Goal: Transaction & Acquisition: Purchase product/service

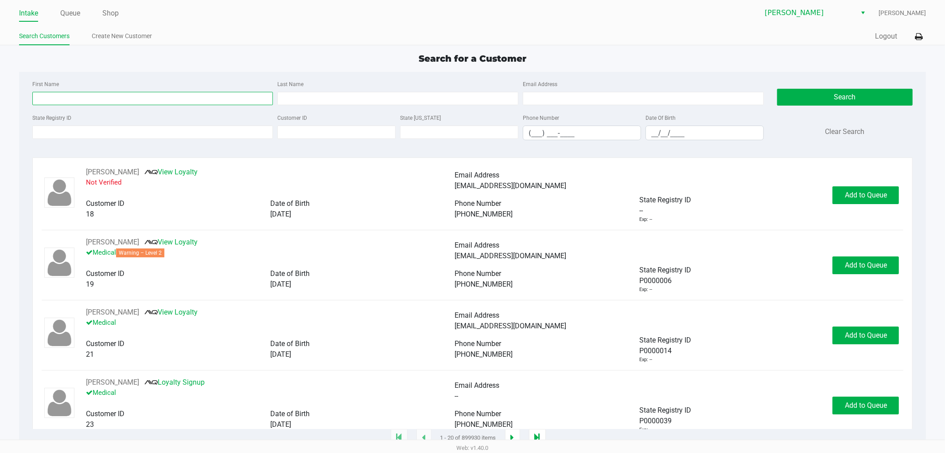
click at [161, 100] on input "First Name" at bounding box center [152, 98] width 241 height 13
type input "[PERSON_NAME]"
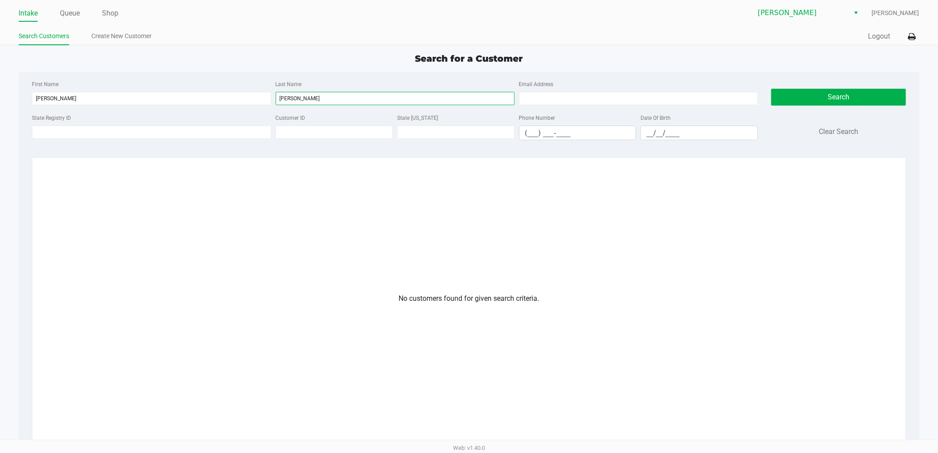
click at [288, 96] on input "[PERSON_NAME]" at bounding box center [395, 98] width 239 height 13
click at [810, 91] on button "Search" at bounding box center [838, 97] width 135 height 17
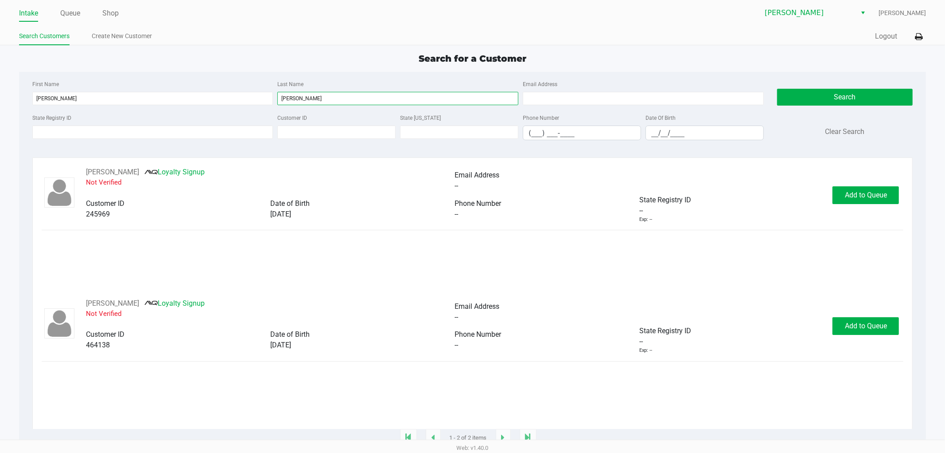
click at [305, 99] on input "[PERSON_NAME]" at bounding box center [397, 98] width 241 height 13
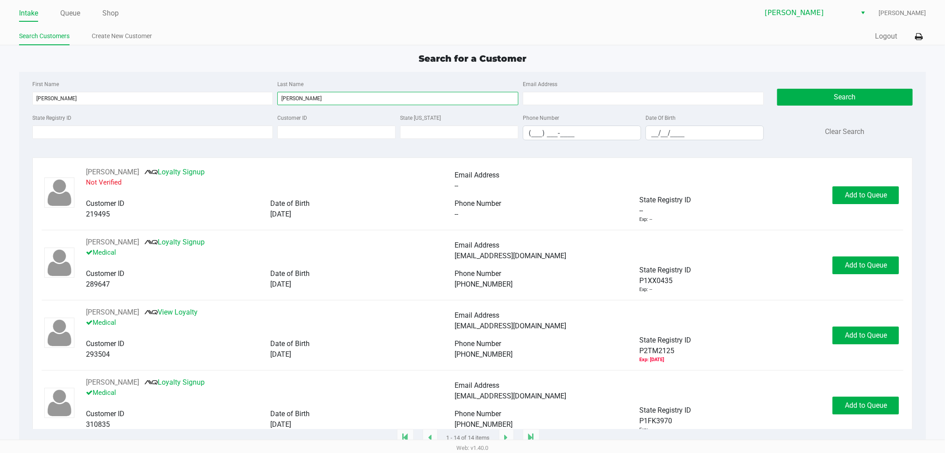
type input "Gonzalez"
click at [654, 137] on input "__/__/____" at bounding box center [704, 133] width 117 height 14
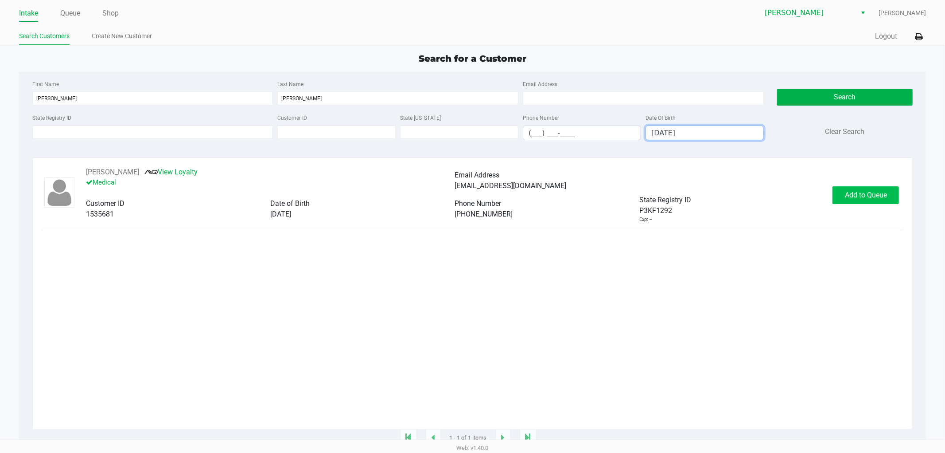
type input "04/30/1986"
click at [856, 199] on span "Add to Queue" at bounding box center [866, 195] width 42 height 8
click at [856, 197] on div "Add to Queue" at bounding box center [866, 195] width 66 height 18
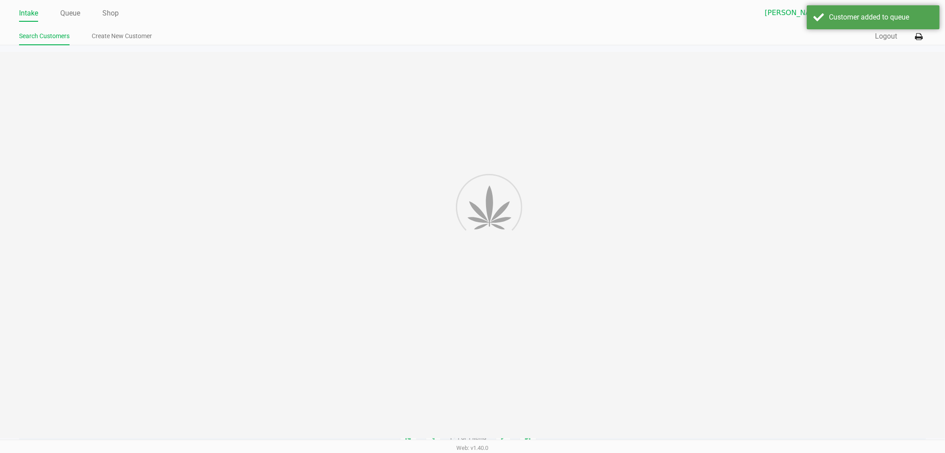
click at [854, 195] on div at bounding box center [472, 245] width 945 height 386
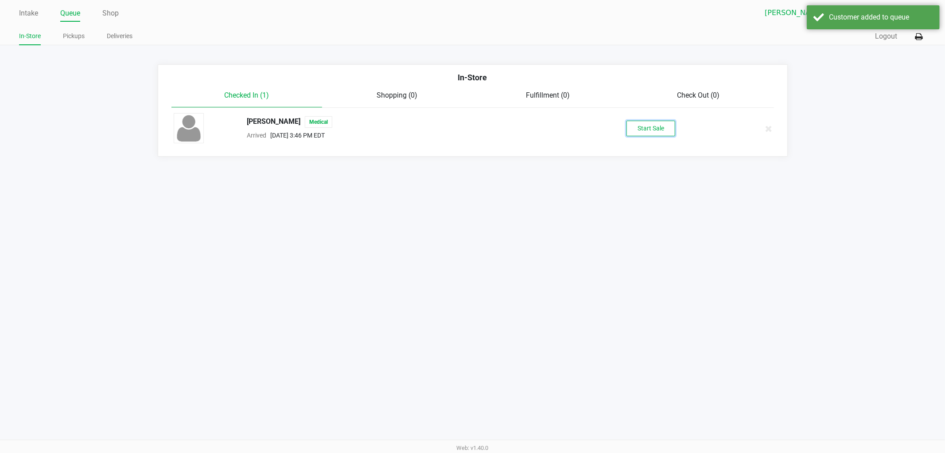
drag, startPoint x: 696, startPoint y: 144, endPoint x: 655, endPoint y: 127, distance: 43.9
click at [656, 127] on button "Start Sale" at bounding box center [651, 129] width 49 height 16
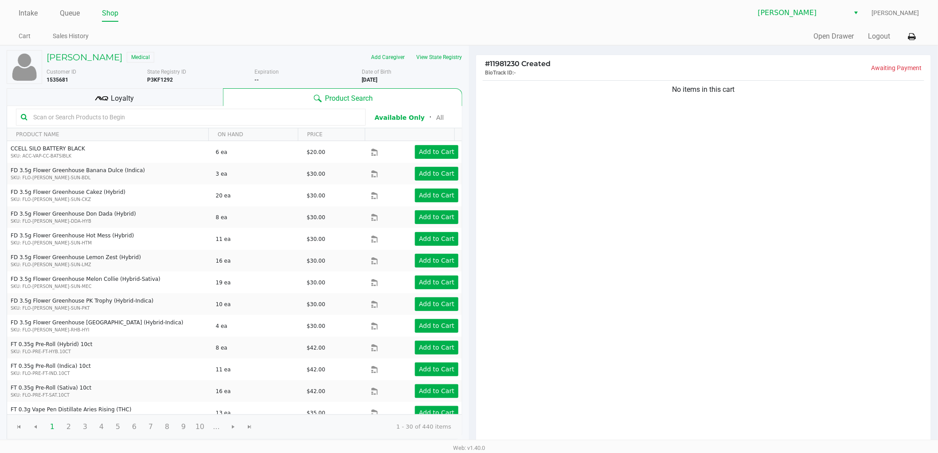
click at [194, 93] on div "Loyalty" at bounding box center [115, 97] width 216 height 18
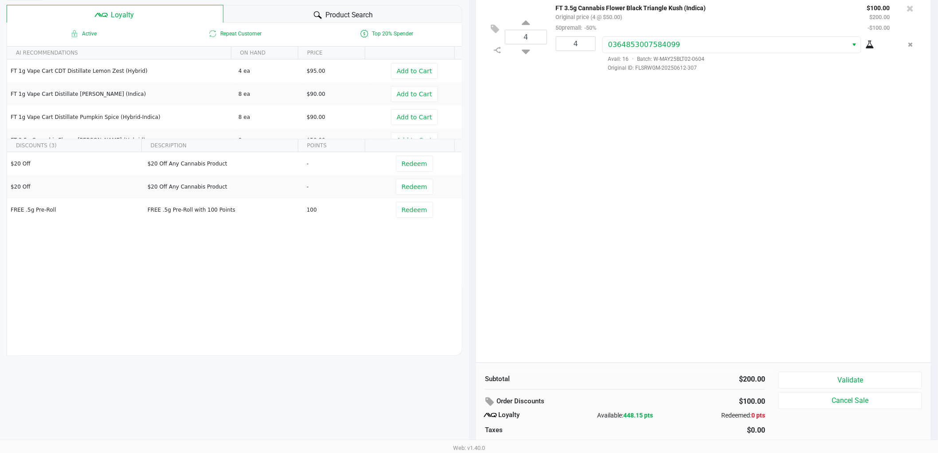
scroll to position [102, 0]
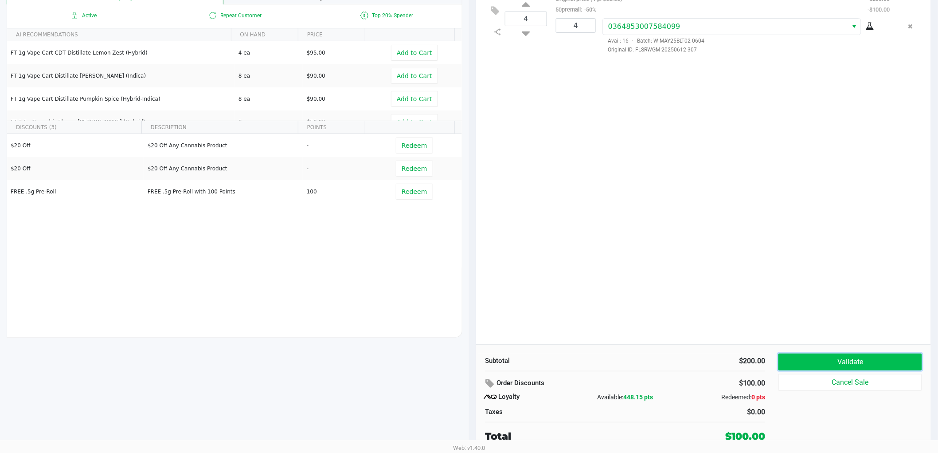
click at [803, 359] on button "Validate" at bounding box center [850, 361] width 144 height 17
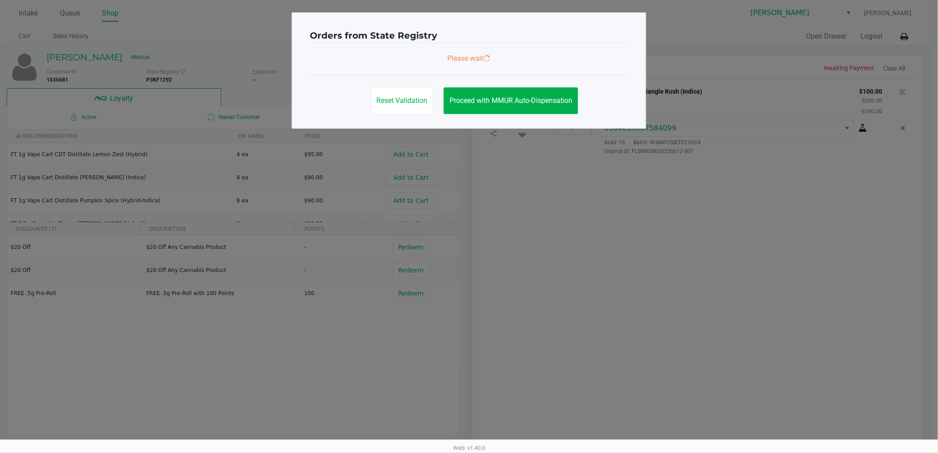
scroll to position [0, 0]
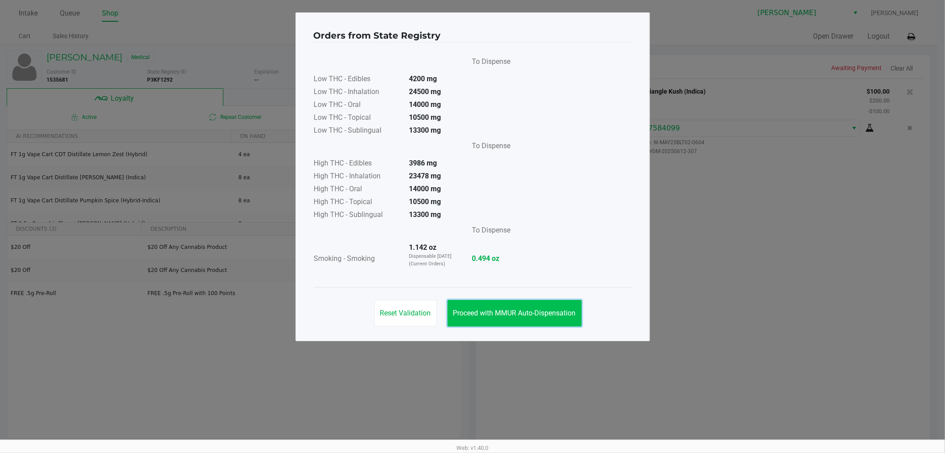
click at [527, 317] on button "Proceed with MMUR Auto-Dispensation" at bounding box center [515, 313] width 134 height 27
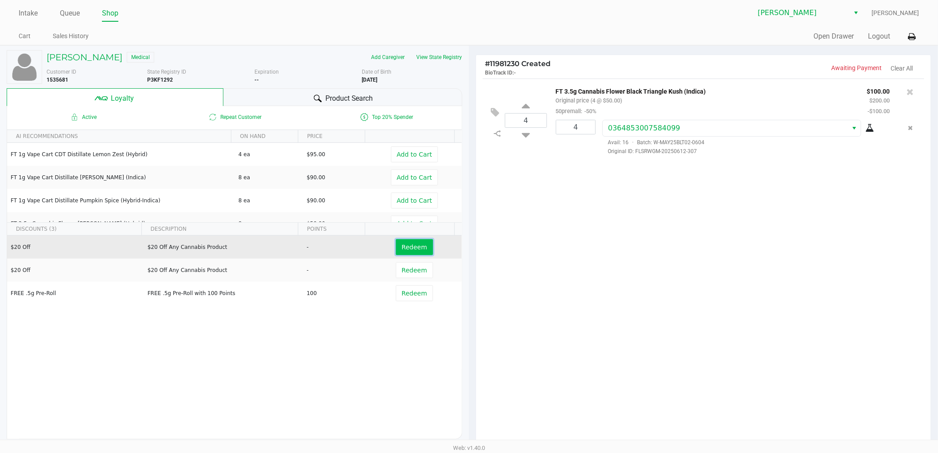
click at [406, 246] on span "Redeem" at bounding box center [414, 246] width 25 height 7
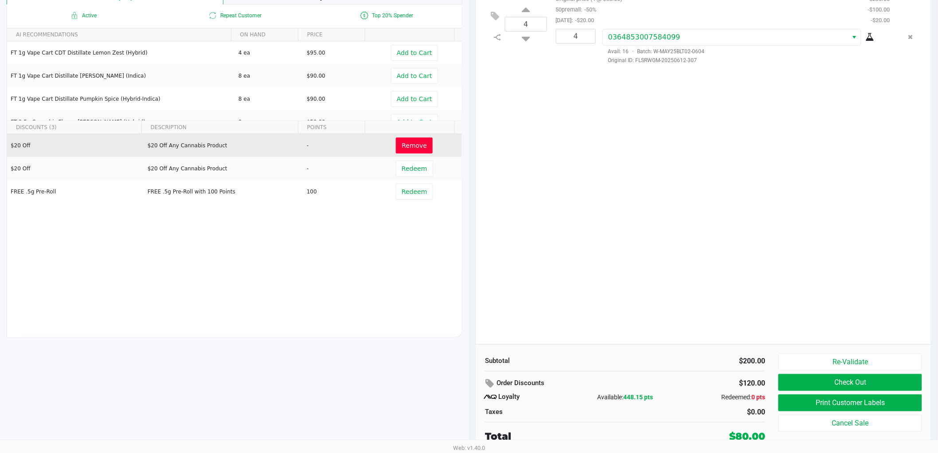
scroll to position [102, 0]
click at [838, 401] on button "Print Customer Labels" at bounding box center [850, 402] width 144 height 17
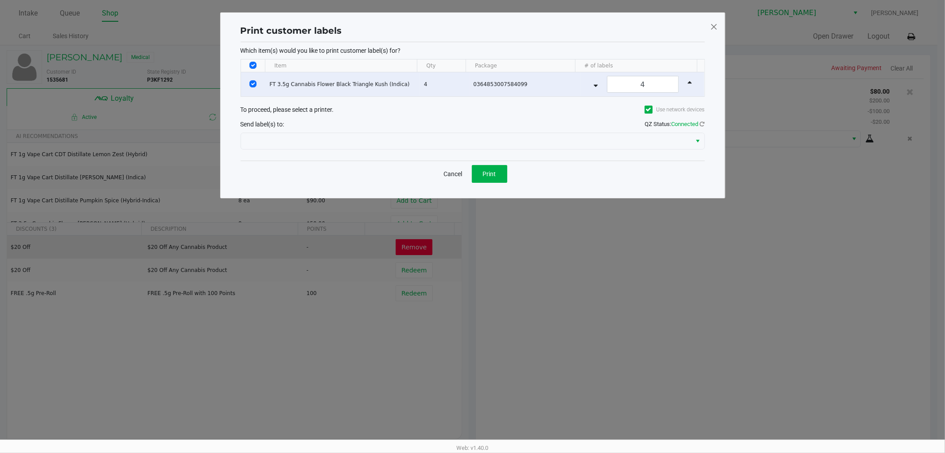
click at [462, 127] on div "Send label(s) to: QZ Status: Connected" at bounding box center [473, 123] width 464 height 13
click at [455, 150] on div at bounding box center [473, 140] width 464 height 21
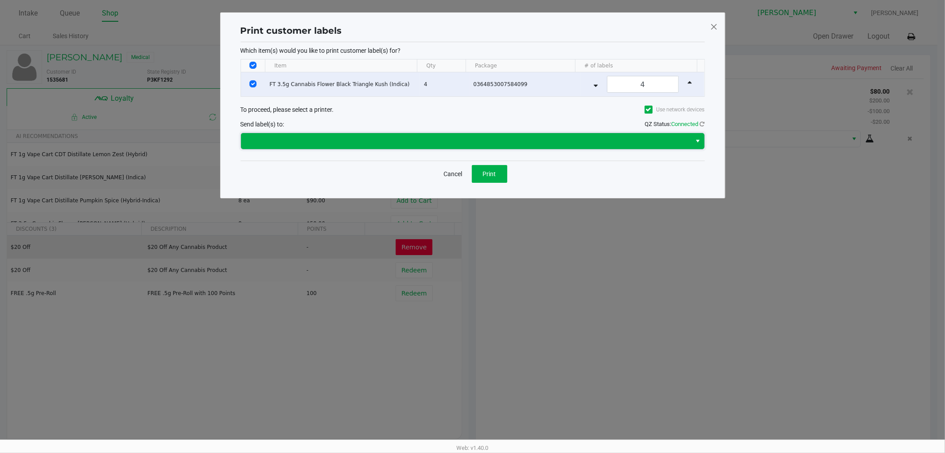
click at [454, 143] on span at bounding box center [466, 141] width 440 height 11
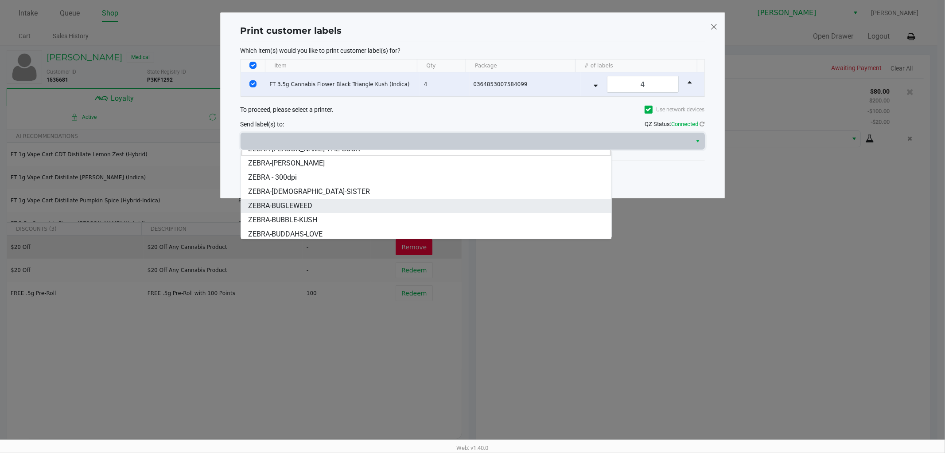
scroll to position [11, 0]
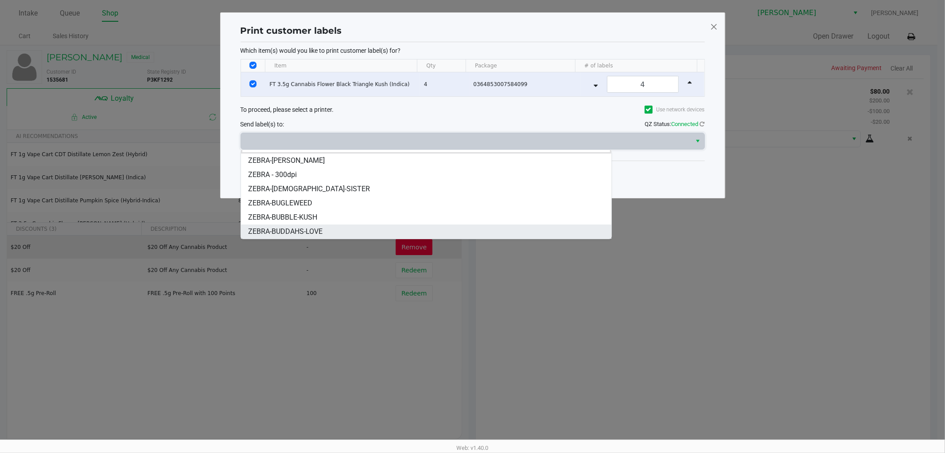
click at [309, 233] on span "ZEBRA-BUDDAHS-LOVE" at bounding box center [285, 231] width 74 height 11
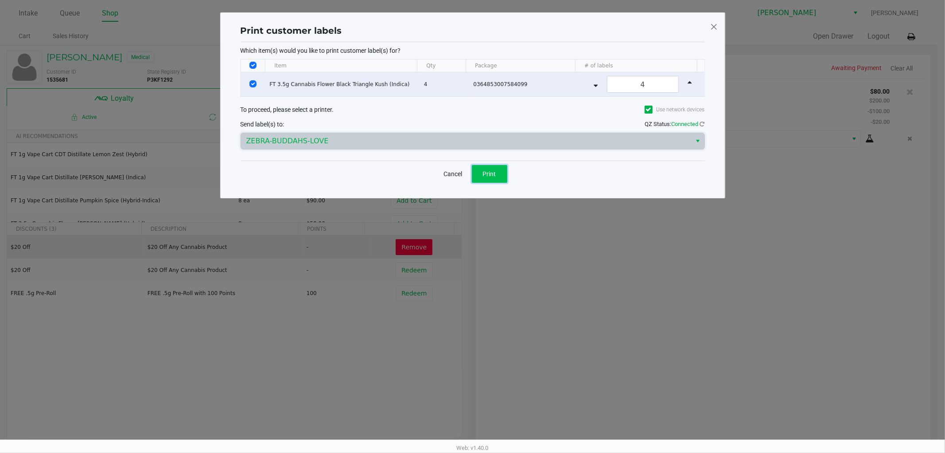
click at [488, 179] on button "Print" at bounding box center [489, 174] width 35 height 18
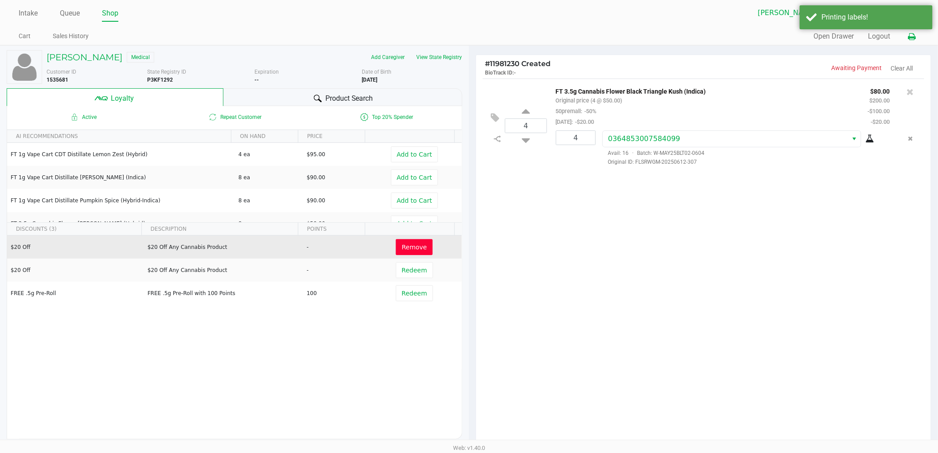
click at [907, 38] on button at bounding box center [912, 36] width 15 height 16
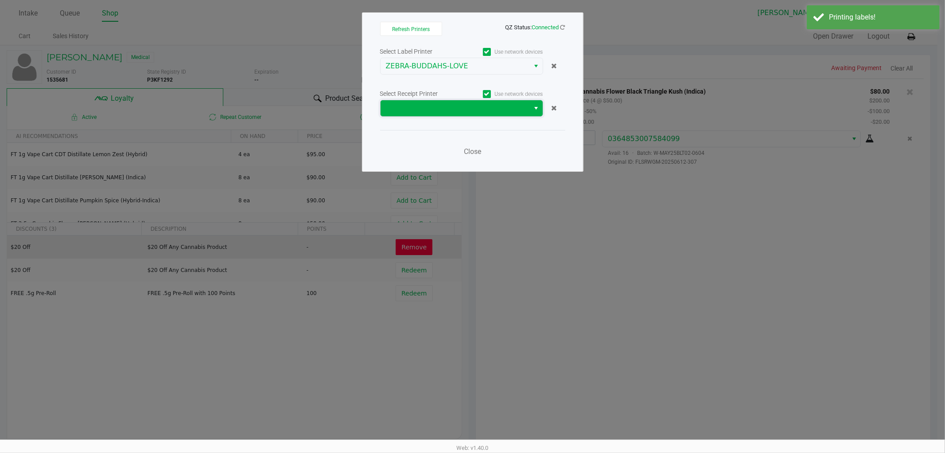
click at [464, 104] on span at bounding box center [455, 108] width 139 height 11
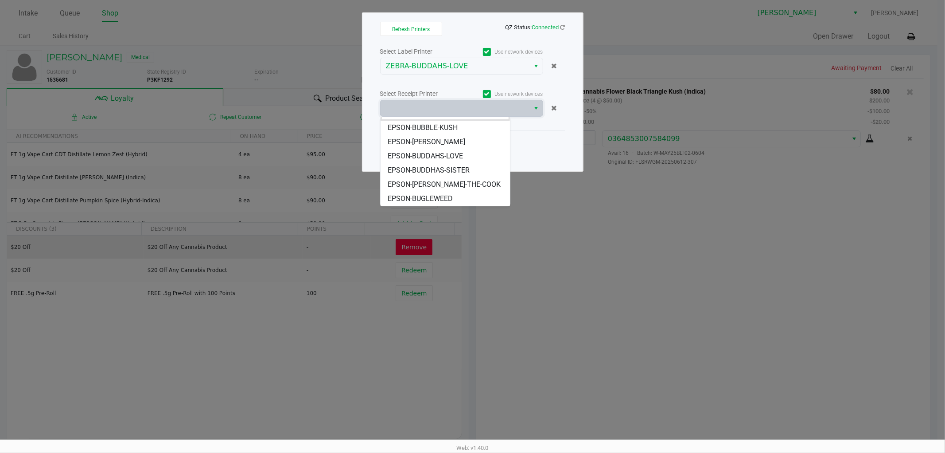
click at [449, 156] on span "EPSON-BUDDAHS-LOVE" at bounding box center [425, 156] width 75 height 11
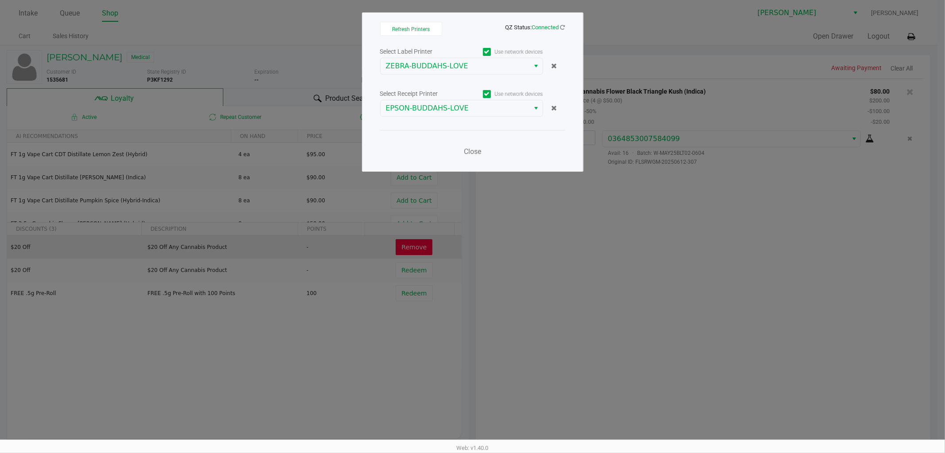
click at [511, 131] on div "Close" at bounding box center [472, 146] width 185 height 32
click at [480, 147] on span "Close" at bounding box center [472, 151] width 17 height 8
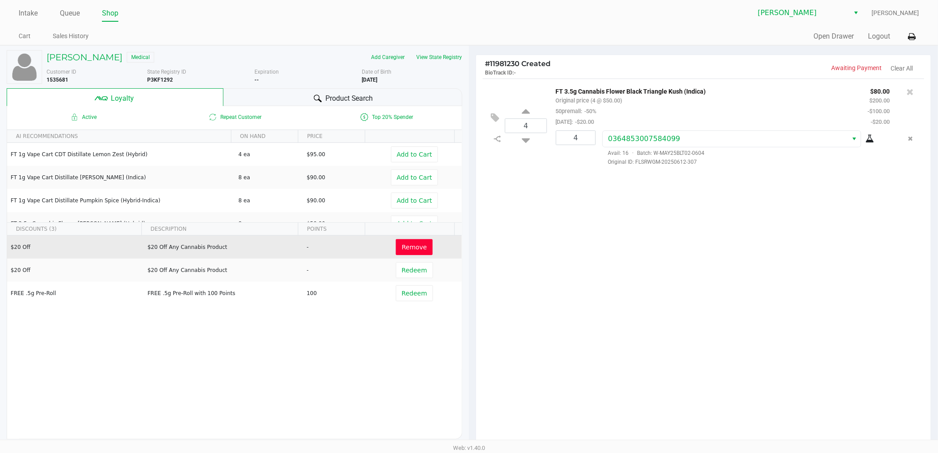
click at [574, 284] on div "4 FT 3.5g Cannabis Flower Black Triangle Kush (Indica) Original price (4 @ $50.…" at bounding box center [703, 261] width 455 height 367
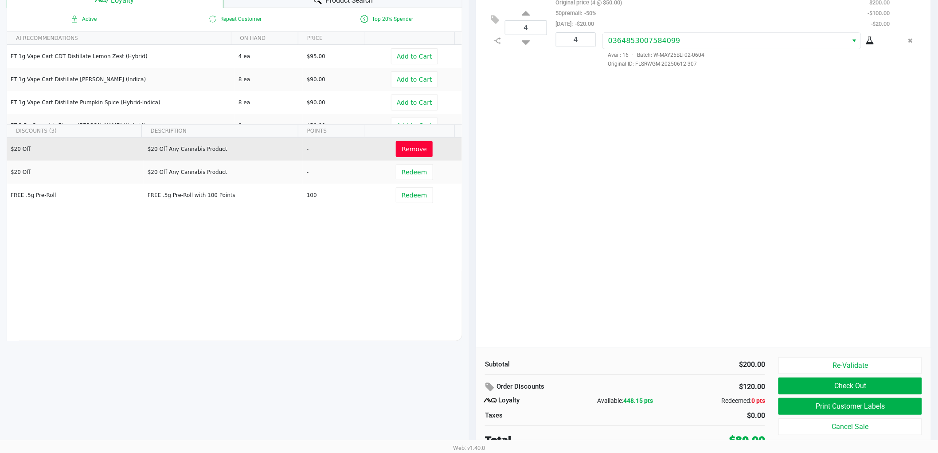
scroll to position [102, 0]
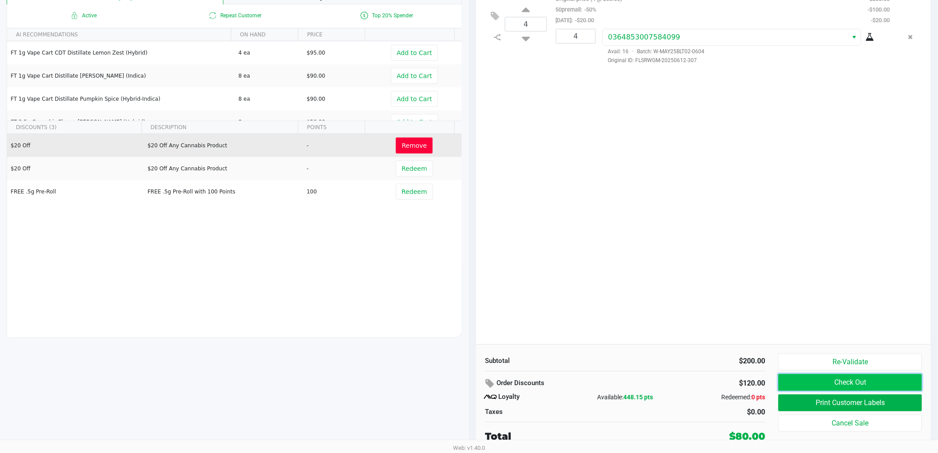
click at [808, 377] on button "Check Out" at bounding box center [850, 382] width 144 height 17
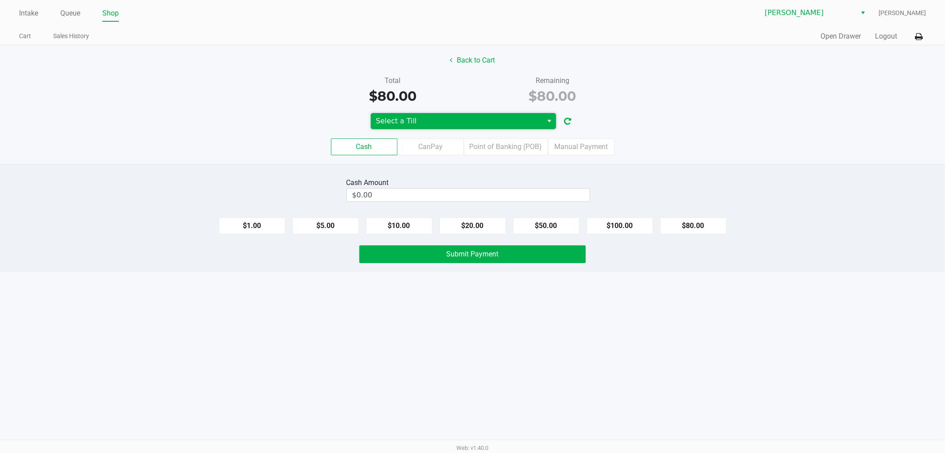
click at [471, 119] on span "Select a Till" at bounding box center [457, 121] width 162 height 11
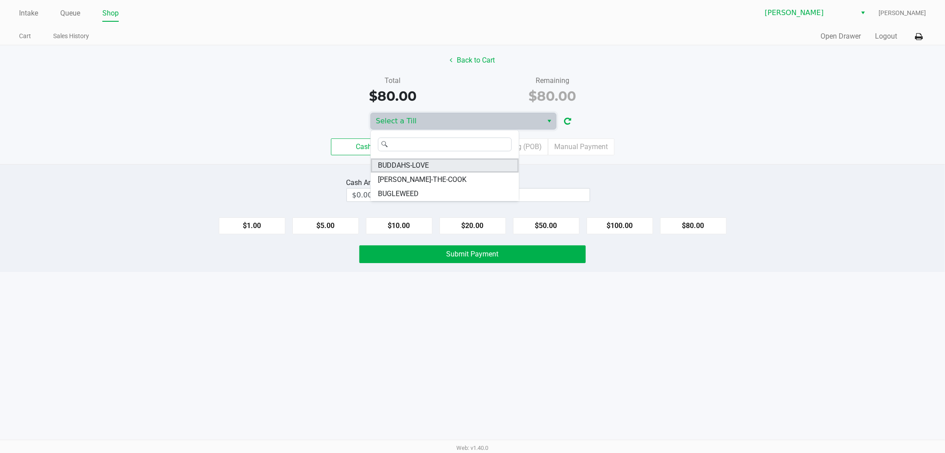
click at [436, 165] on li "BUDDAHS-LOVE" at bounding box center [445, 165] width 148 height 14
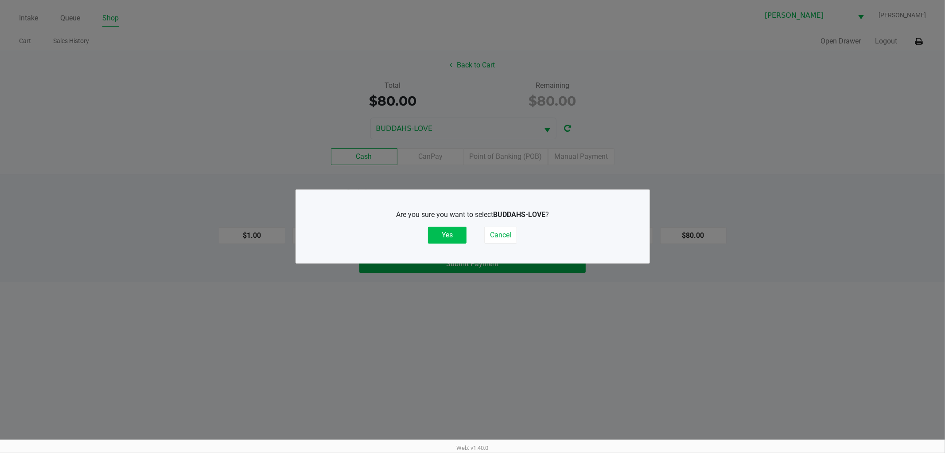
click at [435, 237] on button "Yes" at bounding box center [447, 234] width 39 height 17
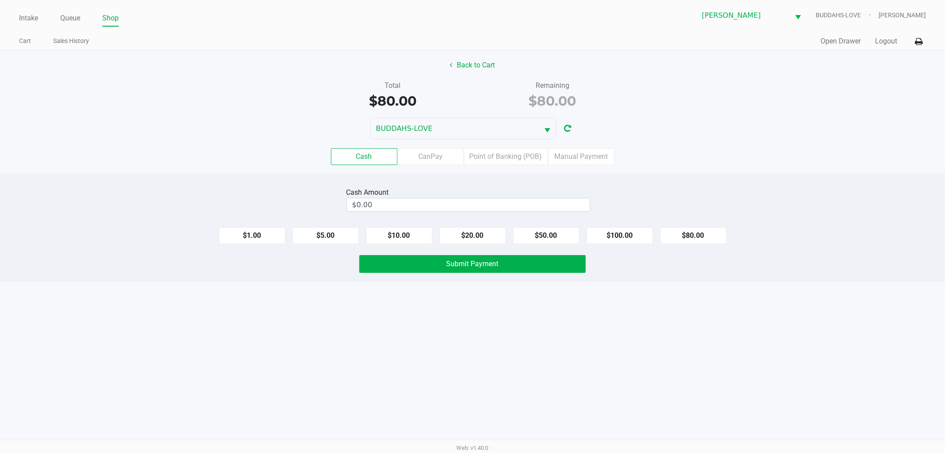
click at [367, 308] on div "Intake Queue Shop Sebring WC BUDDAHS-LOVE Jonathan Mcelroy Cart Sales History Q…" at bounding box center [472, 226] width 945 height 453
click at [489, 161] on label "Point of Banking (POB)" at bounding box center [506, 156] width 84 height 17
click at [0, 0] on 7 "Point of Banking (POB)" at bounding box center [0, 0] width 0 height 0
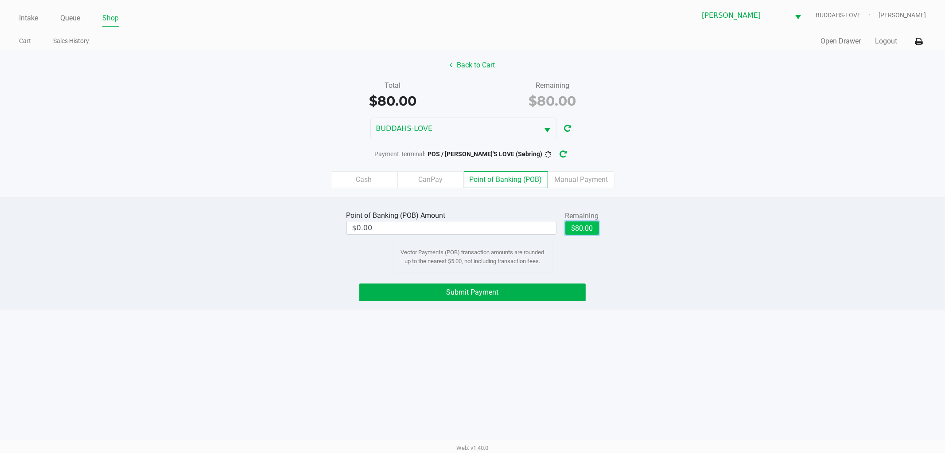
click at [594, 226] on button "$80.00" at bounding box center [583, 227] width 34 height 13
type input "$80.00"
click at [452, 65] on icon at bounding box center [451, 64] width 3 height 7
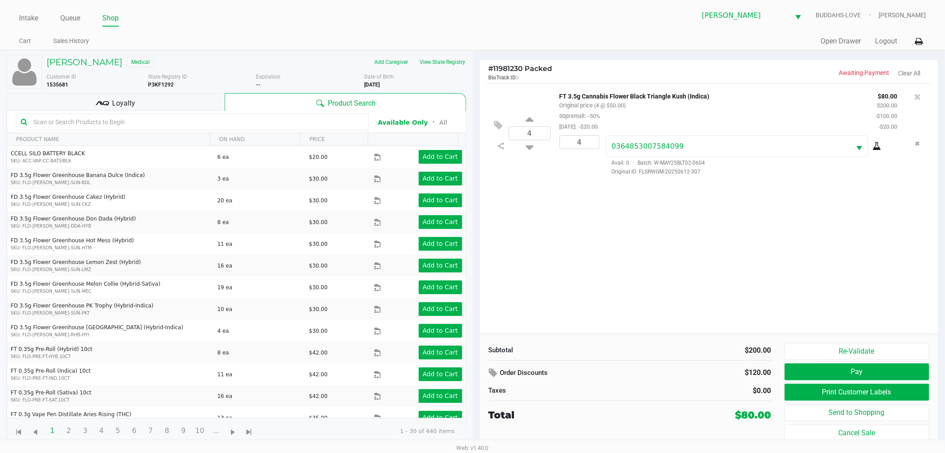
click at [109, 102] on div "Loyalty" at bounding box center [116, 102] width 218 height 18
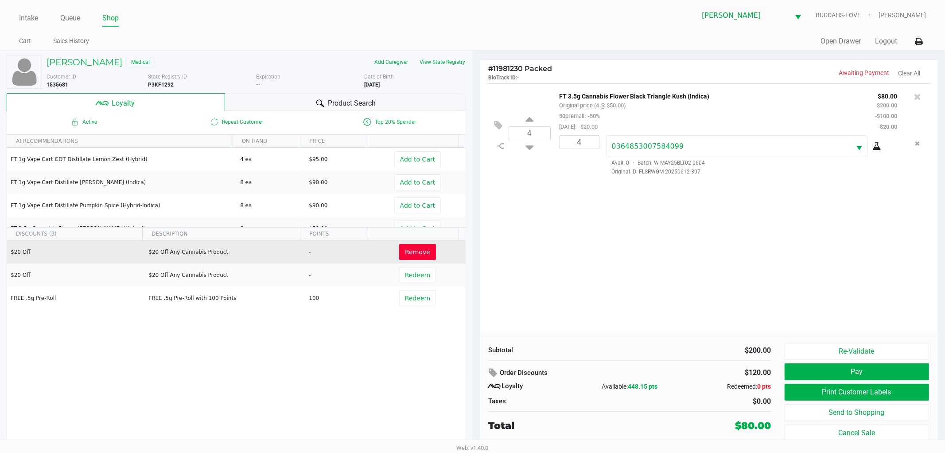
click at [410, 254] on span "Remove" at bounding box center [417, 251] width 25 height 7
click at [916, 130] on icon "Remove the package from the orderLine" at bounding box center [918, 132] width 5 height 6
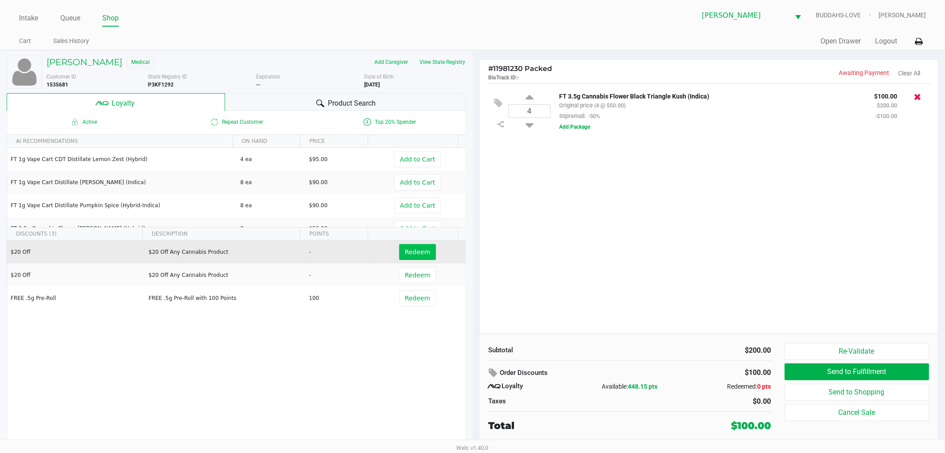
click at [915, 98] on icon at bounding box center [917, 96] width 7 height 9
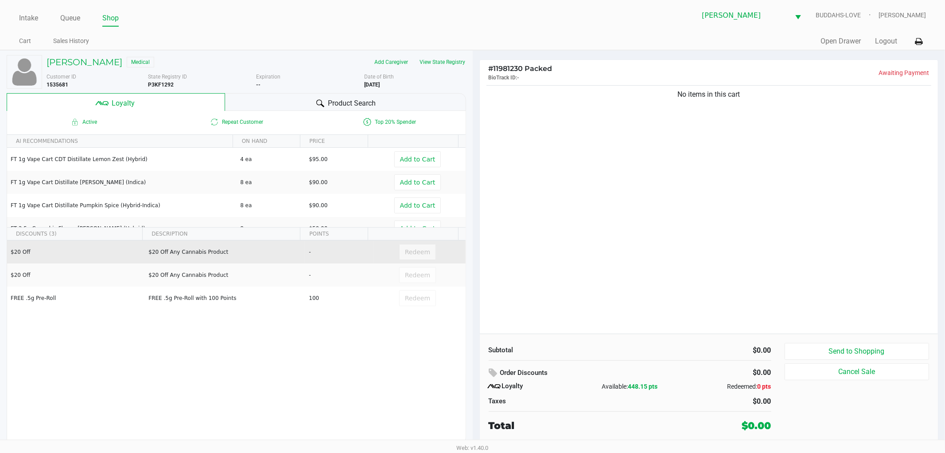
click at [317, 105] on icon at bounding box center [320, 103] width 8 height 8
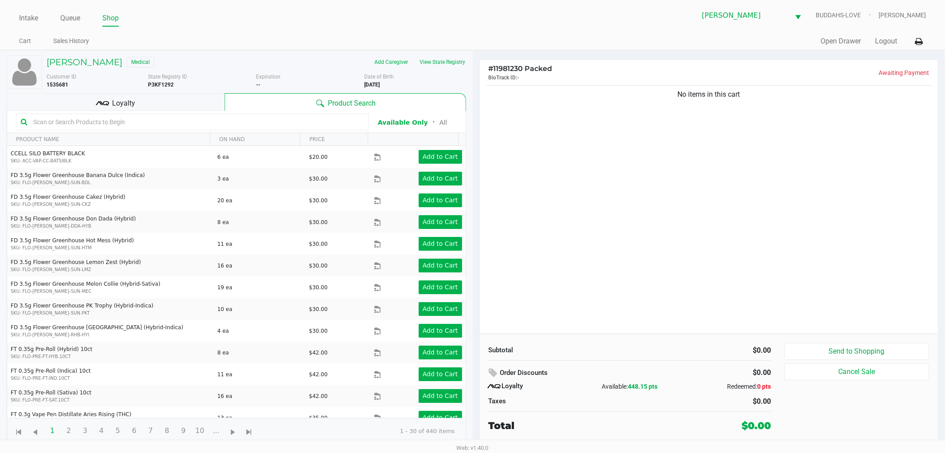
click at [146, 100] on div "Loyalty" at bounding box center [116, 102] width 218 height 18
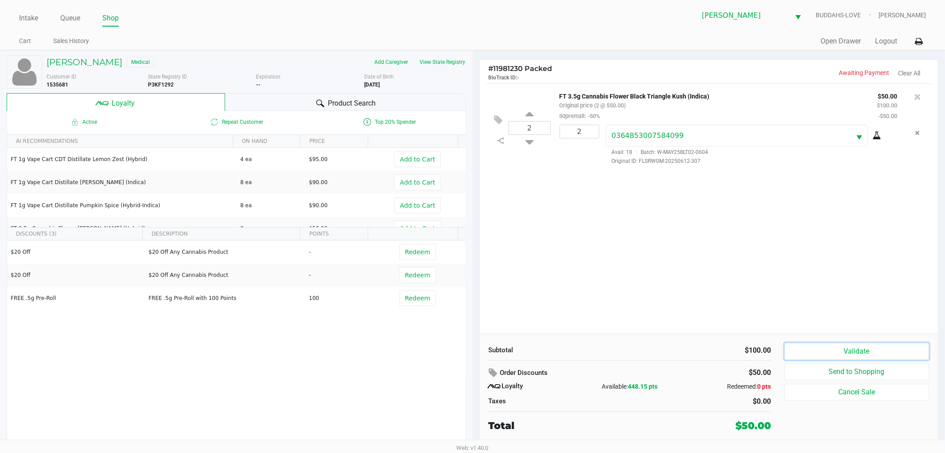
click at [861, 351] on button "Validate" at bounding box center [857, 351] width 145 height 17
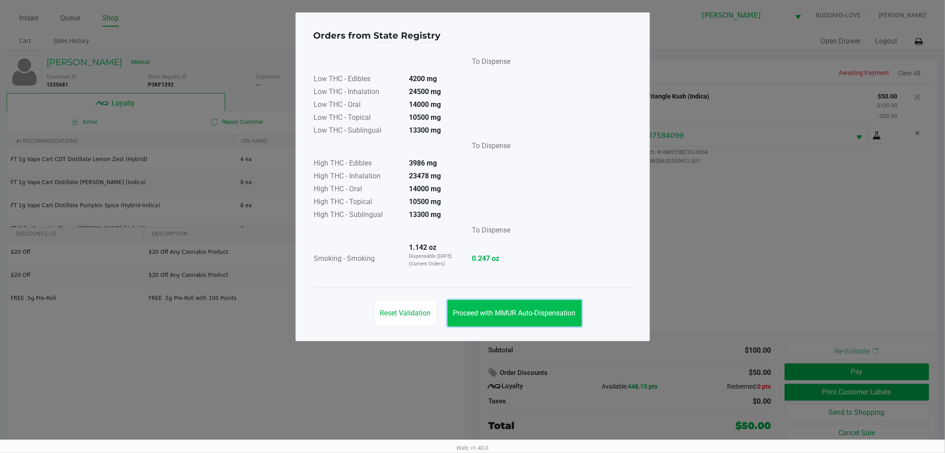
click at [513, 313] on span "Proceed with MMUR Auto-Dispensation" at bounding box center [514, 312] width 123 height 8
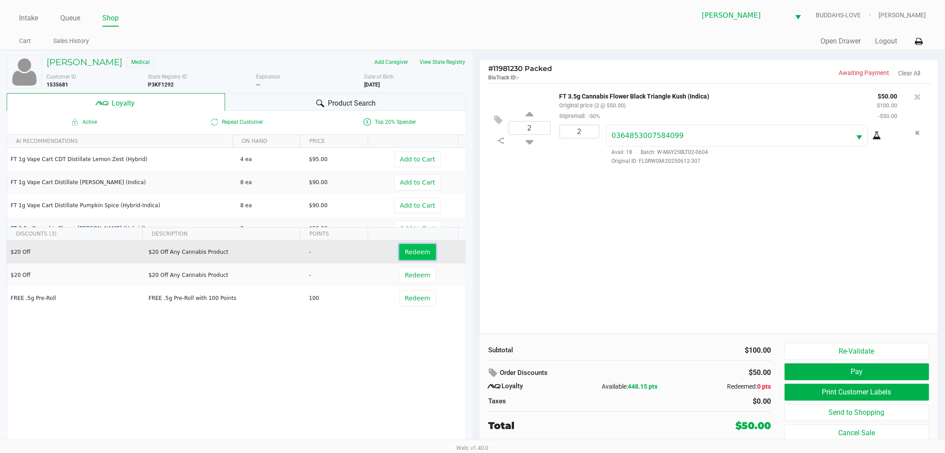
click at [405, 250] on span "Redeem" at bounding box center [417, 251] width 25 height 7
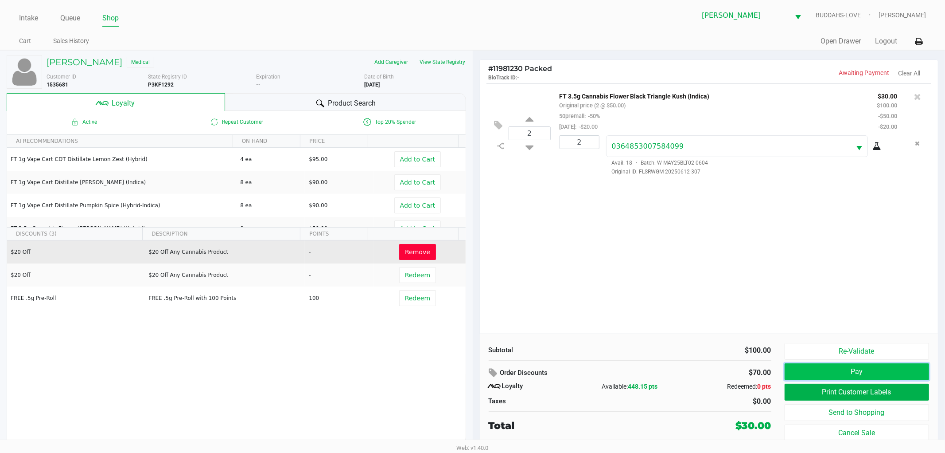
click at [830, 370] on button "Pay" at bounding box center [857, 371] width 145 height 17
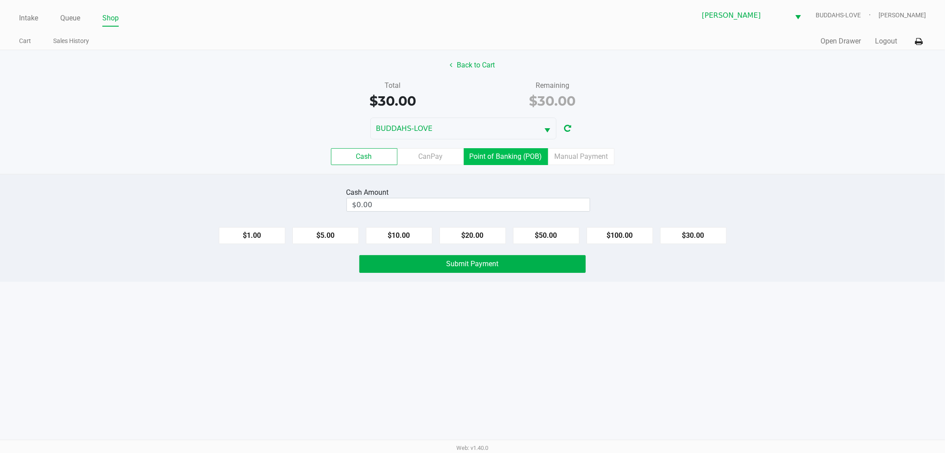
click at [498, 157] on label "Point of Banking (POB)" at bounding box center [506, 156] width 84 height 17
click at [0, 0] on 7 "Point of Banking (POB)" at bounding box center [0, 0] width 0 height 0
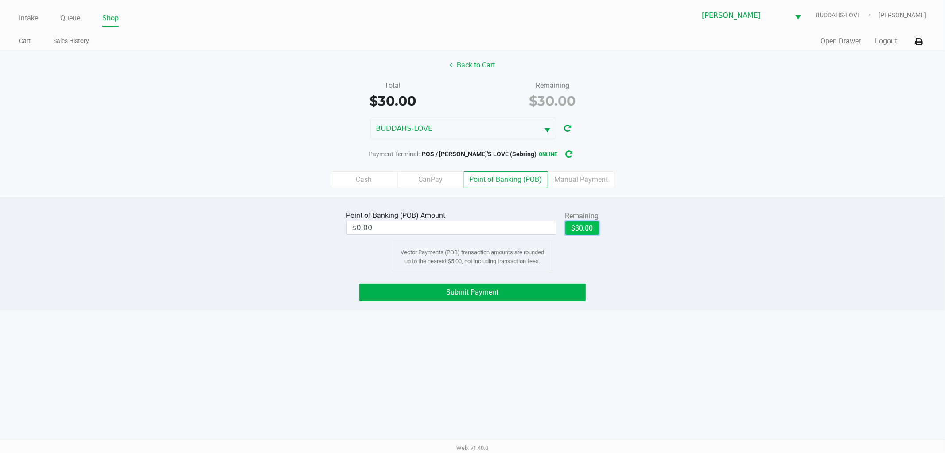
click at [580, 224] on button "$30.00" at bounding box center [583, 227] width 34 height 13
type input "$30.00"
click at [438, 295] on button "Submit Payment" at bounding box center [472, 292] width 226 height 18
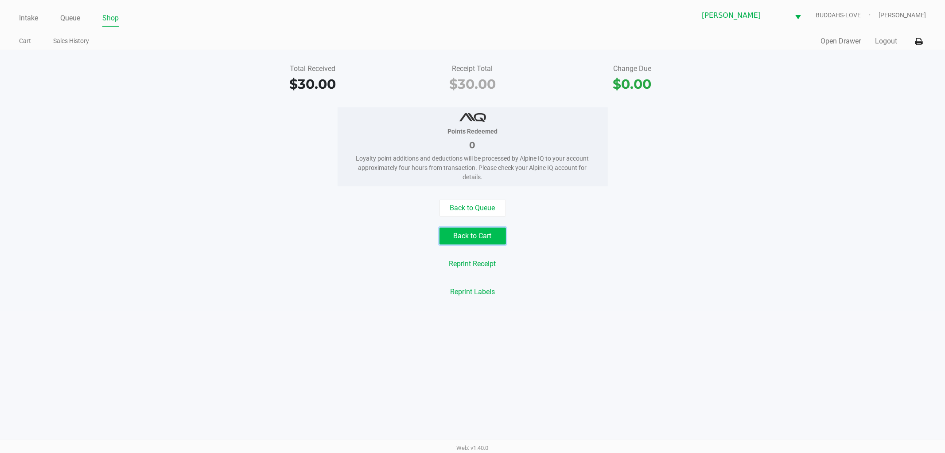
click at [476, 238] on button "Back to Cart" at bounding box center [473, 235] width 66 height 17
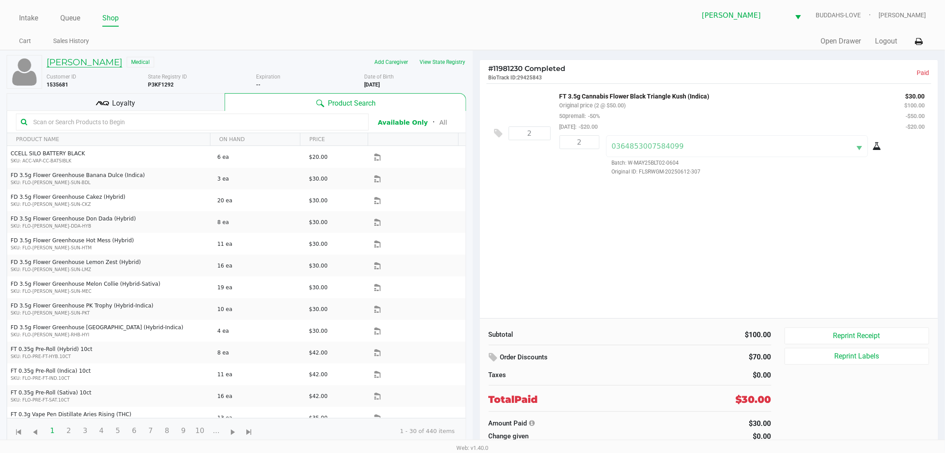
click at [80, 63] on h5 "JESSICA GONZALEZ" at bounding box center [85, 62] width 76 height 11
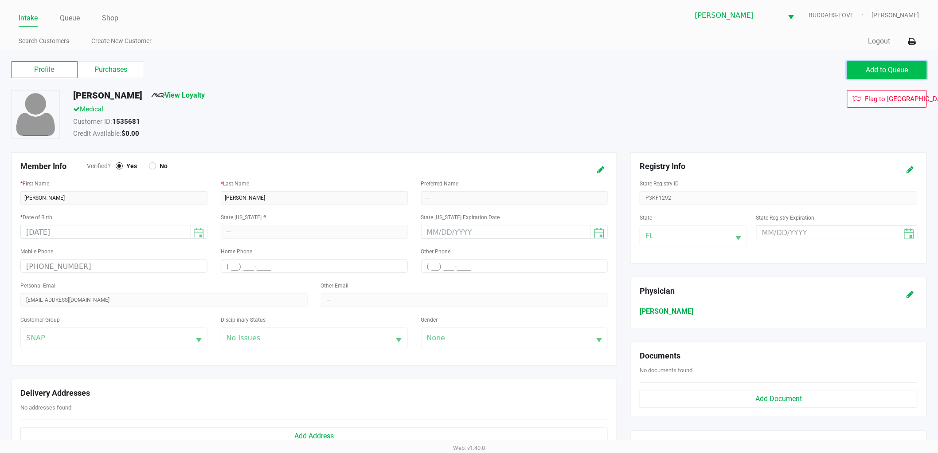
click at [884, 69] on span "Add to Queue" at bounding box center [887, 70] width 42 height 8
click at [909, 75] on button "Add to Queue" at bounding box center [887, 70] width 80 height 18
click at [871, 74] on button "Add to Queue" at bounding box center [887, 70] width 80 height 18
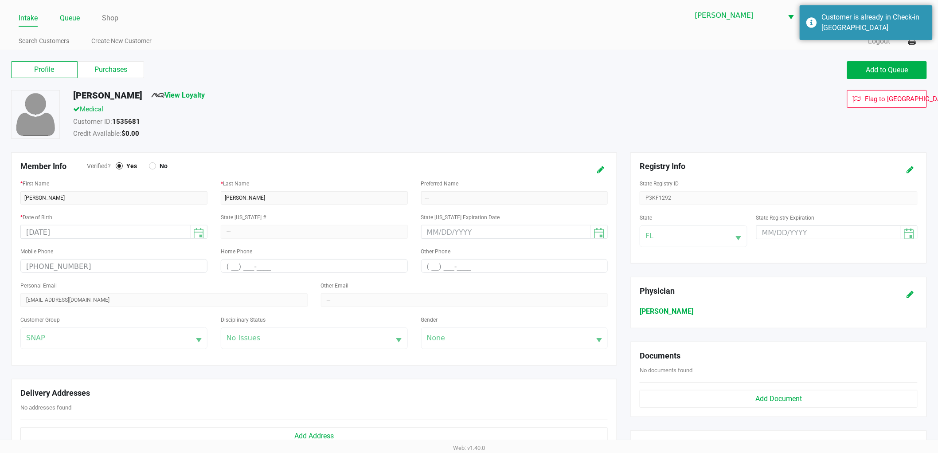
click at [66, 16] on link "Queue" at bounding box center [70, 18] width 20 height 12
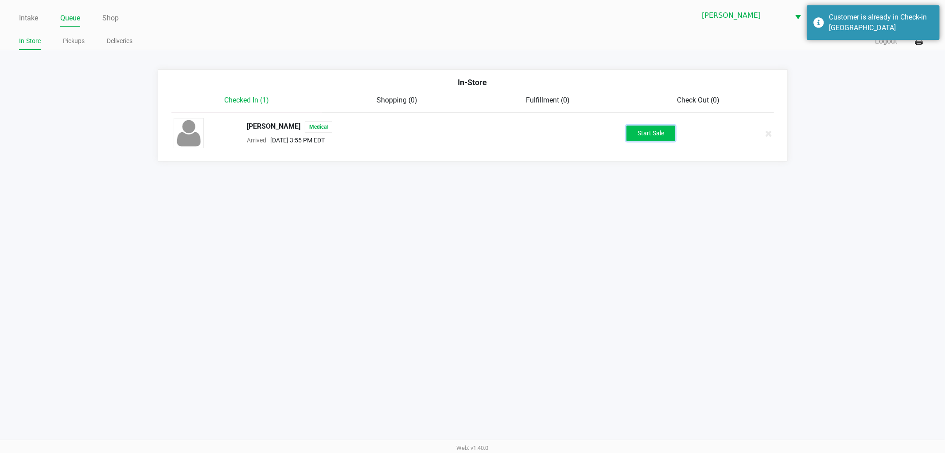
click at [659, 138] on button "Start Sale" at bounding box center [651, 133] width 49 height 16
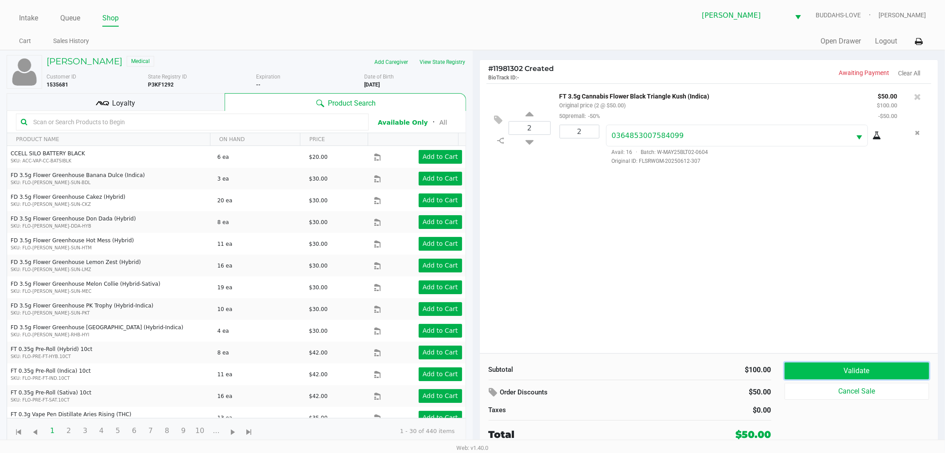
click at [855, 372] on button "Validate" at bounding box center [857, 370] width 145 height 17
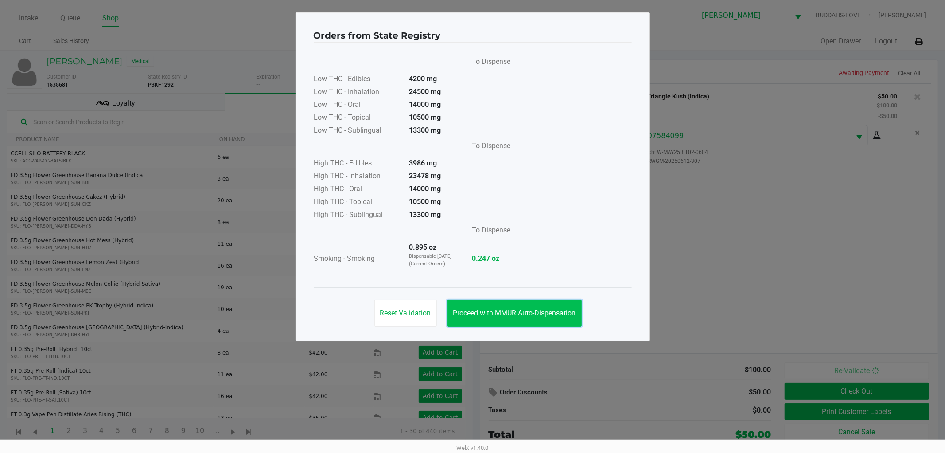
click at [519, 311] on span "Proceed with MMUR Auto-Dispensation" at bounding box center [514, 312] width 123 height 8
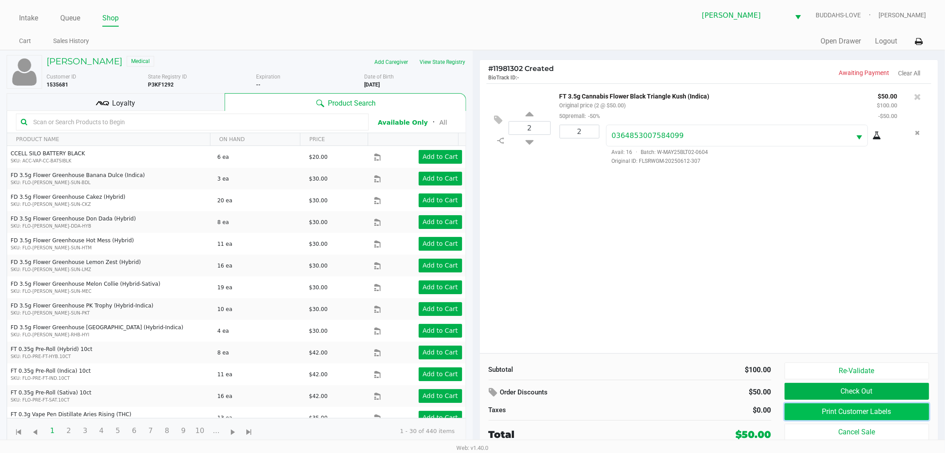
click at [810, 411] on button "Print Customer Labels" at bounding box center [857, 411] width 145 height 17
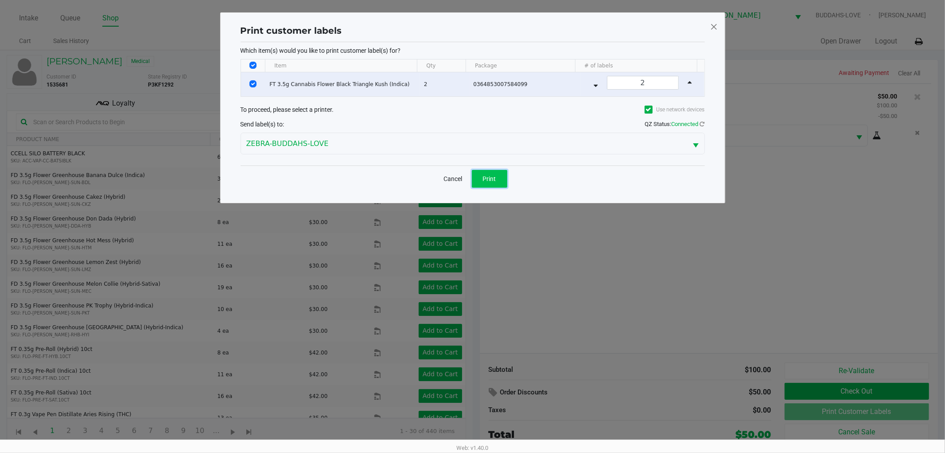
click at [493, 184] on button "Print" at bounding box center [489, 179] width 35 height 18
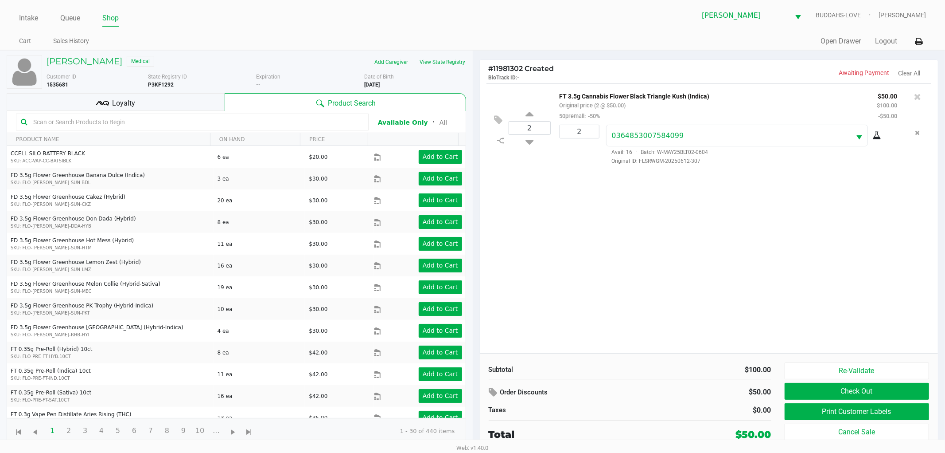
click at [89, 101] on div "Loyalty" at bounding box center [116, 102] width 218 height 18
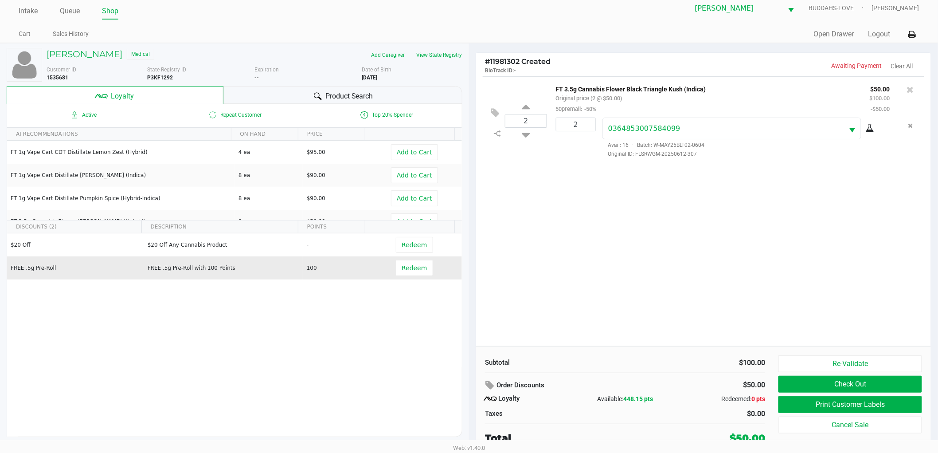
scroll to position [9, 0]
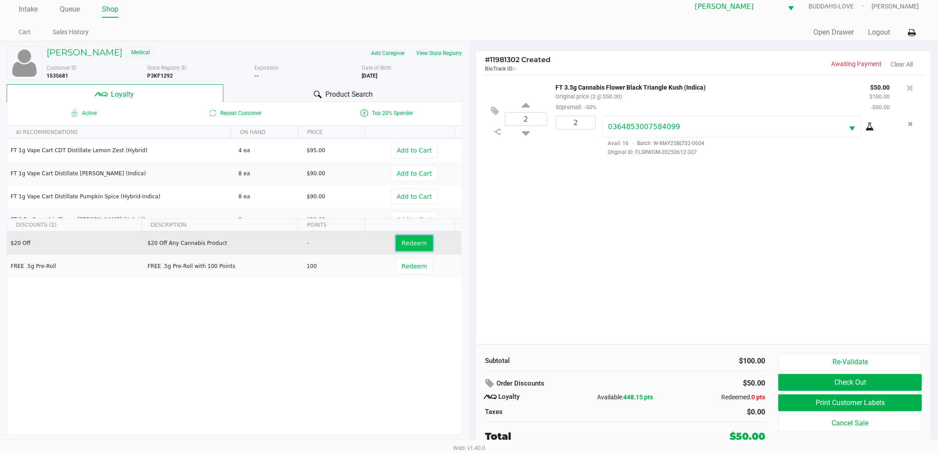
click at [405, 244] on span "Redeem" at bounding box center [414, 242] width 25 height 7
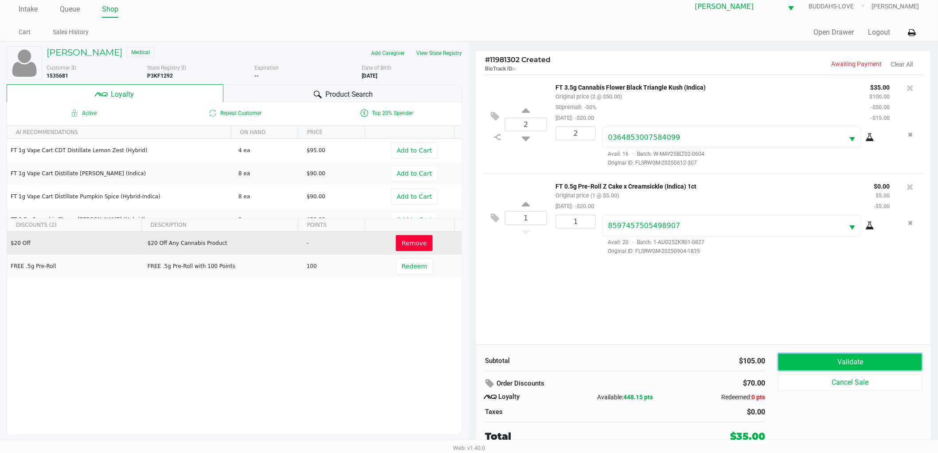
click at [883, 364] on button "Validate" at bounding box center [850, 361] width 144 height 17
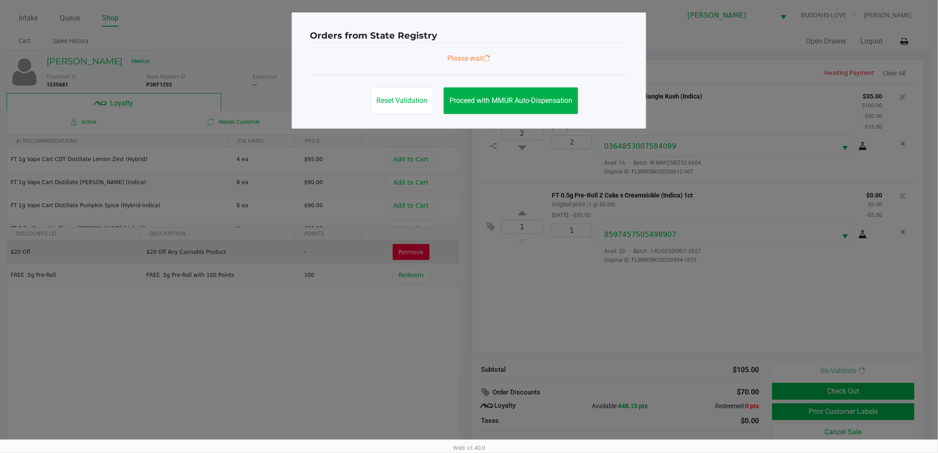
scroll to position [0, 0]
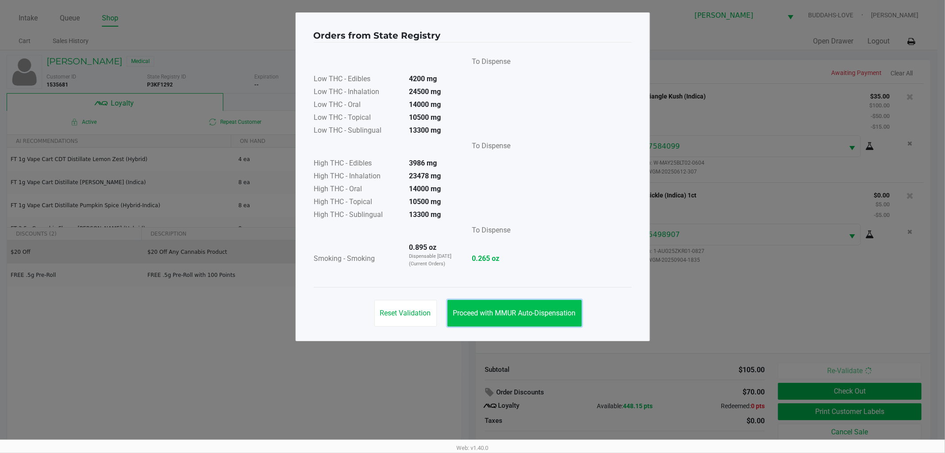
click at [474, 317] on button "Proceed with MMUR Auto-Dispensation" at bounding box center [515, 313] width 134 height 27
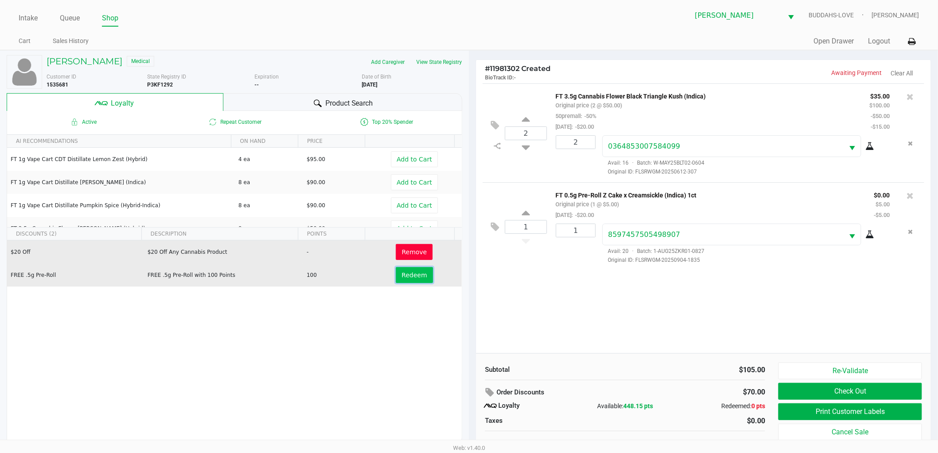
click at [405, 277] on span "Redeem" at bounding box center [414, 274] width 25 height 7
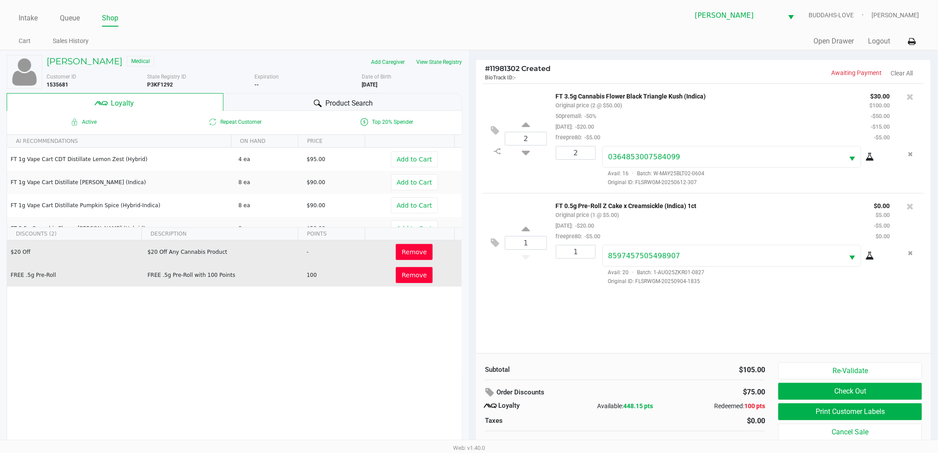
scroll to position [9, 0]
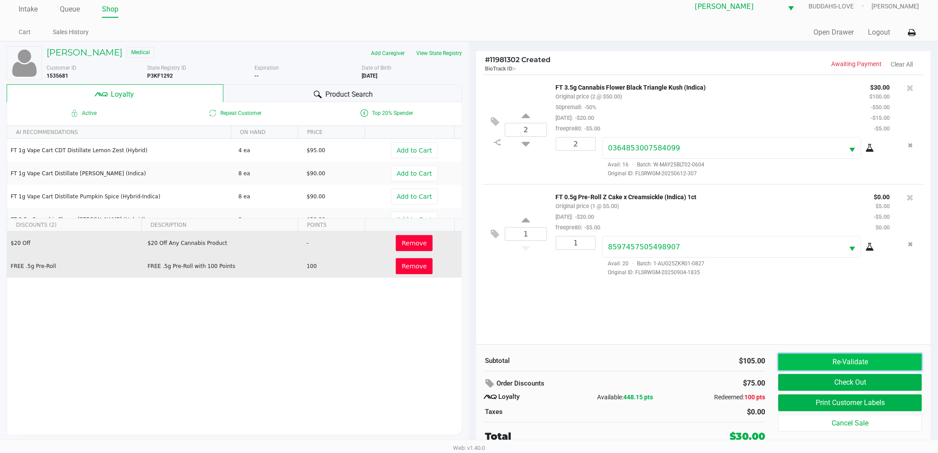
click at [804, 355] on button "Re-Validate" at bounding box center [850, 361] width 144 height 17
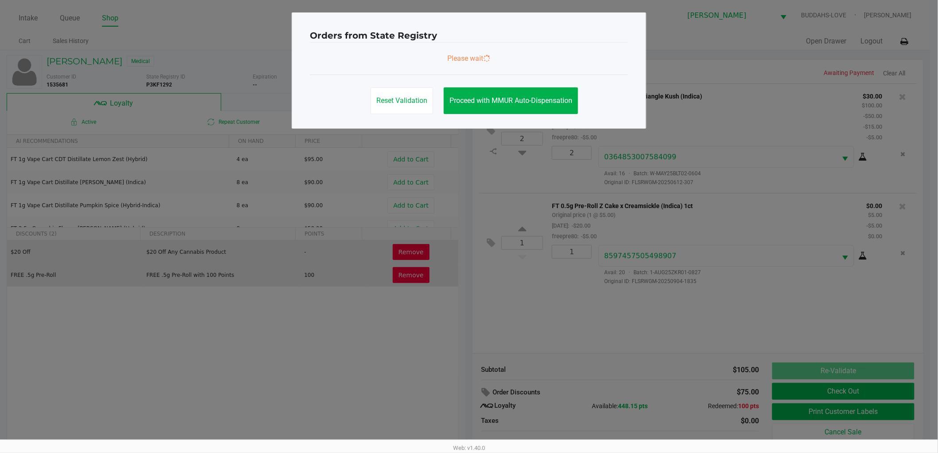
scroll to position [0, 0]
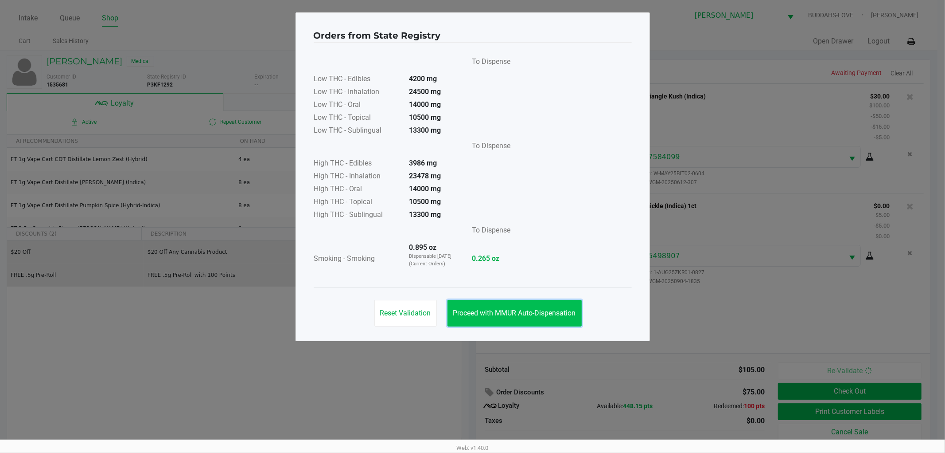
click at [537, 308] on span "Proceed with MMUR Auto-Dispensation" at bounding box center [514, 312] width 123 height 8
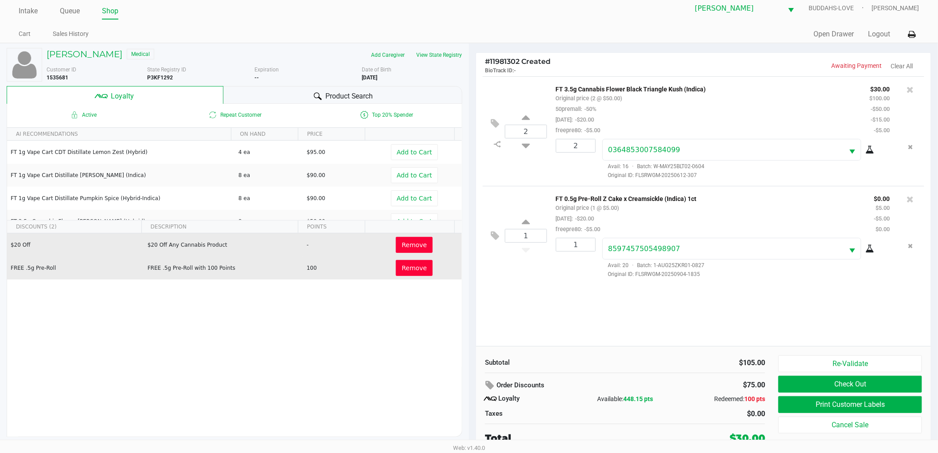
scroll to position [9, 0]
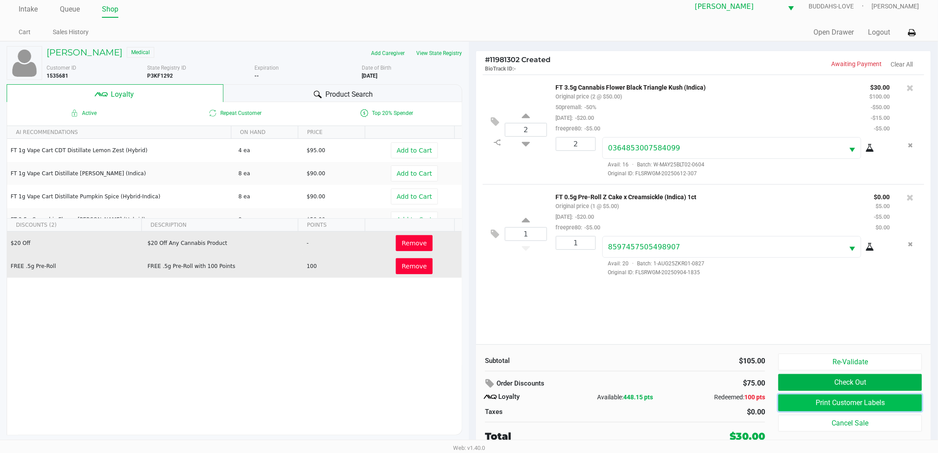
click at [857, 404] on button "Print Customer Labels" at bounding box center [850, 402] width 144 height 17
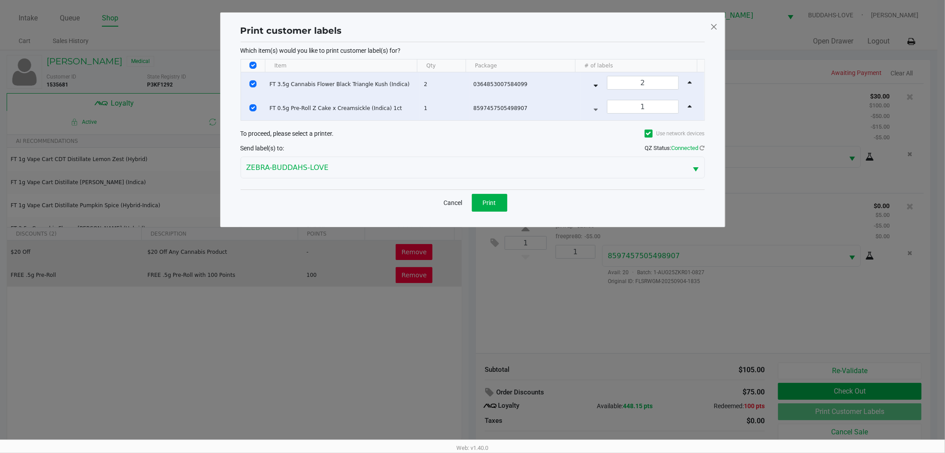
click at [253, 64] on input "Select All Rows" at bounding box center [253, 65] width 7 height 7
checkbox input "false"
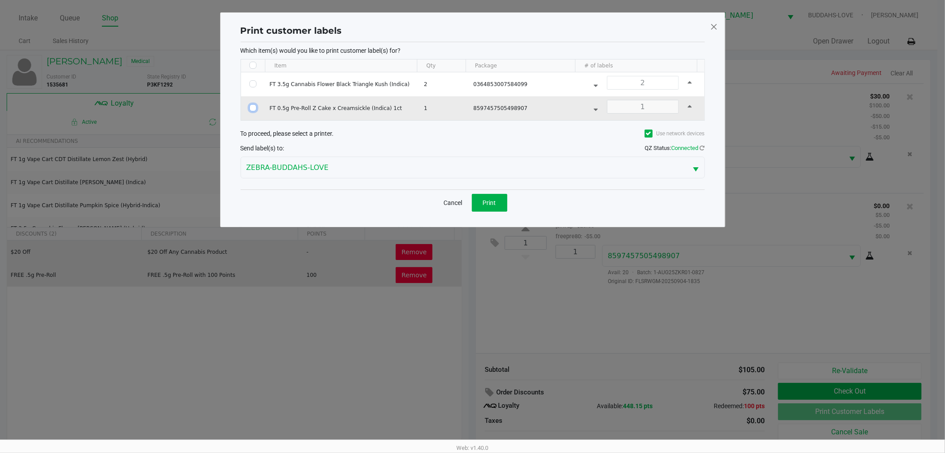
click at [252, 107] on input "Select Row" at bounding box center [253, 107] width 7 height 7
checkbox input "true"
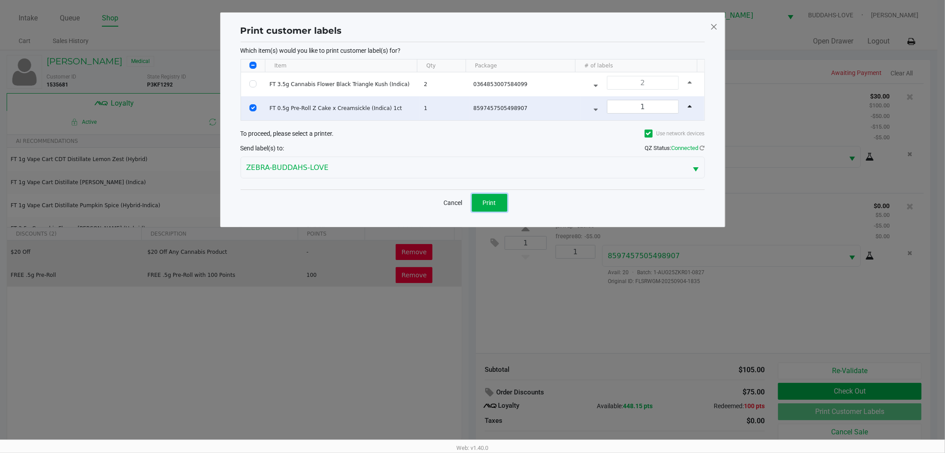
click at [501, 201] on button "Print" at bounding box center [489, 203] width 35 height 18
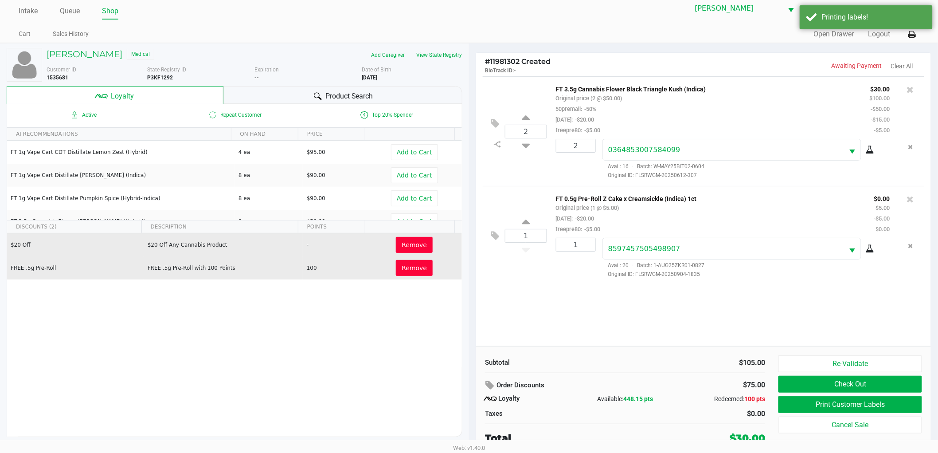
scroll to position [9, 0]
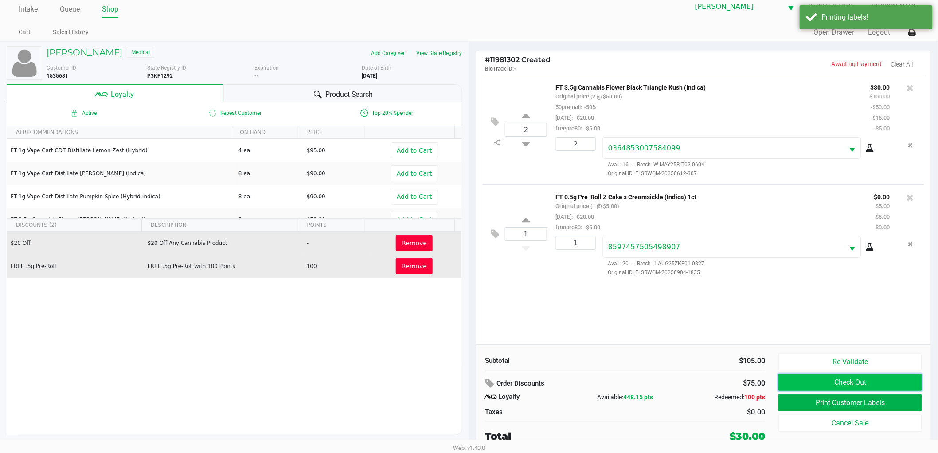
click at [823, 377] on button "Check Out" at bounding box center [850, 382] width 144 height 17
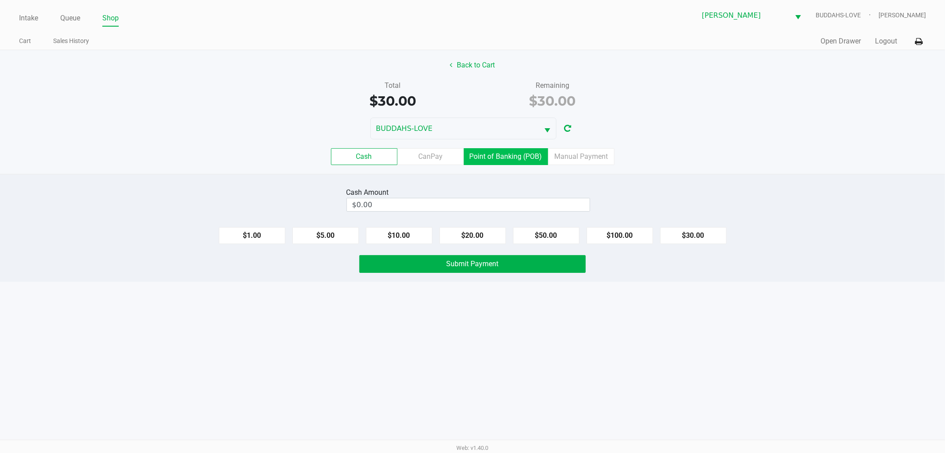
click at [497, 160] on label "Point of Banking (POB)" at bounding box center [506, 156] width 84 height 17
click at [0, 0] on 7 "Point of Banking (POB)" at bounding box center [0, 0] width 0 height 0
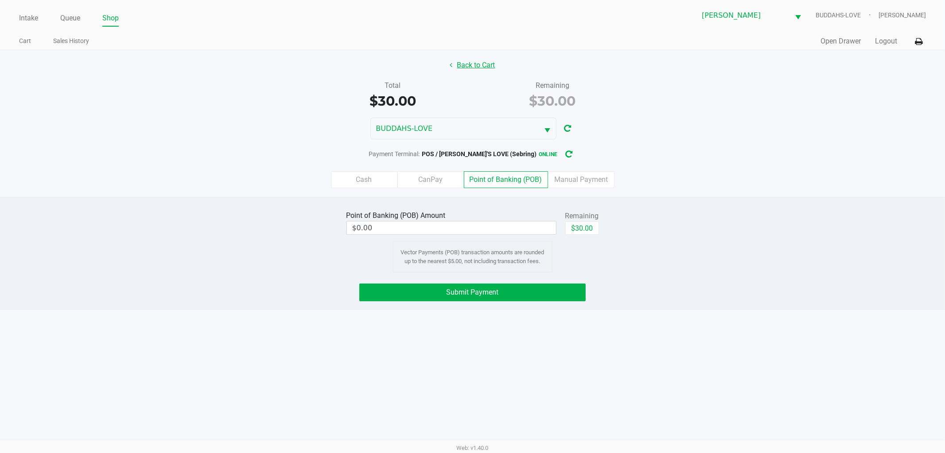
click at [475, 66] on button "Back to Cart" at bounding box center [473, 65] width 57 height 17
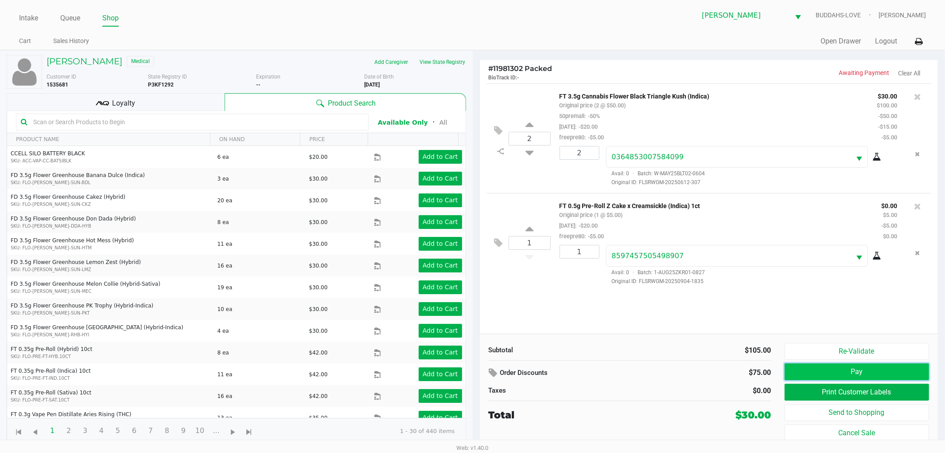
click at [805, 373] on button "Pay" at bounding box center [857, 371] width 145 height 17
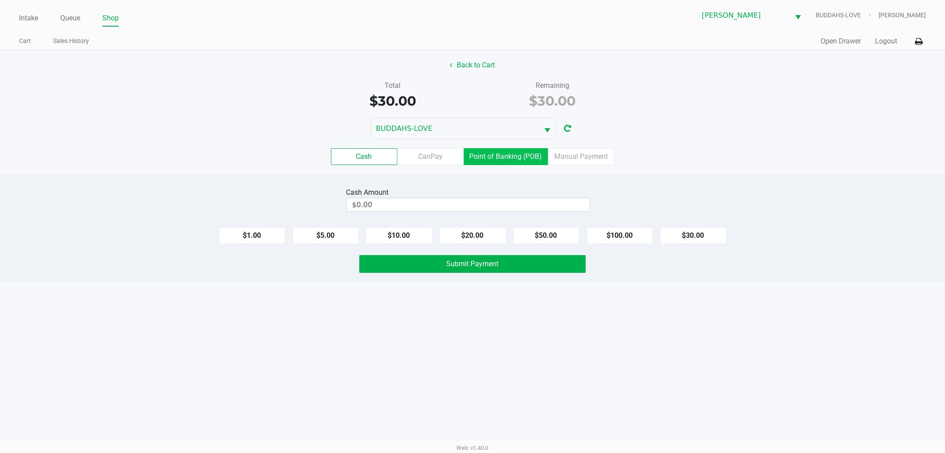
click at [510, 160] on label "Point of Banking (POB)" at bounding box center [506, 156] width 84 height 17
click at [0, 0] on 7 "Point of Banking (POB)" at bounding box center [0, 0] width 0 height 0
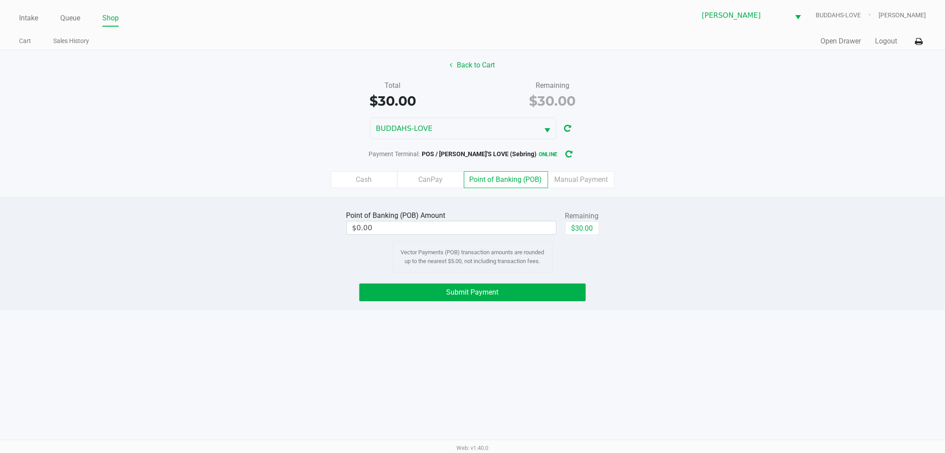
click at [582, 242] on div "Point of Banking (POB) Amount $0.00 Remaining $30.00 Vector Payments (POB) tran…" at bounding box center [473, 240] width 266 height 64
drag, startPoint x: 579, startPoint y: 231, endPoint x: 531, endPoint y: 252, distance: 52.6
click at [579, 230] on button "$30.00" at bounding box center [583, 227] width 34 height 13
type input "$30.00"
click at [484, 291] on span "Submit Payment" at bounding box center [473, 292] width 52 height 8
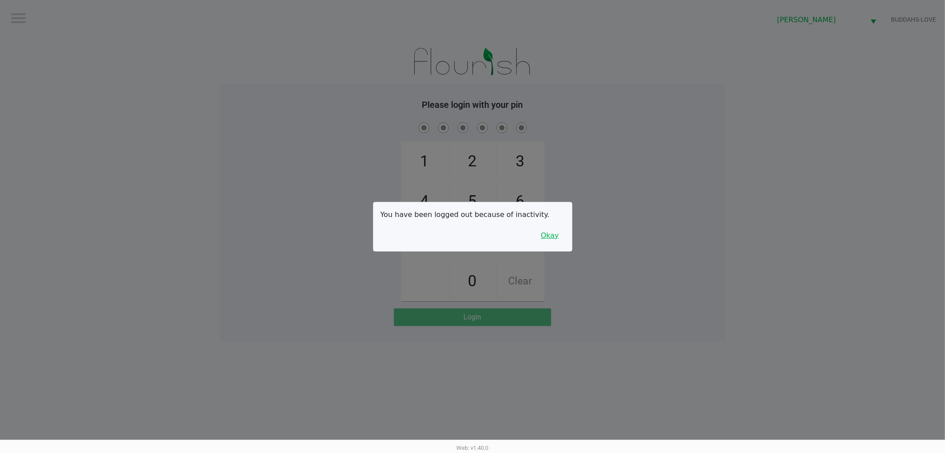
click at [553, 240] on button "Okay" at bounding box center [550, 235] width 30 height 17
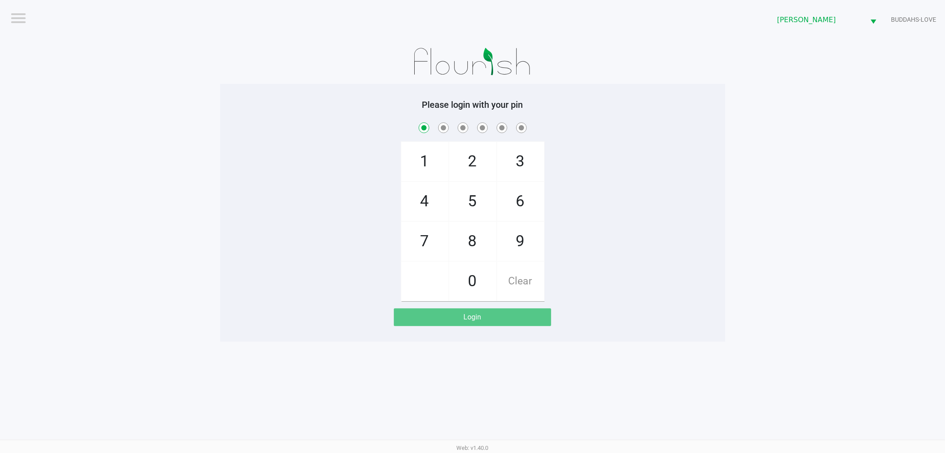
checkbox input "true"
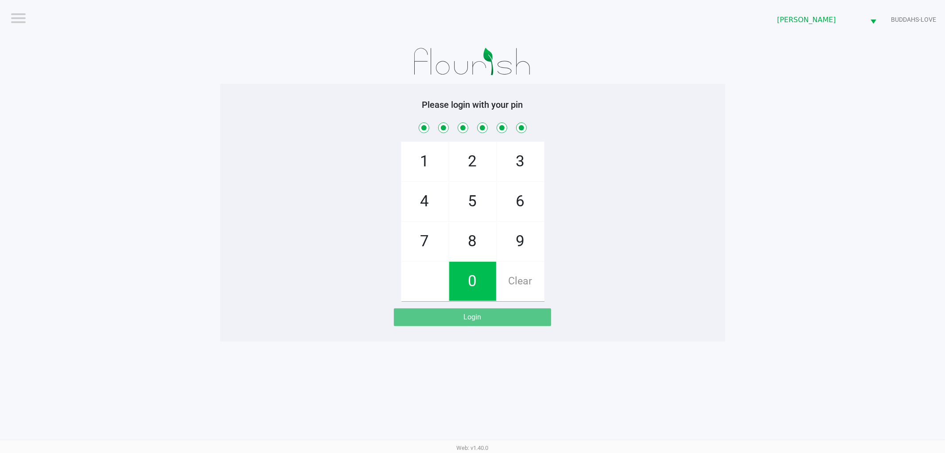
checkbox input "true"
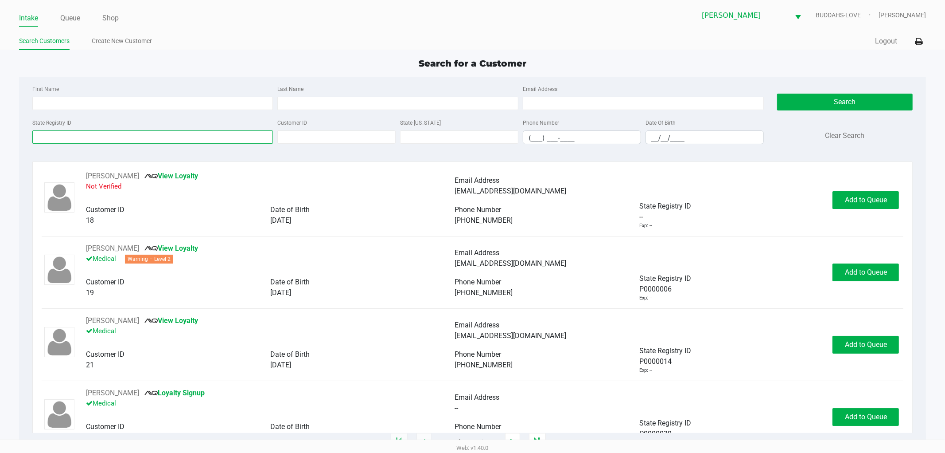
click at [112, 142] on input "State Registry ID" at bounding box center [152, 136] width 241 height 13
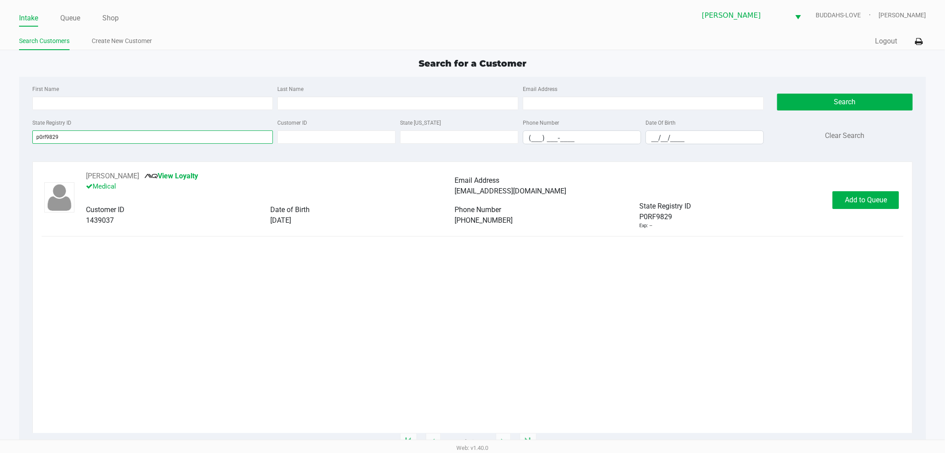
type input "p0rf9829"
click at [291, 222] on span "09/03/1959" at bounding box center [280, 220] width 21 height 8
click at [872, 196] on span "Add to Queue" at bounding box center [866, 199] width 42 height 8
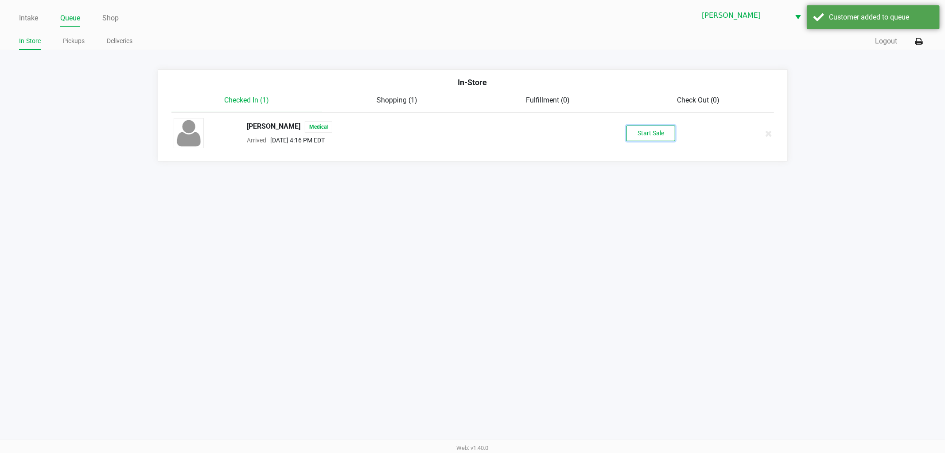
click at [642, 130] on button "Start Sale" at bounding box center [651, 133] width 49 height 16
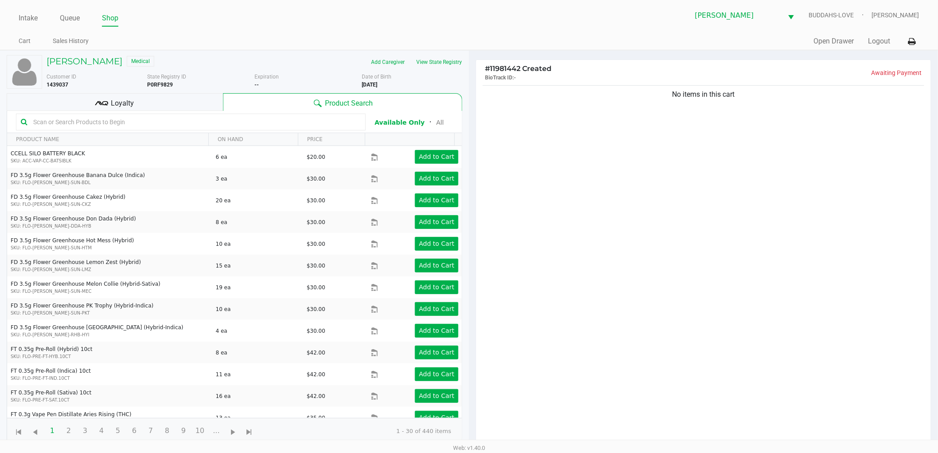
click at [196, 104] on div "Loyalty" at bounding box center [115, 102] width 216 height 18
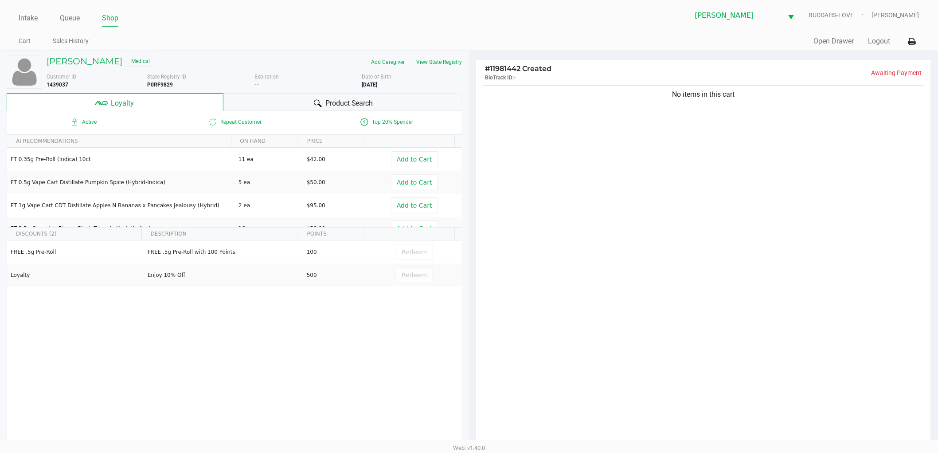
click at [292, 106] on div "Product Search" at bounding box center [342, 102] width 239 height 18
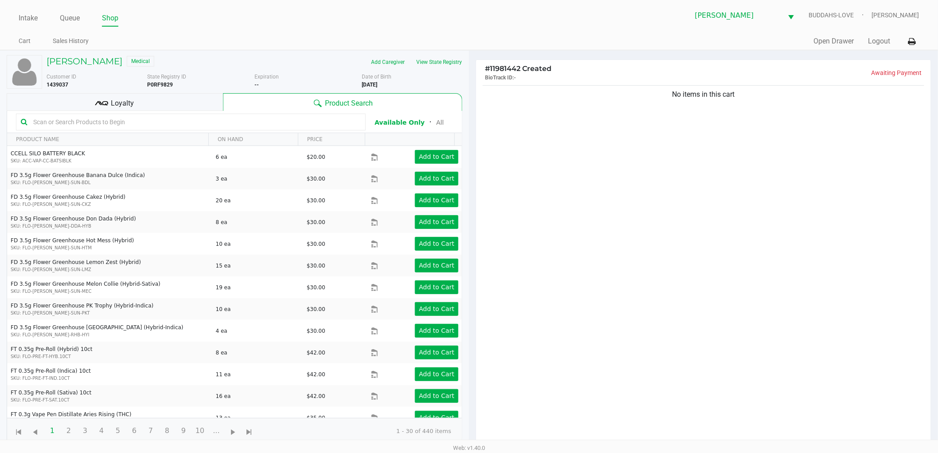
click at [207, 68] on div "PAULA BLACK Medical" at bounding box center [147, 62] width 215 height 14
click at [695, 170] on div "No items in this cart" at bounding box center [703, 266] width 455 height 367
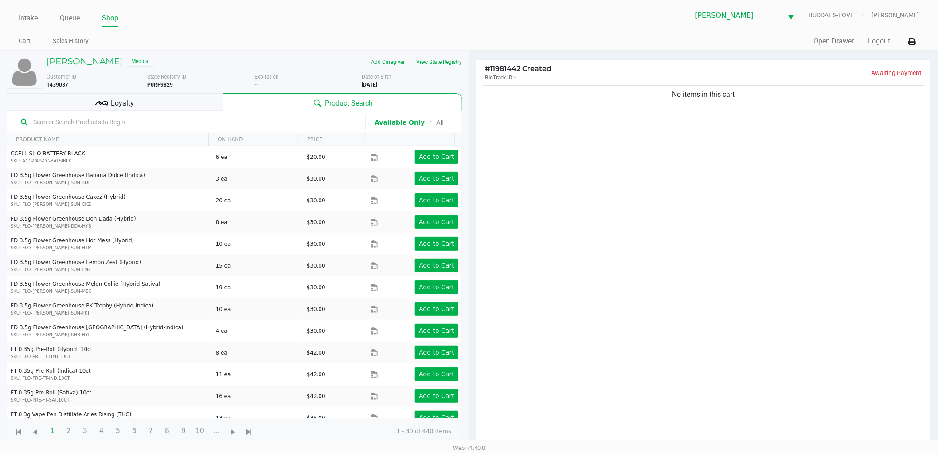
click at [200, 98] on div "Loyalty" at bounding box center [115, 102] width 216 height 18
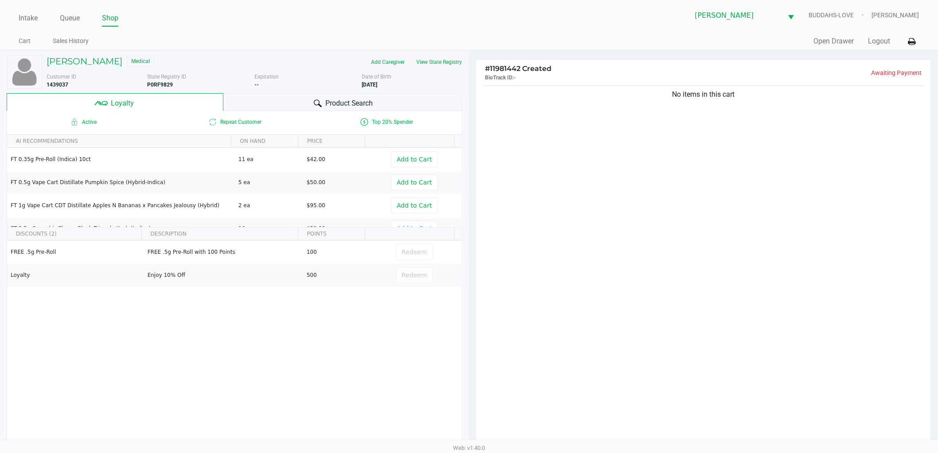
click at [265, 101] on div "Product Search" at bounding box center [342, 102] width 239 height 18
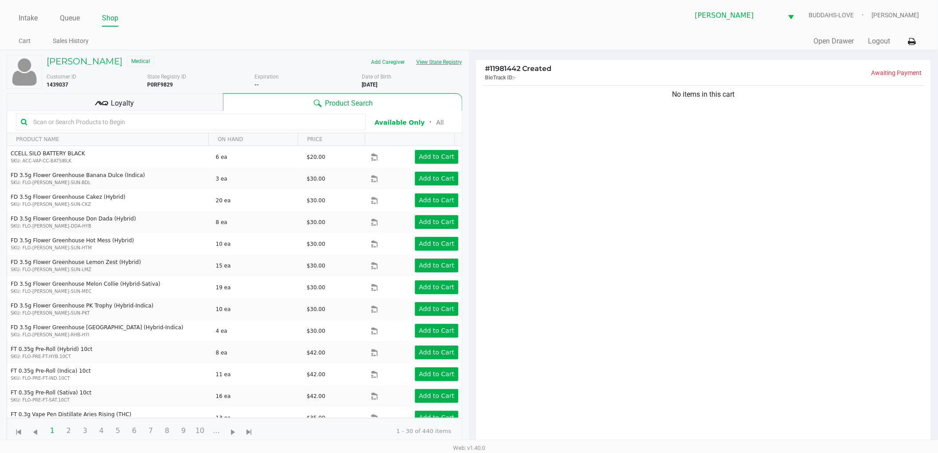
click at [444, 66] on button "View State Registry" at bounding box center [436, 62] width 52 height 14
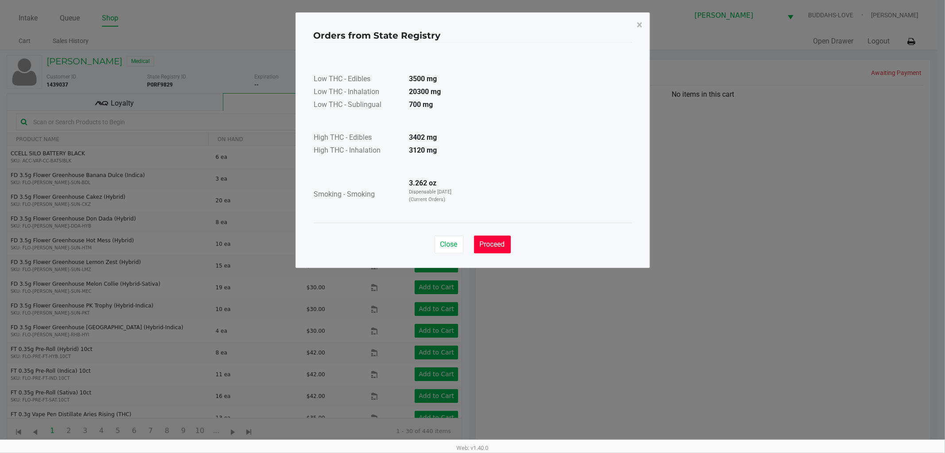
click at [500, 243] on span "Proceed" at bounding box center [492, 244] width 25 height 8
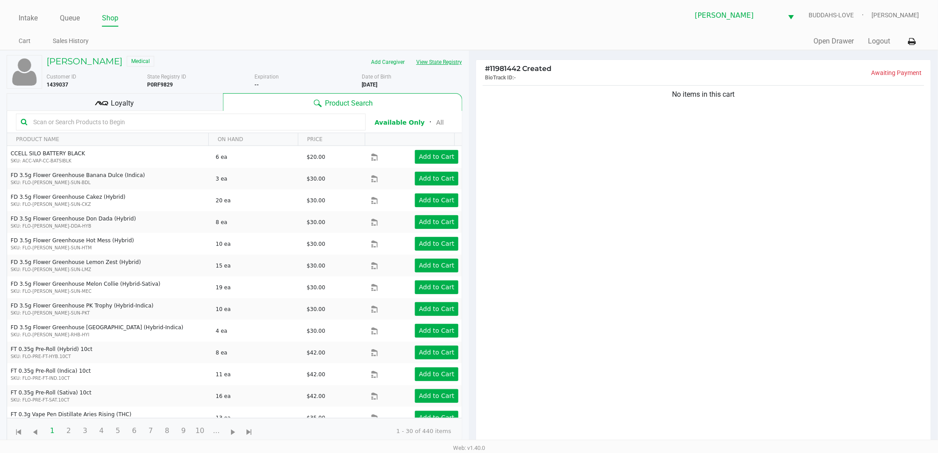
click at [439, 61] on button "View State Registry" at bounding box center [436, 62] width 52 height 14
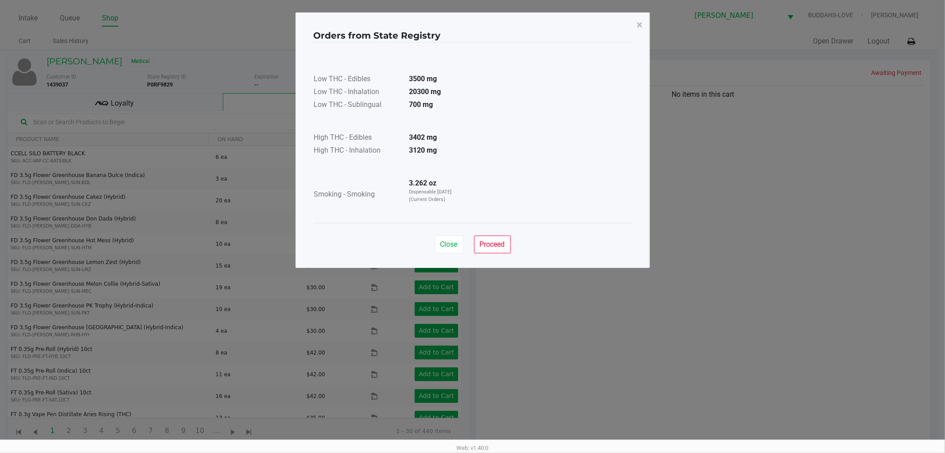
click at [428, 147] on strong "3120 mg" at bounding box center [424, 150] width 28 height 8
click at [492, 246] on span "Proceed" at bounding box center [492, 244] width 25 height 8
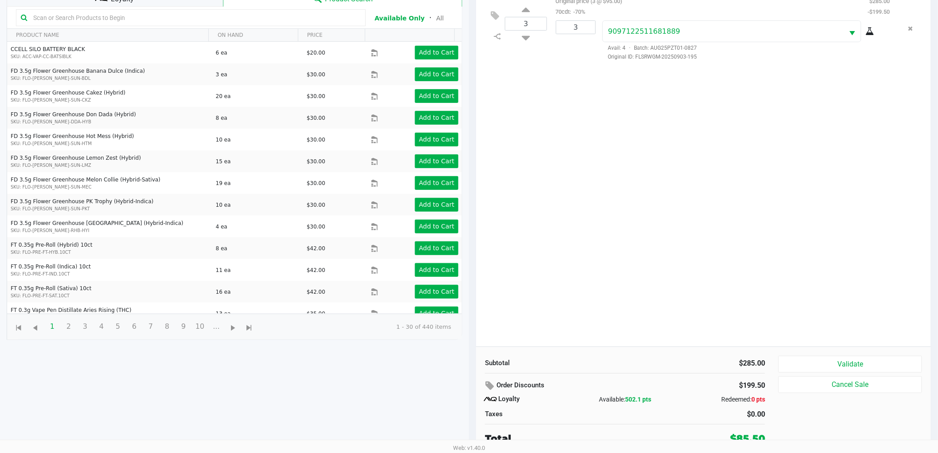
scroll to position [107, 0]
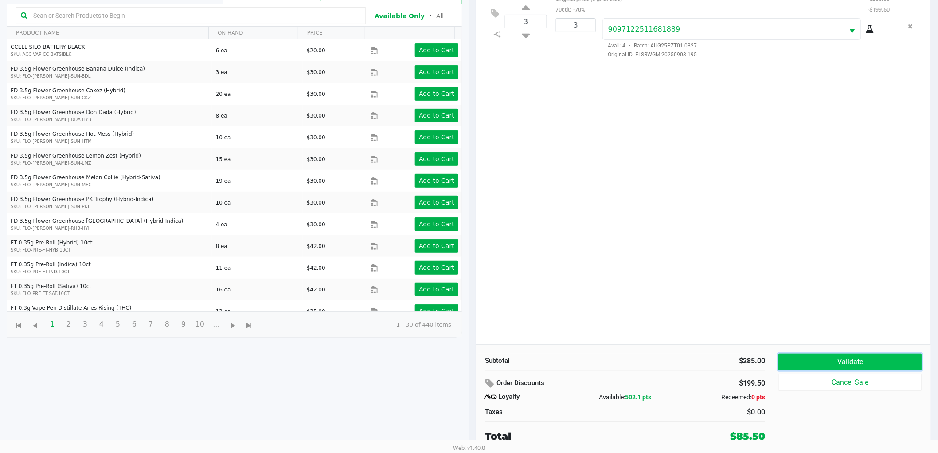
click at [806, 360] on button "Validate" at bounding box center [850, 361] width 144 height 17
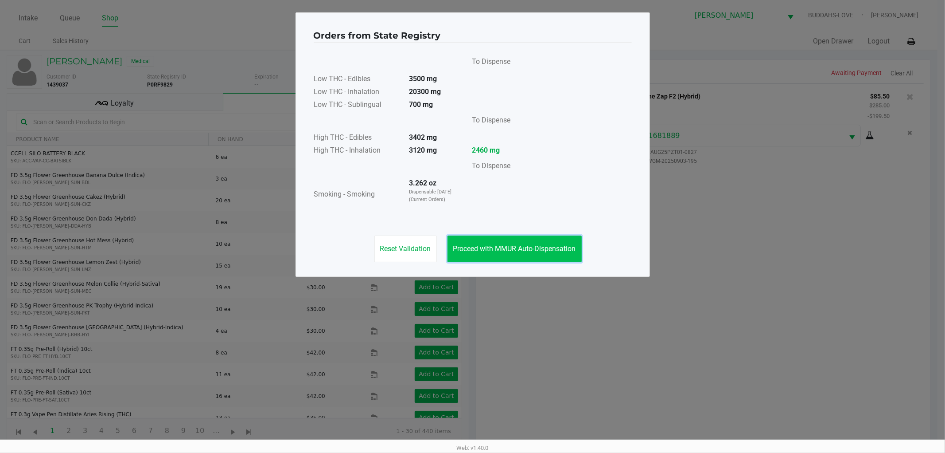
click at [553, 250] on span "Proceed with MMUR Auto-Dispensation" at bounding box center [514, 248] width 123 height 8
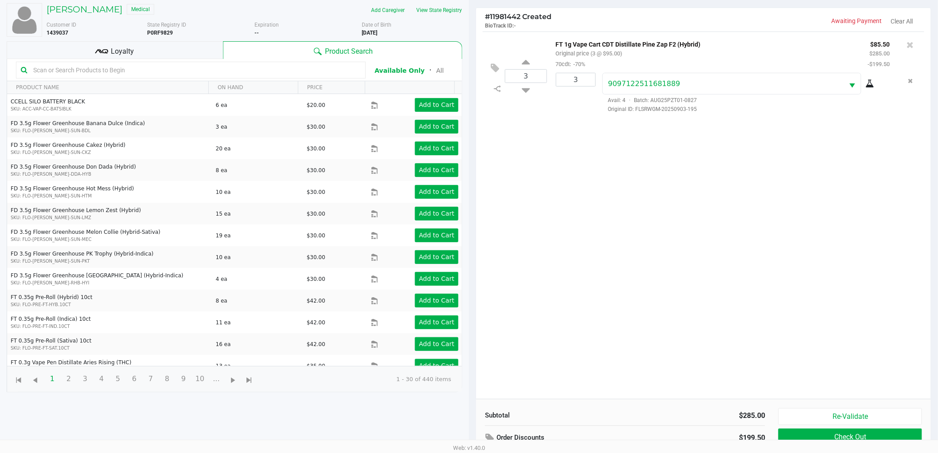
scroll to position [107, 0]
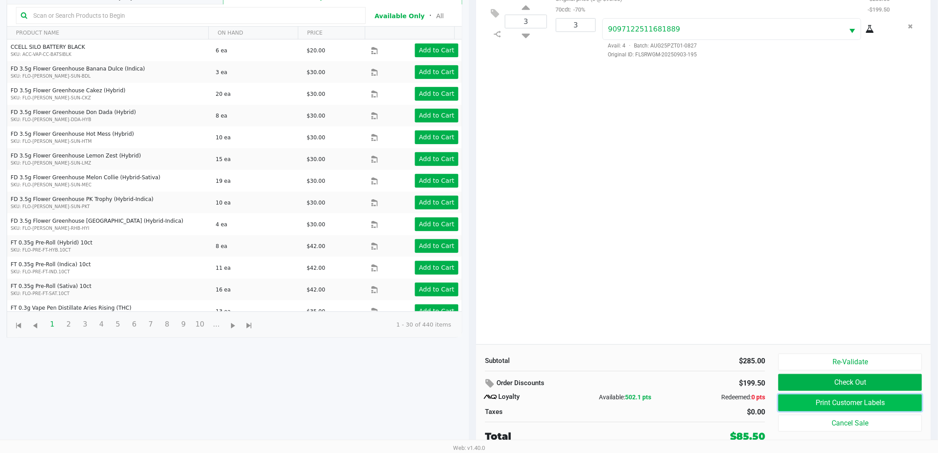
click at [812, 400] on button "Print Customer Labels" at bounding box center [850, 402] width 144 height 17
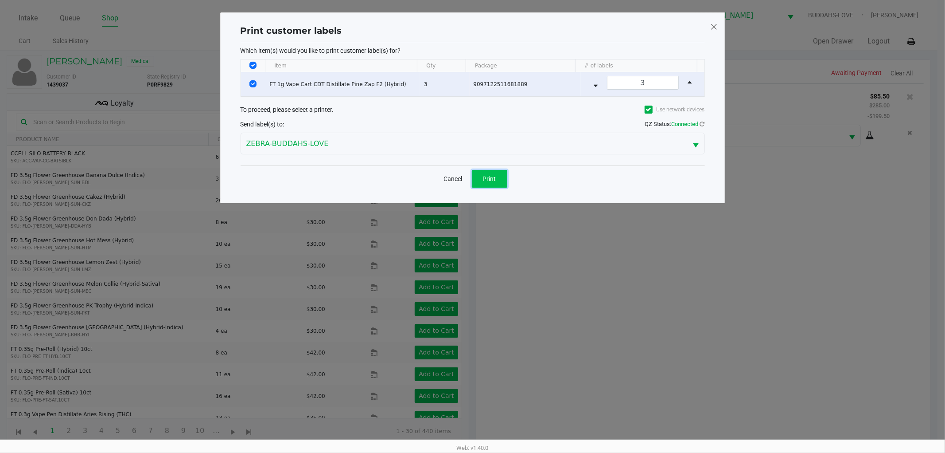
click at [498, 178] on button "Print" at bounding box center [489, 179] width 35 height 18
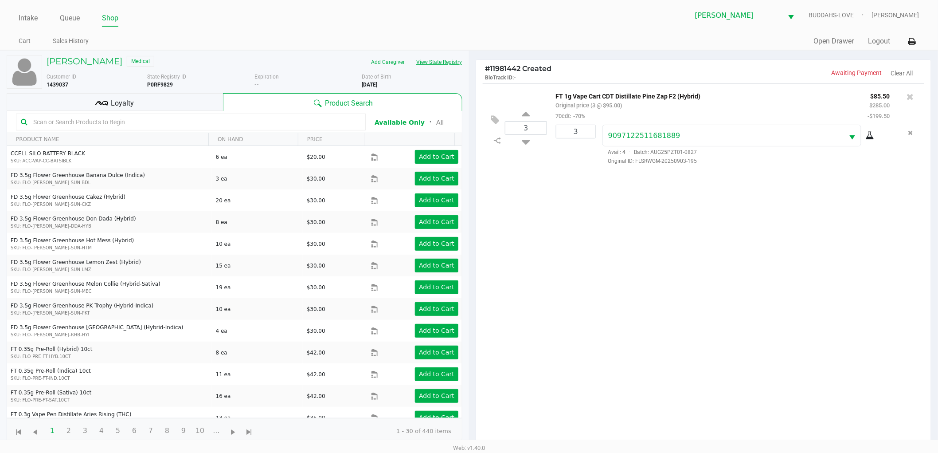
click at [436, 60] on button "View State Registry" at bounding box center [436, 62] width 52 height 14
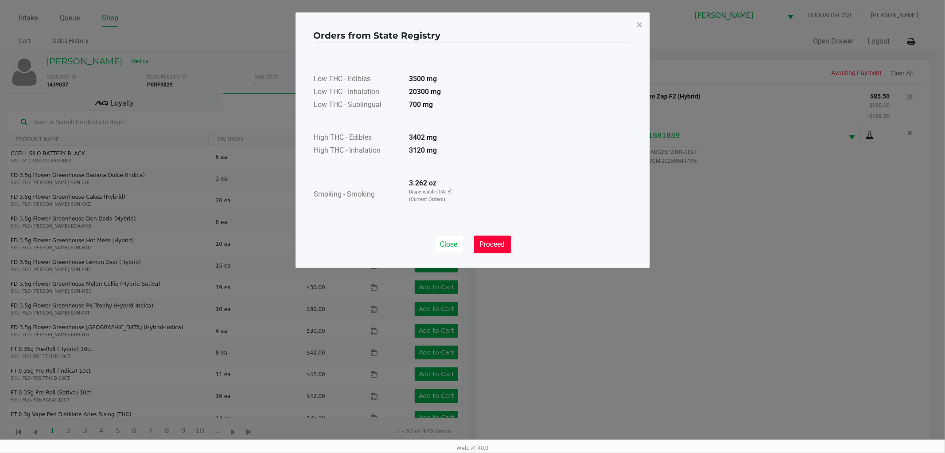
click at [497, 238] on button "Proceed" at bounding box center [492, 244] width 37 height 18
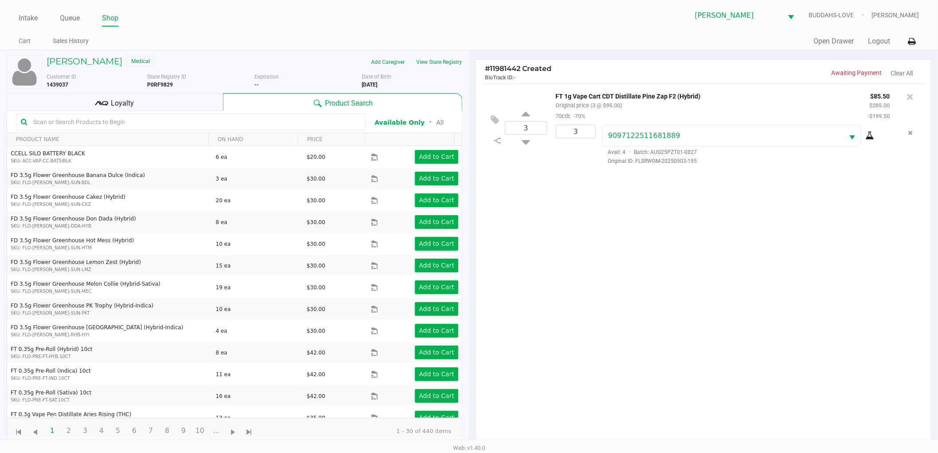
click at [104, 98] on icon at bounding box center [101, 103] width 13 height 13
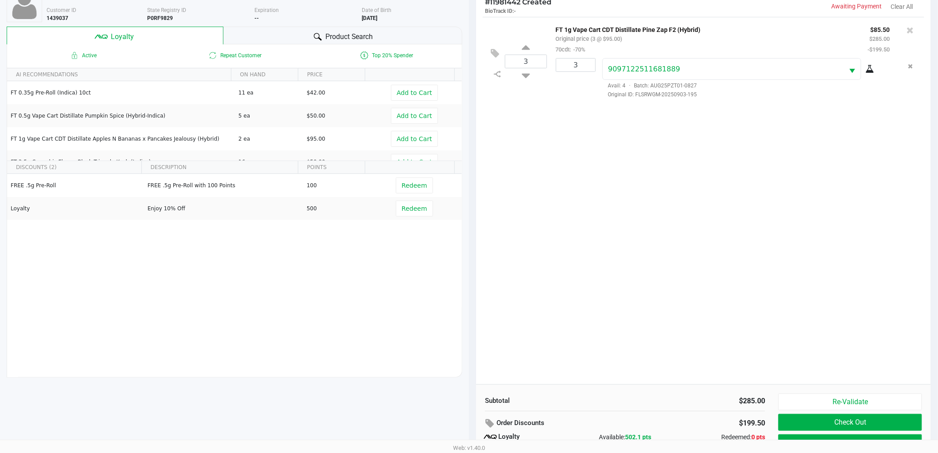
scroll to position [107, 0]
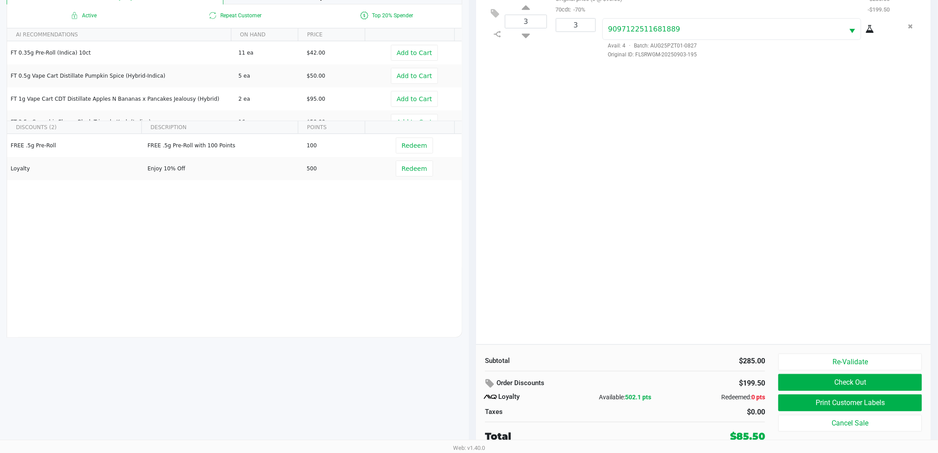
click at [630, 397] on span "502.1 pts" at bounding box center [638, 396] width 26 height 7
click at [641, 258] on div "3 FT 1g Vape Cart CDT Distillate Pine Zap F2 (Hybrid) Original price (3 @ $95.0…" at bounding box center [703, 160] width 455 height 367
click at [684, 240] on div "3 FT 1g Vape Cart CDT Distillate Pine Zap F2 (Hybrid) Original price (3 @ $95.0…" at bounding box center [703, 160] width 455 height 367
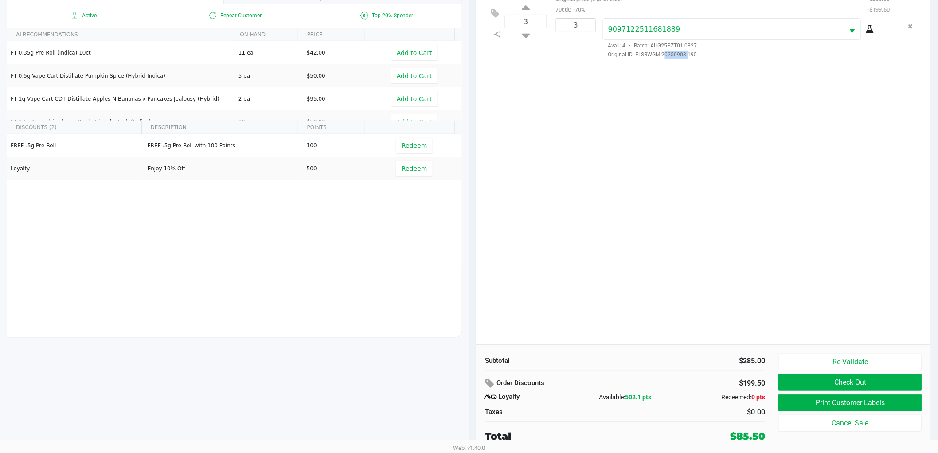
click at [684, 240] on div "3 FT 1g Vape Cart CDT Distillate Pine Zap F2 (Hybrid) Original price (3 @ $95.0…" at bounding box center [703, 160] width 455 height 367
click at [708, 165] on div "3 FT 1g Vape Cart CDT Distillate Pine Zap F2 (Hybrid) Original price (3 @ $95.0…" at bounding box center [703, 160] width 455 height 367
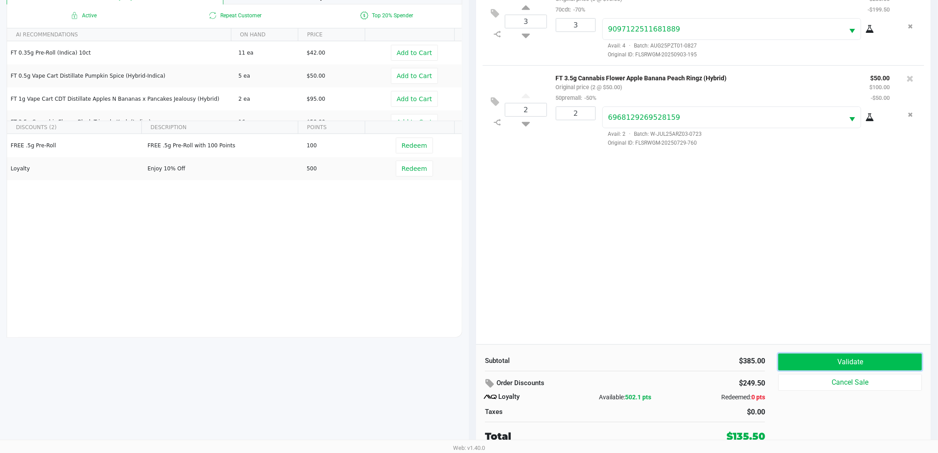
click at [869, 358] on button "Validate" at bounding box center [850, 361] width 144 height 17
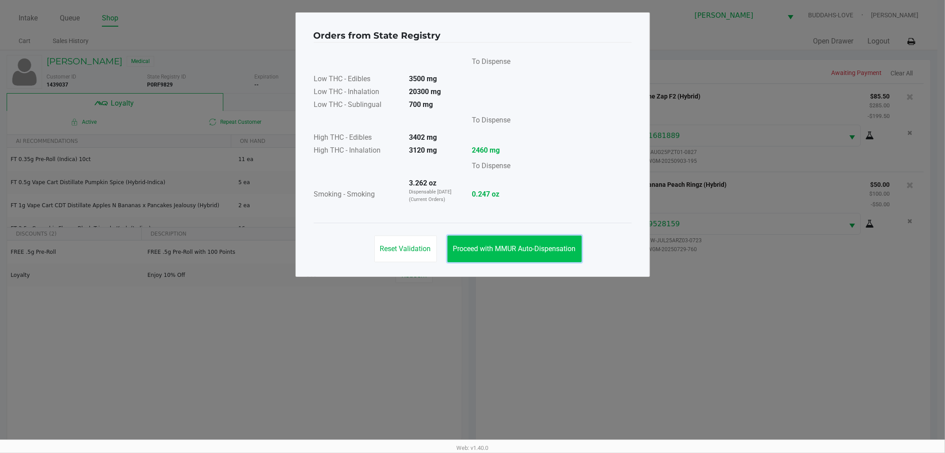
click at [528, 247] on span "Proceed with MMUR Auto-Dispensation" at bounding box center [514, 248] width 123 height 8
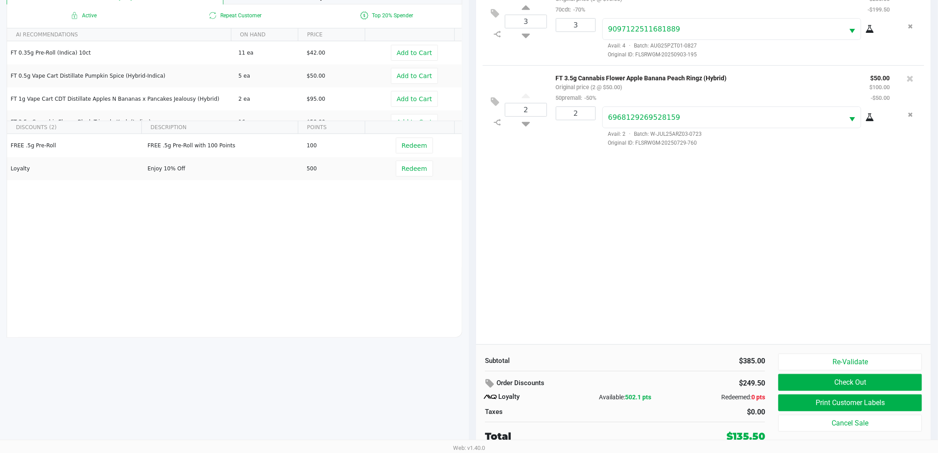
scroll to position [107, 0]
click at [788, 408] on button "Print Customer Labels" at bounding box center [850, 402] width 144 height 17
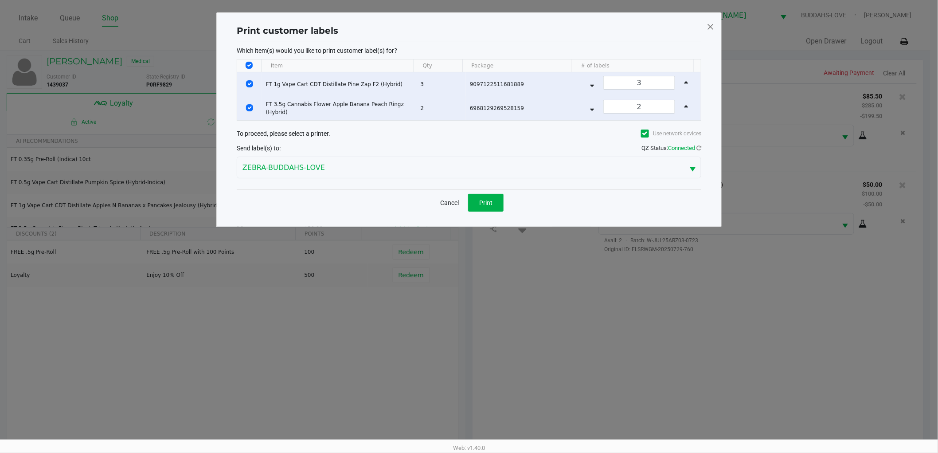
scroll to position [0, 0]
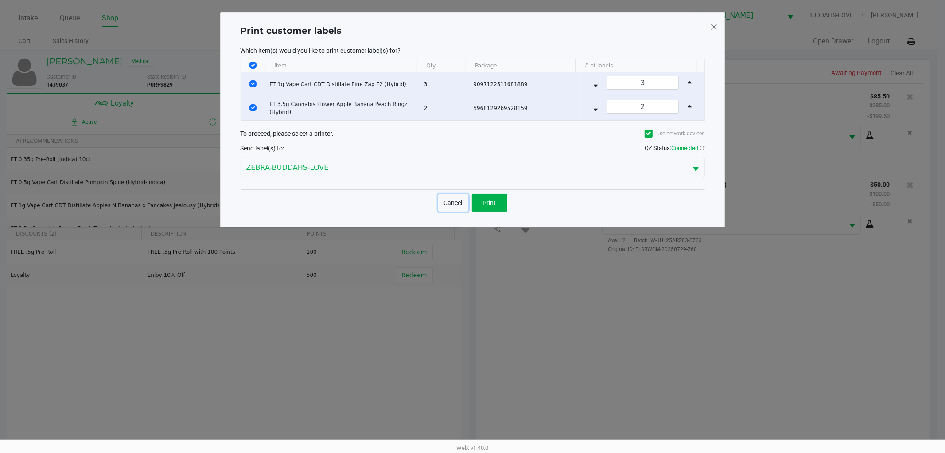
click at [454, 210] on button "Cancel" at bounding box center [453, 203] width 30 height 18
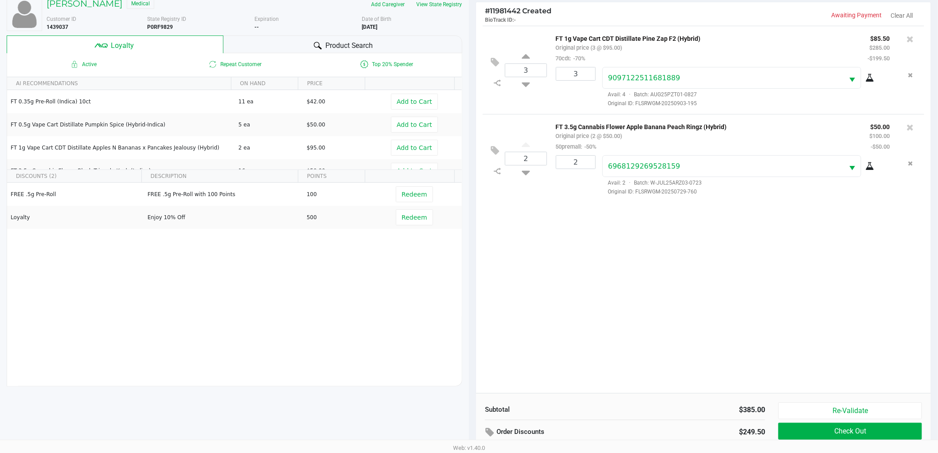
scroll to position [107, 0]
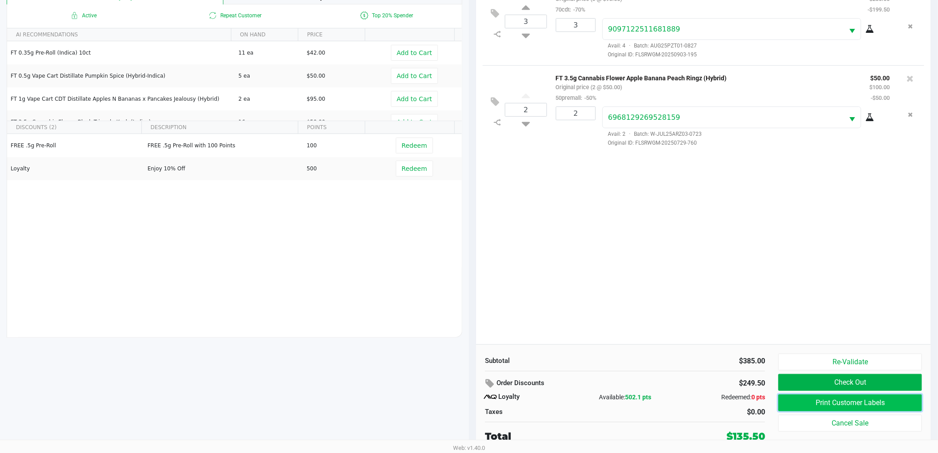
click at [812, 402] on button "Print Customer Labels" at bounding box center [850, 402] width 144 height 17
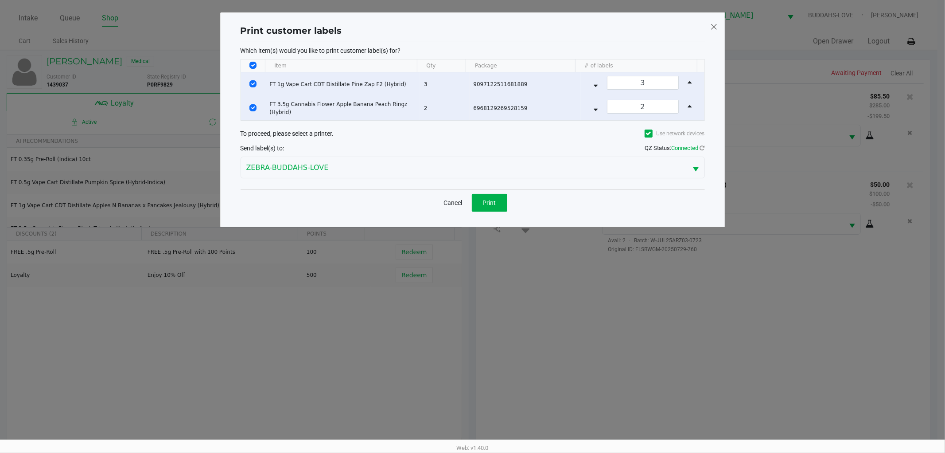
click at [251, 66] on input "Select All Rows" at bounding box center [253, 65] width 7 height 7
checkbox input "false"
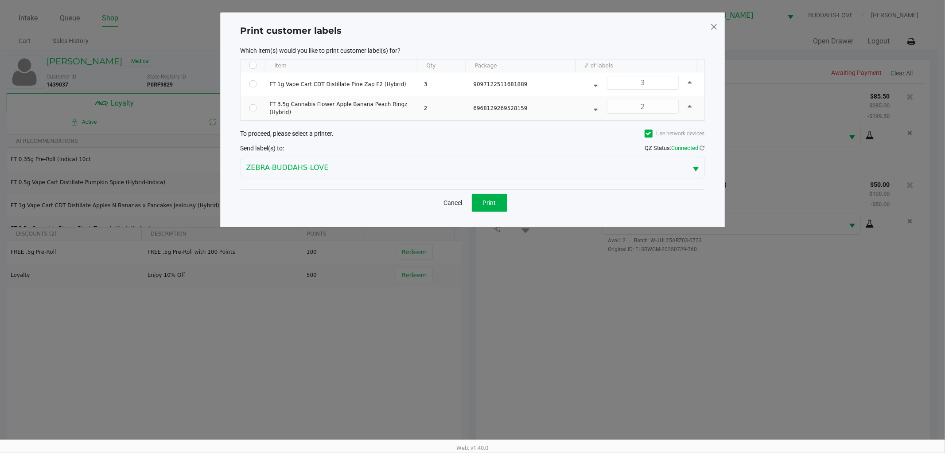
click at [251, 66] on input "Select All Rows" at bounding box center [253, 65] width 7 height 7
checkbox input "true"
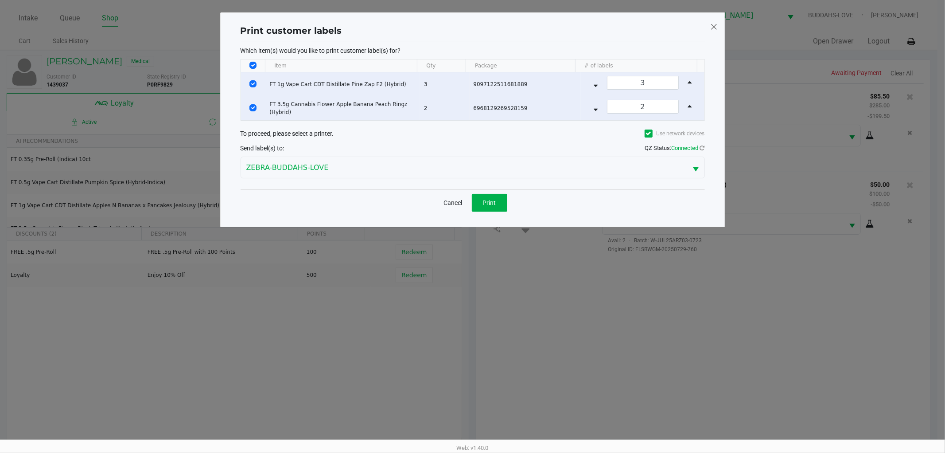
click at [255, 66] on input "Select All Rows" at bounding box center [253, 65] width 7 height 7
checkbox input "false"
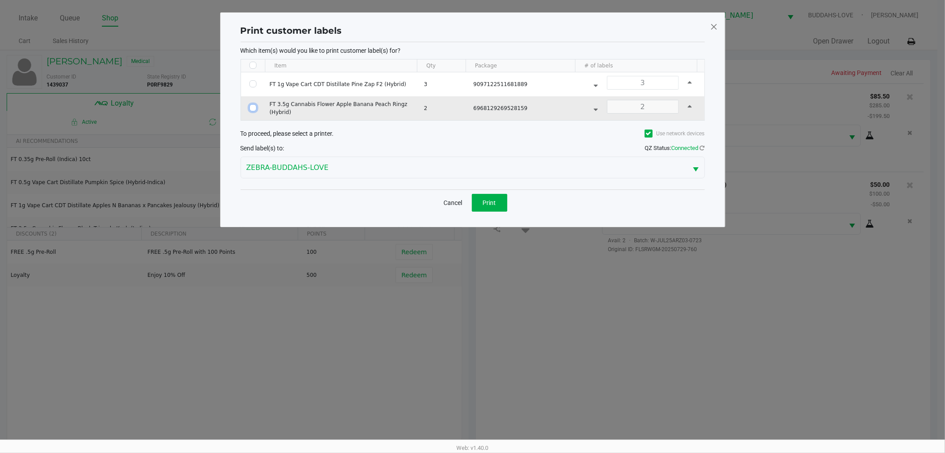
click at [253, 108] on input "Select Row" at bounding box center [253, 107] width 7 height 7
checkbox input "true"
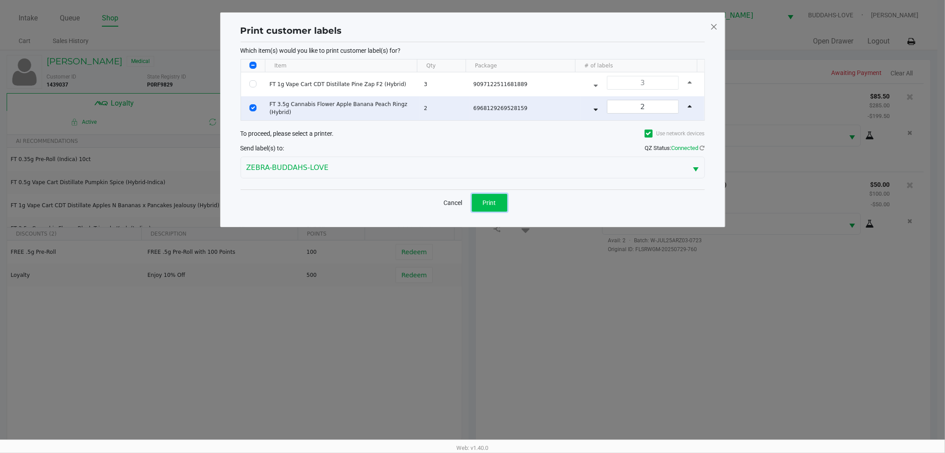
click at [495, 204] on span "Print" at bounding box center [489, 202] width 13 height 7
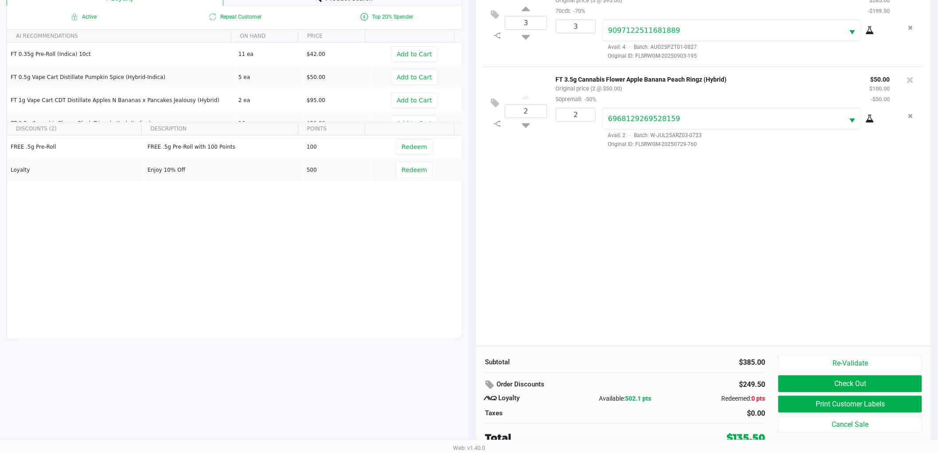
scroll to position [107, 0]
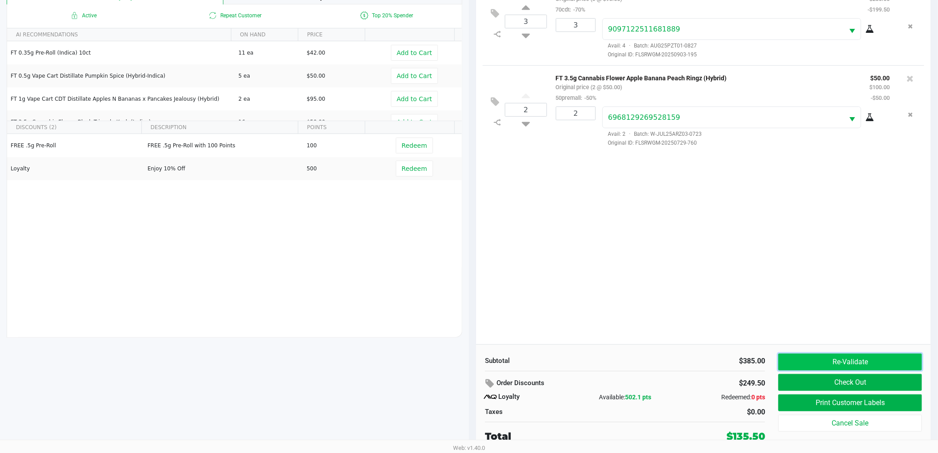
click at [814, 363] on button "Re-Validate" at bounding box center [850, 361] width 144 height 17
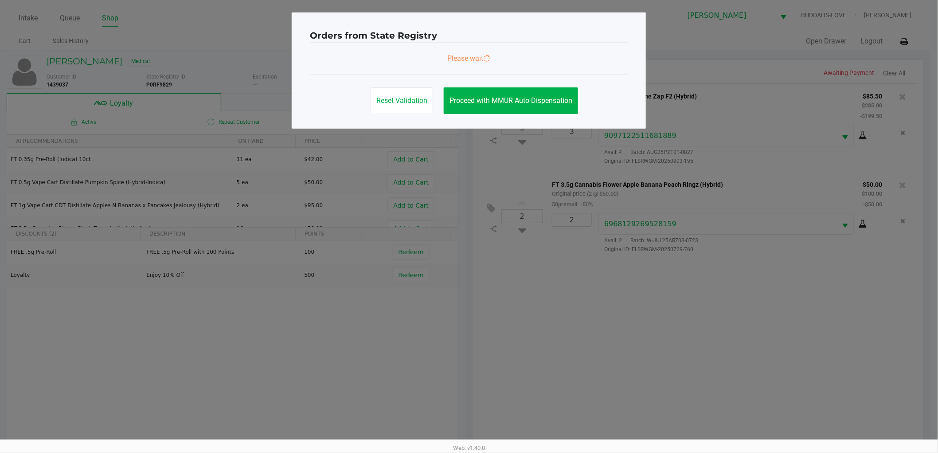
scroll to position [0, 0]
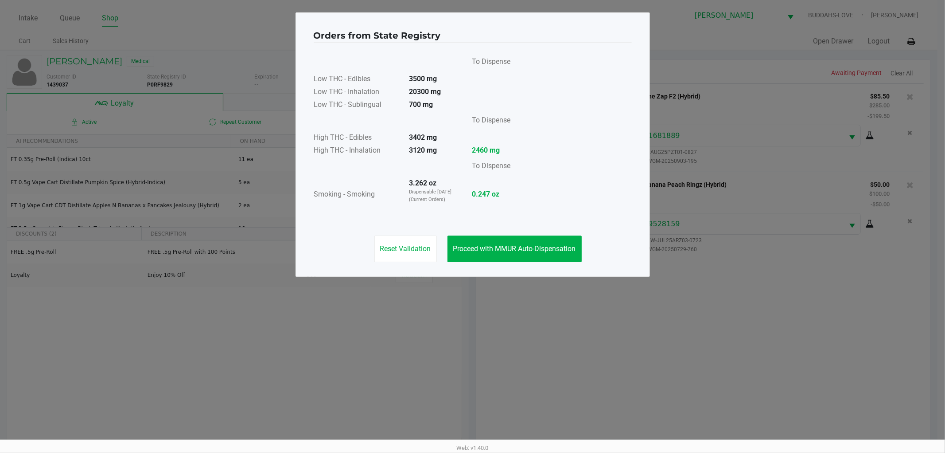
click at [504, 230] on div "Reset Validation Proceed with MMUR Auto-Dispensation" at bounding box center [473, 244] width 318 height 45
click at [512, 235] on button "Proceed with MMUR Auto-Dispensation" at bounding box center [515, 248] width 134 height 27
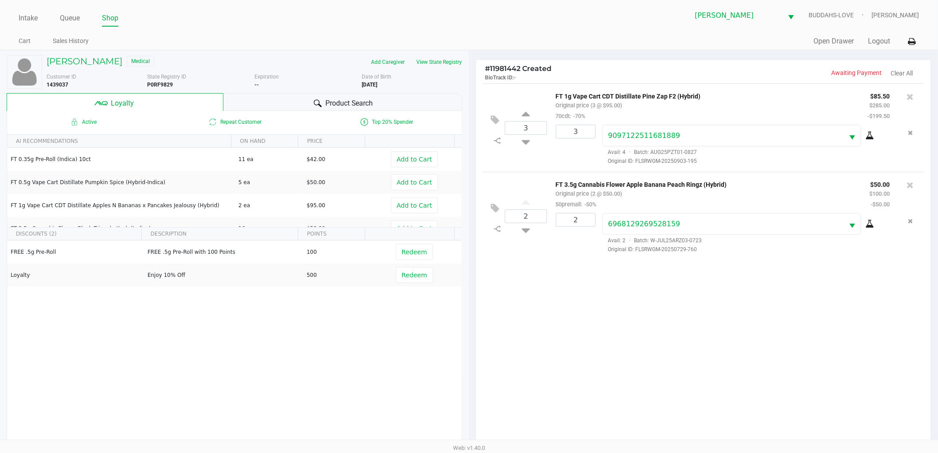
click at [618, 329] on div "3 FT 1g Vape Cart CDT Distillate Pine Zap F2 (Hybrid) Original price (3 @ $95.0…" at bounding box center [703, 266] width 455 height 367
drag, startPoint x: 618, startPoint y: 329, endPoint x: 614, endPoint y: 327, distance: 5.2
click at [617, 329] on div "3 FT 1g Vape Cart CDT Distillate Pine Zap F2 (Hybrid) Original price (3 @ $95.0…" at bounding box center [703, 266] width 455 height 367
click at [614, 327] on div "3 FT 1g Vape Cart CDT Distillate Pine Zap F2 (Hybrid) Original price (3 @ $95.0…" at bounding box center [703, 266] width 455 height 367
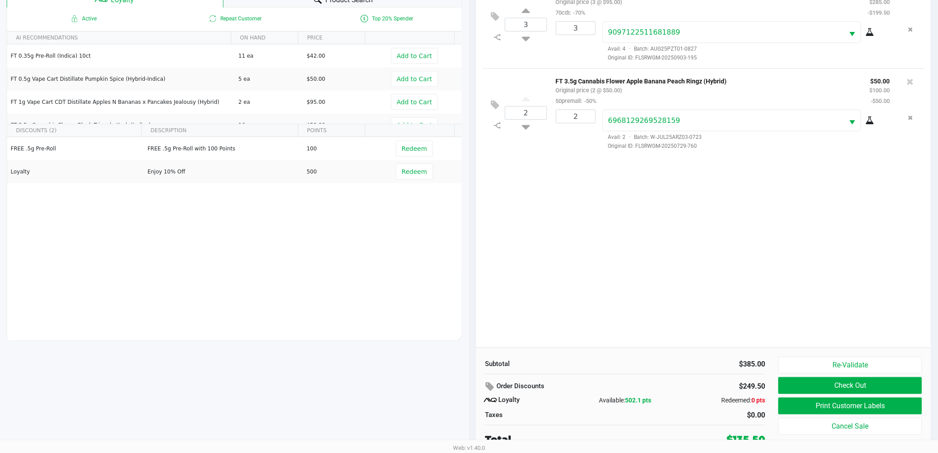
scroll to position [107, 0]
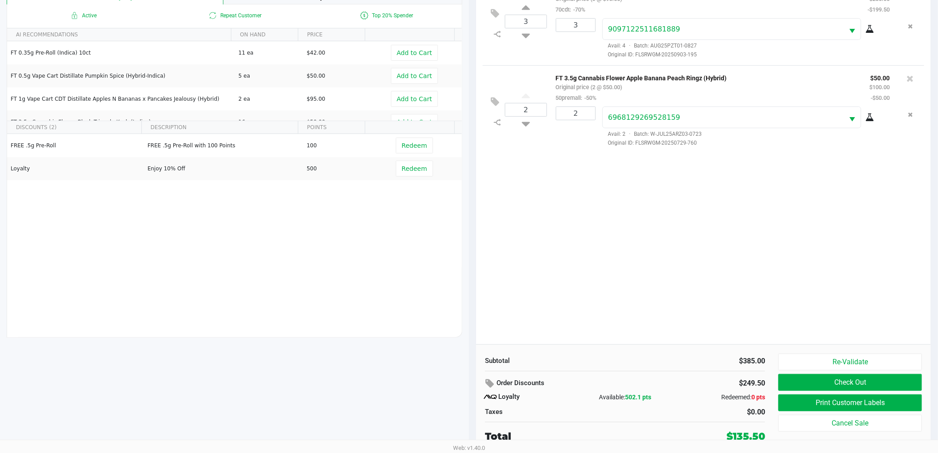
click at [631, 395] on span "502.1 pts" at bounding box center [638, 396] width 26 height 7
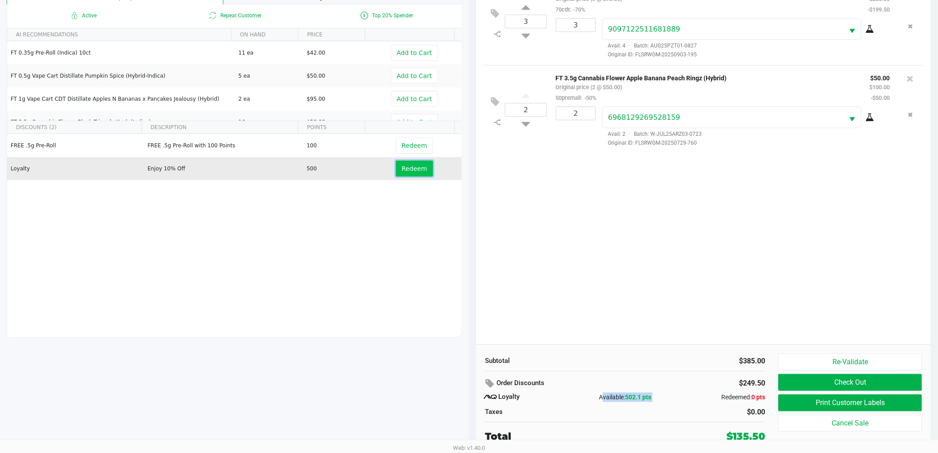
click at [411, 166] on span "Redeem" at bounding box center [414, 168] width 25 height 7
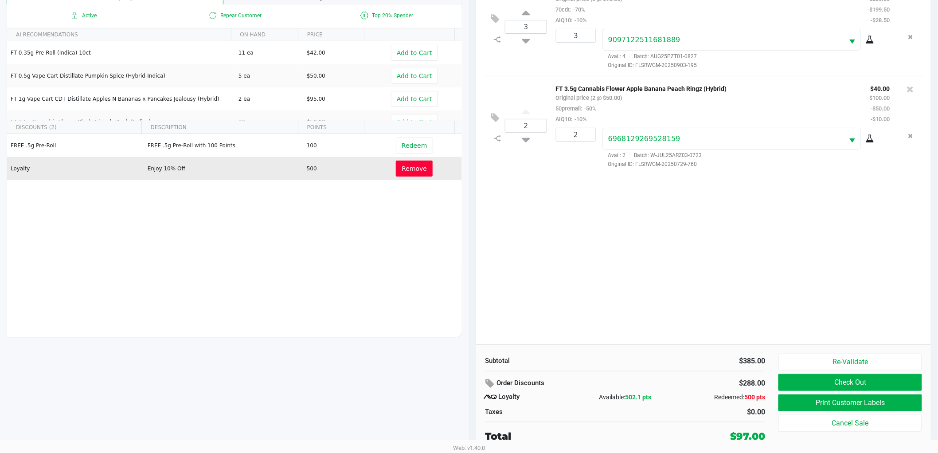
click at [768, 285] on div "3 FT 1g Vape Cart CDT Distillate Pine Zap F2 (Hybrid) Original price (3 @ $95.0…" at bounding box center [703, 160] width 455 height 367
click at [792, 363] on button "Re-Validate" at bounding box center [850, 361] width 144 height 17
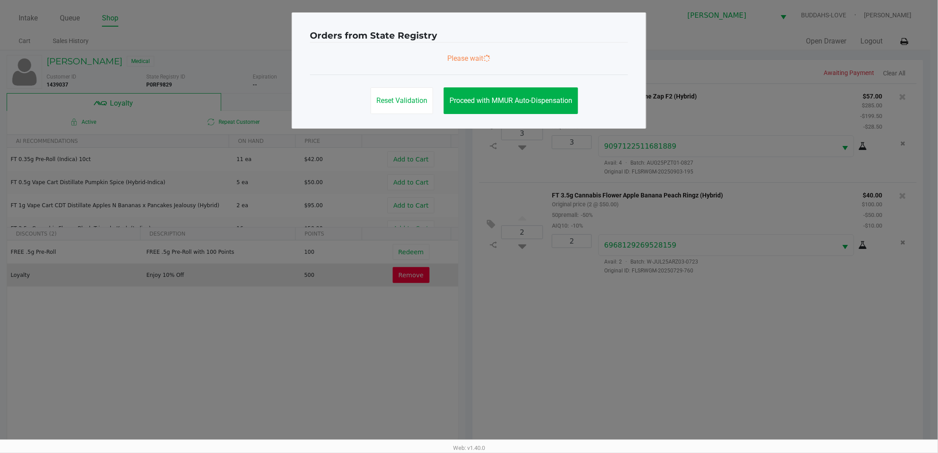
scroll to position [0, 0]
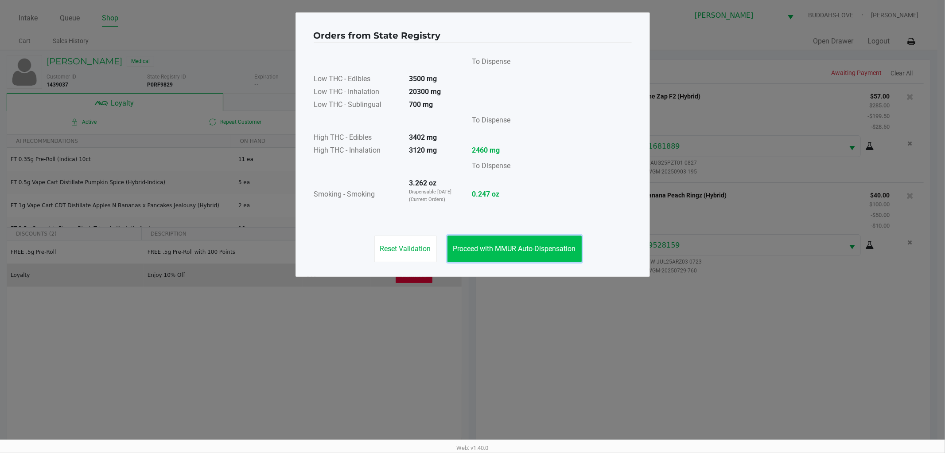
click at [531, 246] on span "Proceed with MMUR Auto-Dispensation" at bounding box center [514, 248] width 123 height 8
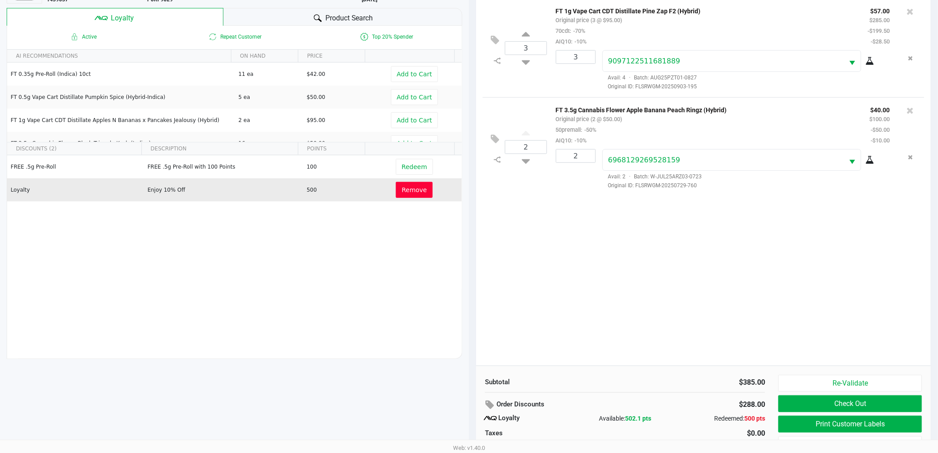
scroll to position [107, 0]
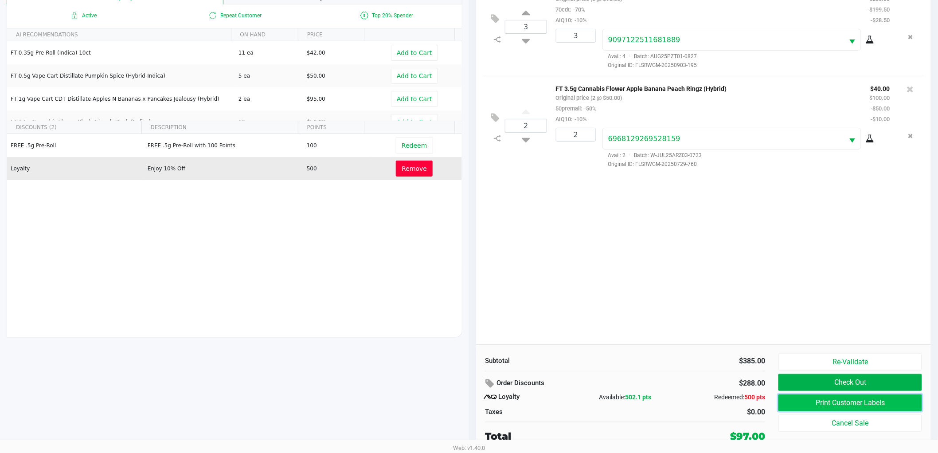
click at [804, 402] on button "Print Customer Labels" at bounding box center [850, 402] width 144 height 17
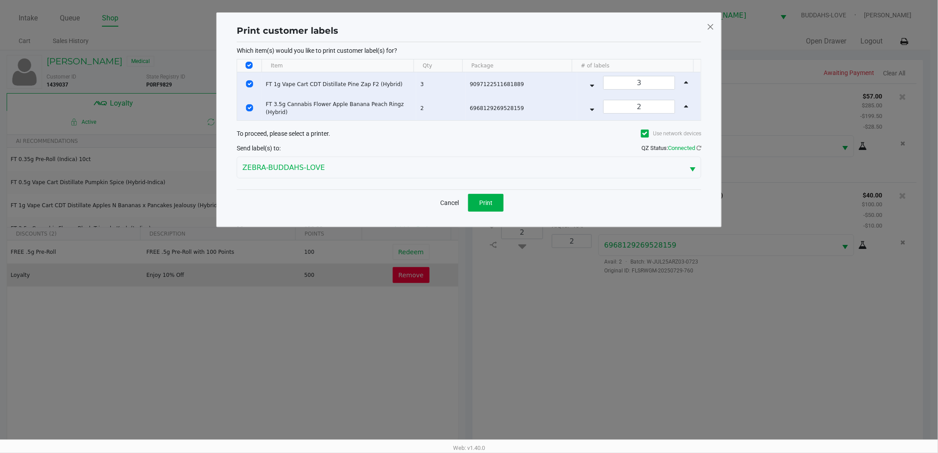
scroll to position [0, 0]
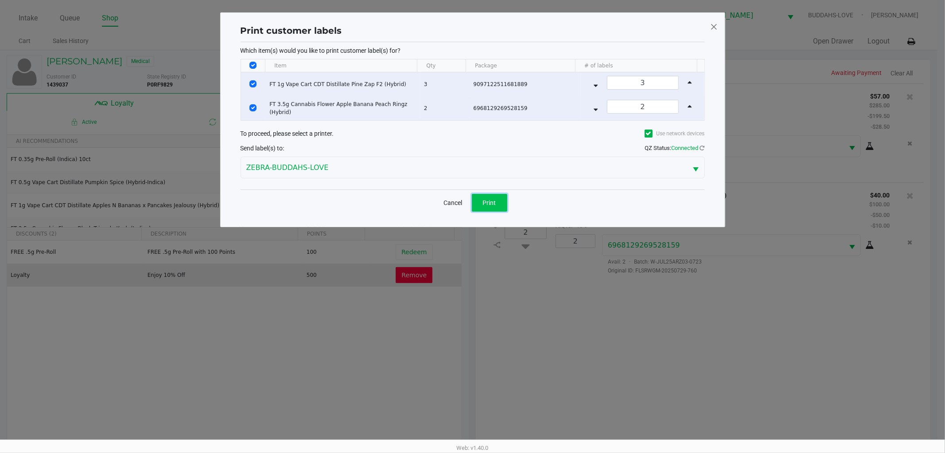
click at [501, 207] on button "Print" at bounding box center [489, 203] width 35 height 18
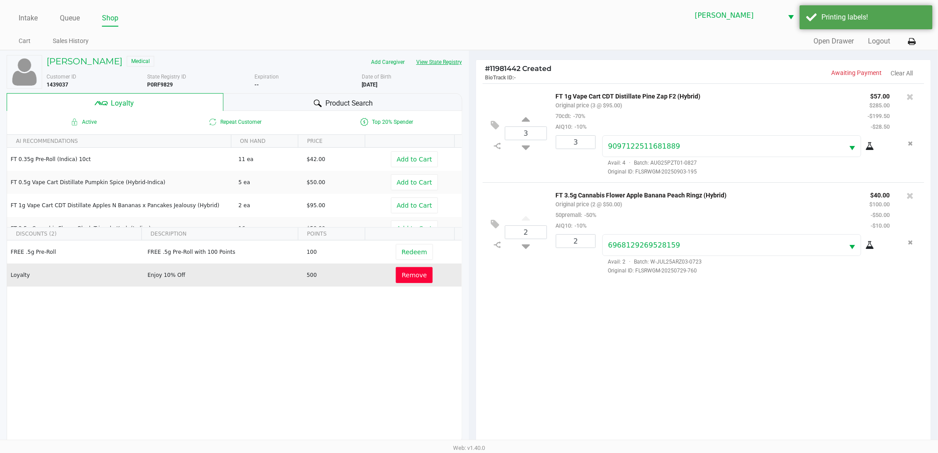
click at [442, 62] on button "View State Registry" at bounding box center [436, 62] width 52 height 14
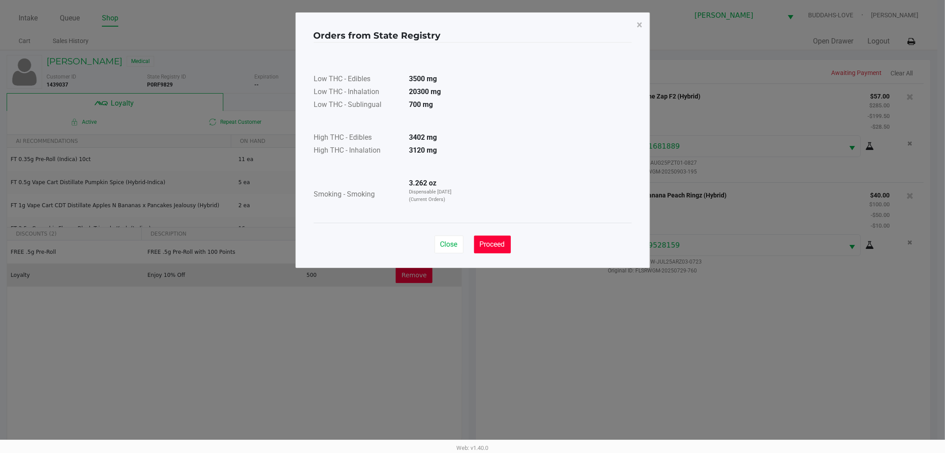
click at [489, 245] on span "Proceed" at bounding box center [492, 244] width 25 height 8
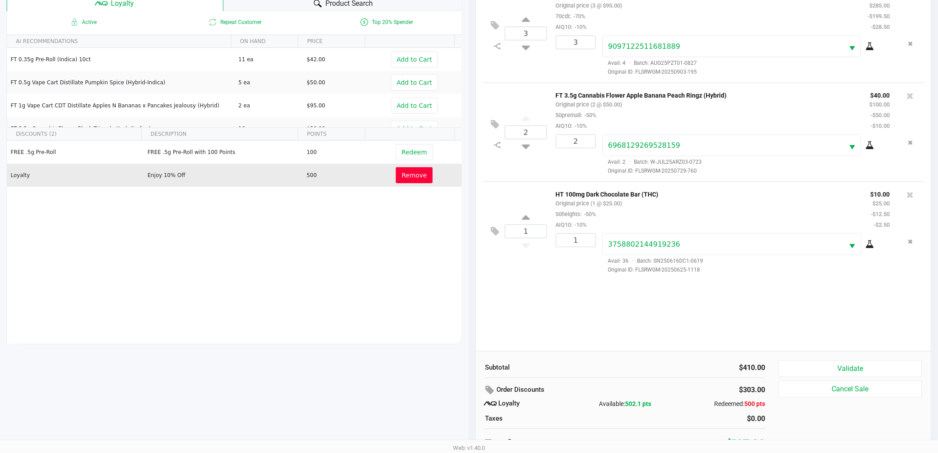
scroll to position [107, 0]
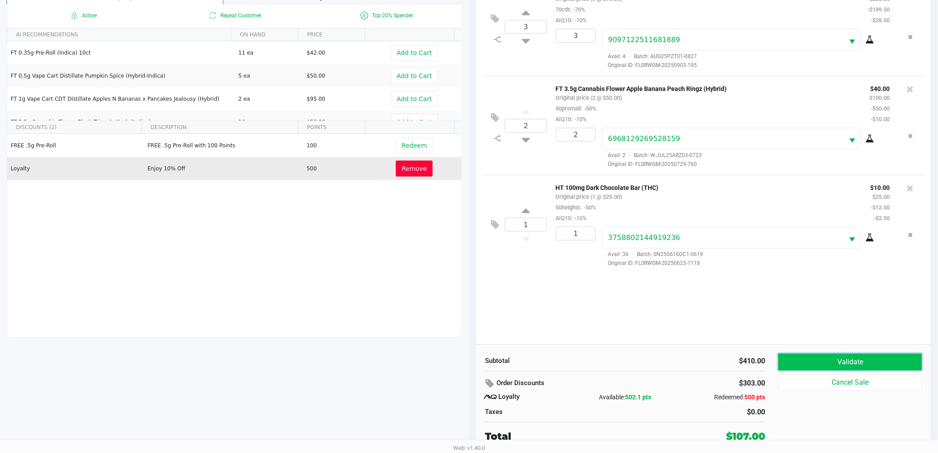
click at [802, 358] on button "Validate" at bounding box center [850, 361] width 144 height 17
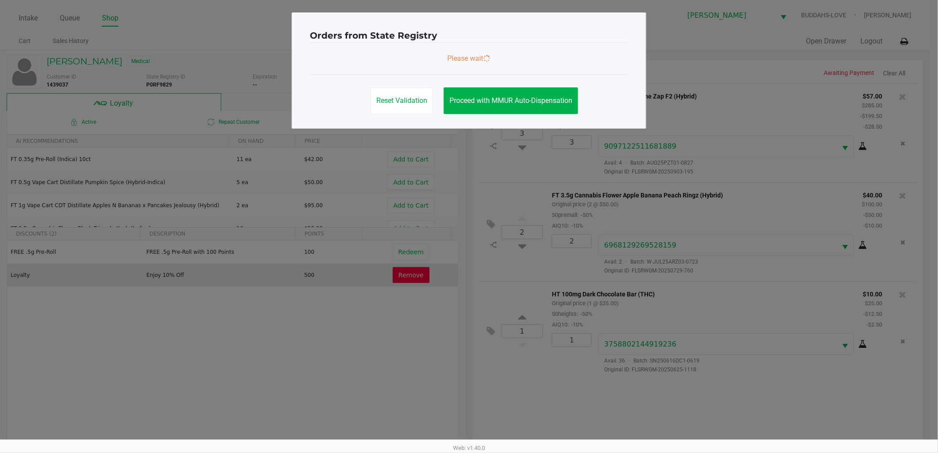
scroll to position [0, 0]
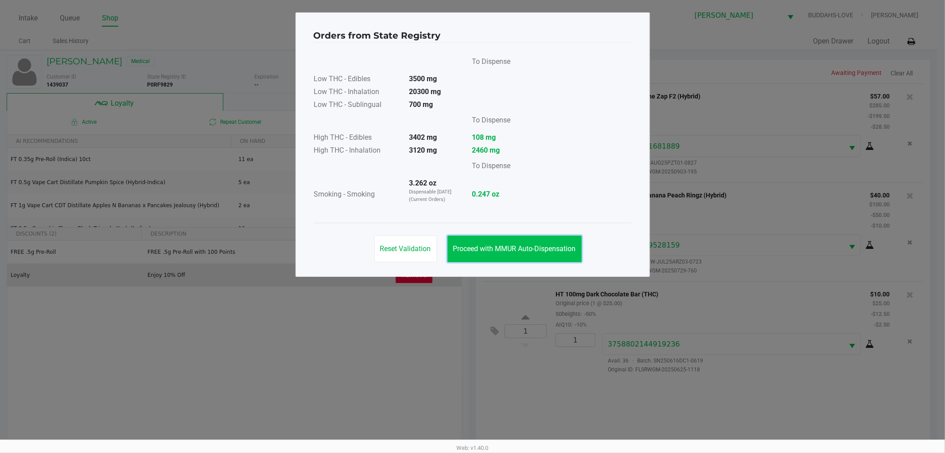
click at [480, 244] on span "Proceed with MMUR Auto-Dispensation" at bounding box center [514, 248] width 123 height 8
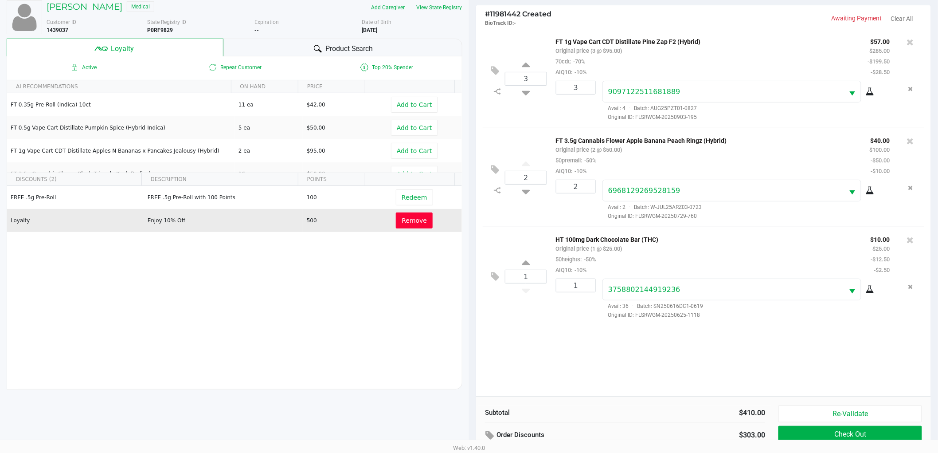
scroll to position [107, 0]
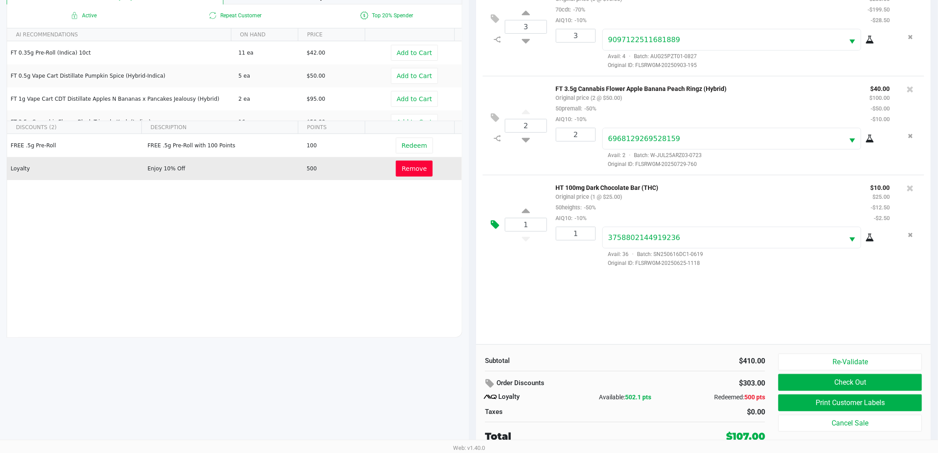
click at [498, 222] on icon at bounding box center [495, 224] width 8 height 10
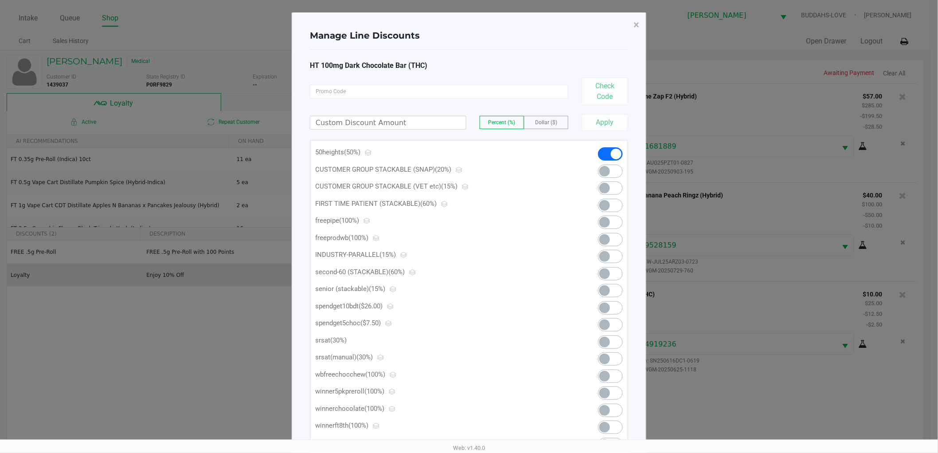
scroll to position [0, 0]
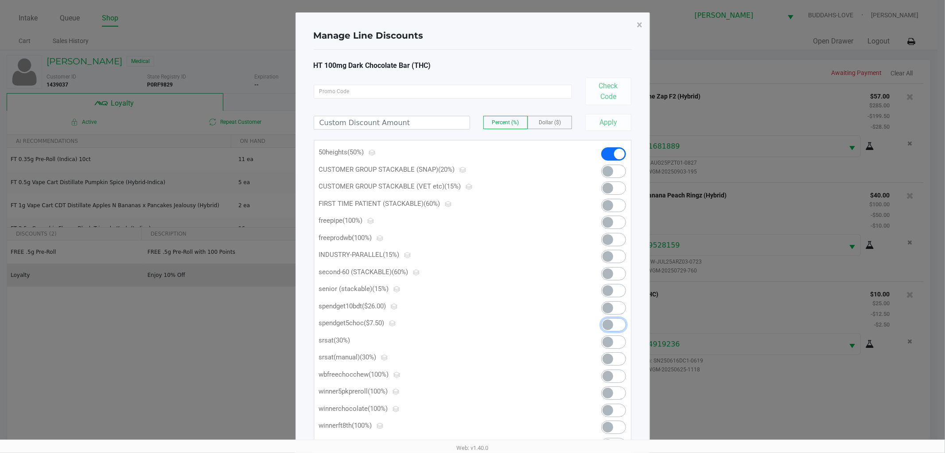
click at [616, 323] on span at bounding box center [613, 324] width 25 height 13
click at [637, 29] on span "×" at bounding box center [640, 25] width 6 height 12
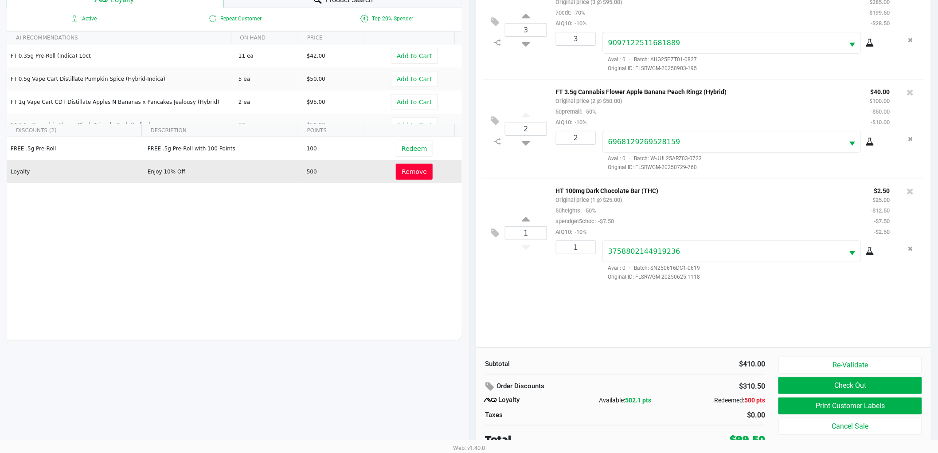
scroll to position [107, 0]
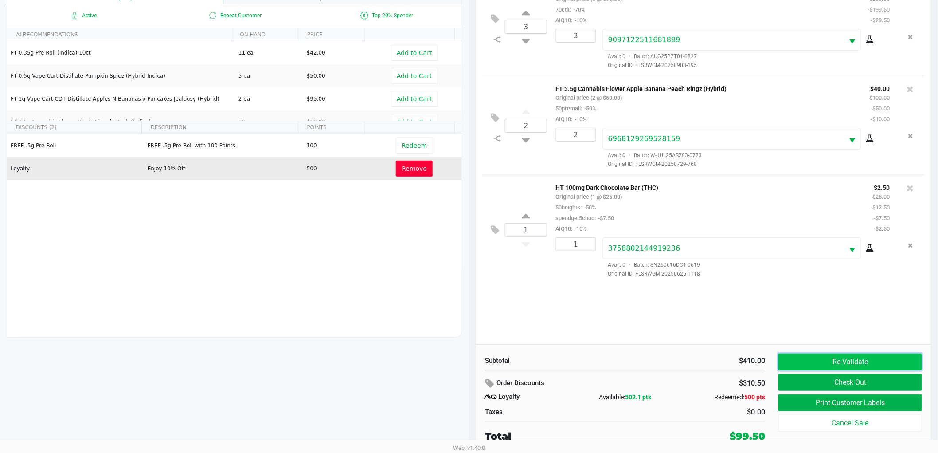
click at [816, 356] on button "Re-Validate" at bounding box center [850, 361] width 144 height 17
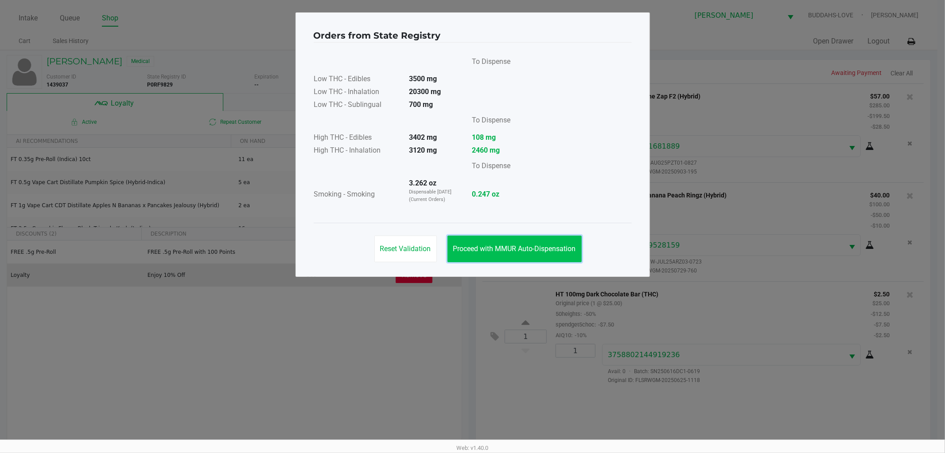
click at [548, 255] on button "Proceed with MMUR Auto-Dispensation" at bounding box center [515, 248] width 134 height 27
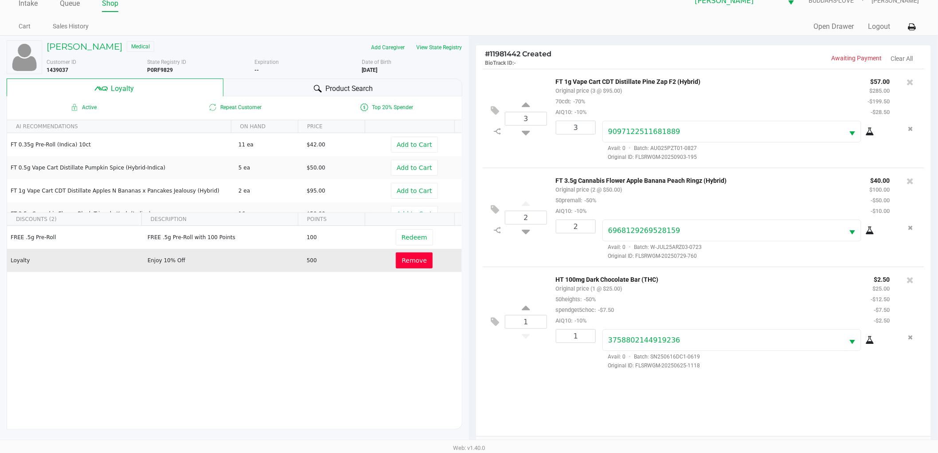
scroll to position [107, 0]
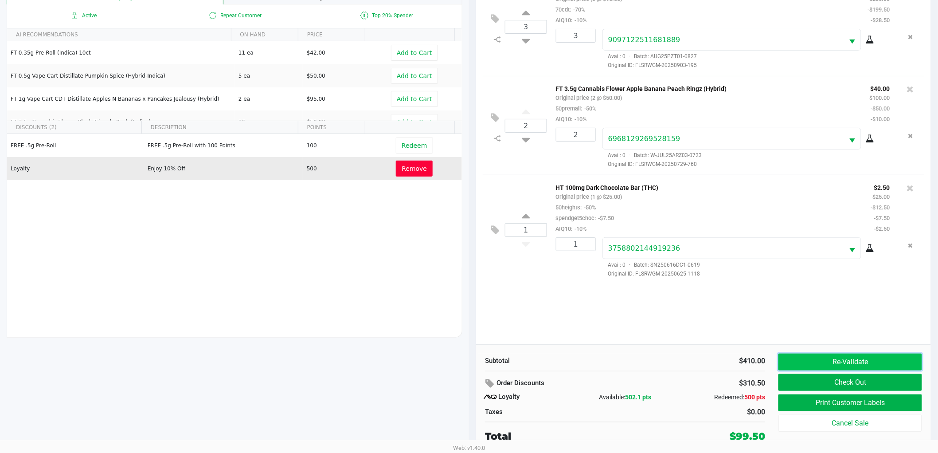
click at [811, 361] on button "Re-Validate" at bounding box center [850, 361] width 144 height 17
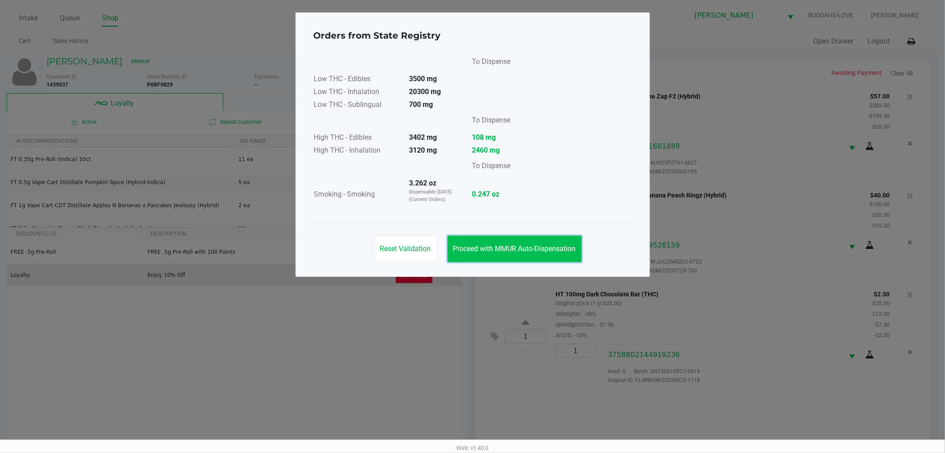
click at [550, 246] on span "Proceed with MMUR Auto-Dispensation" at bounding box center [514, 248] width 123 height 8
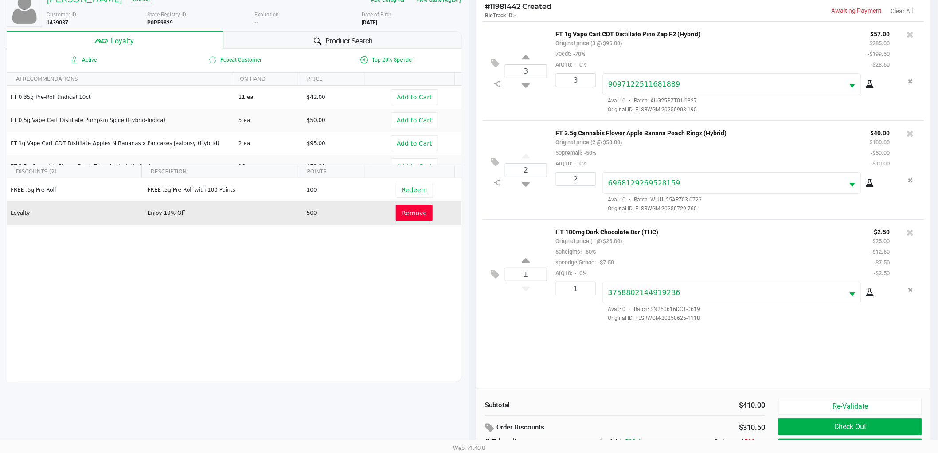
scroll to position [107, 0]
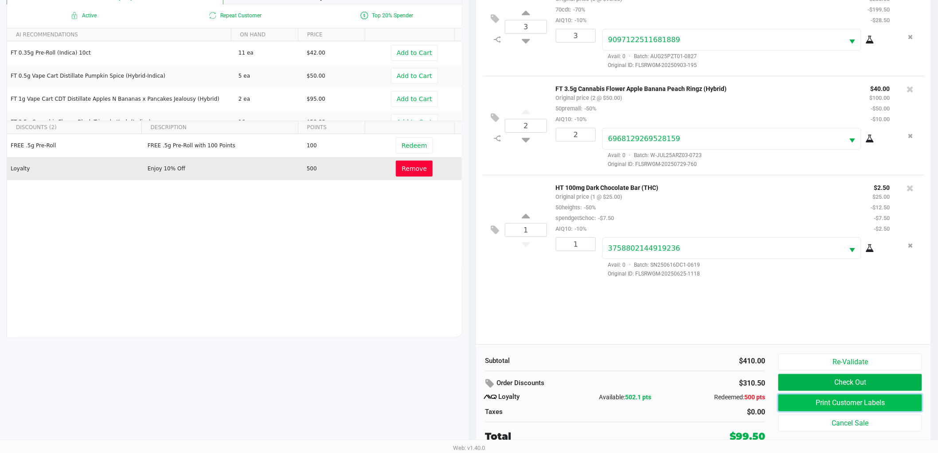
click at [792, 401] on button "Print Customer Labels" at bounding box center [850, 402] width 144 height 17
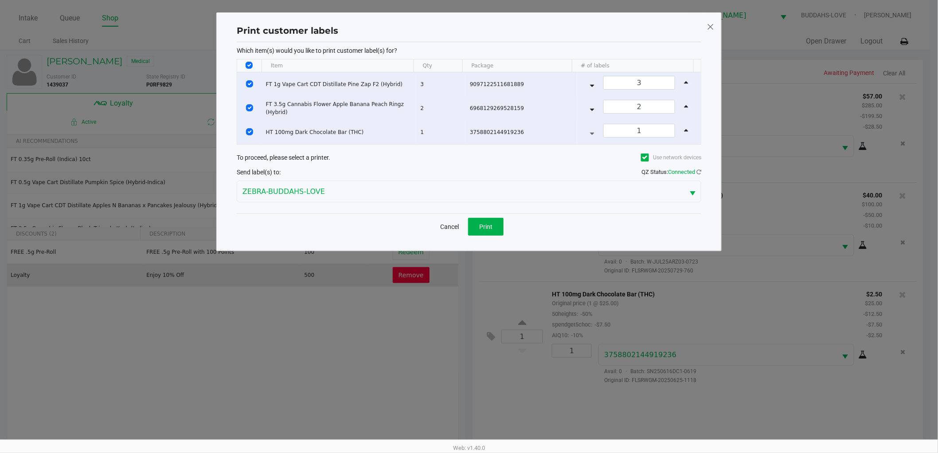
scroll to position [0, 0]
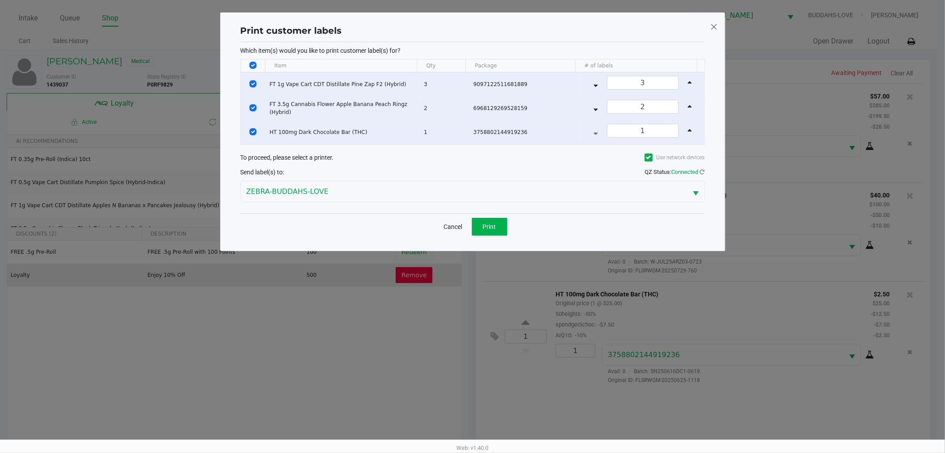
click at [251, 66] on input "Select All Rows" at bounding box center [253, 65] width 7 height 7
checkbox input "false"
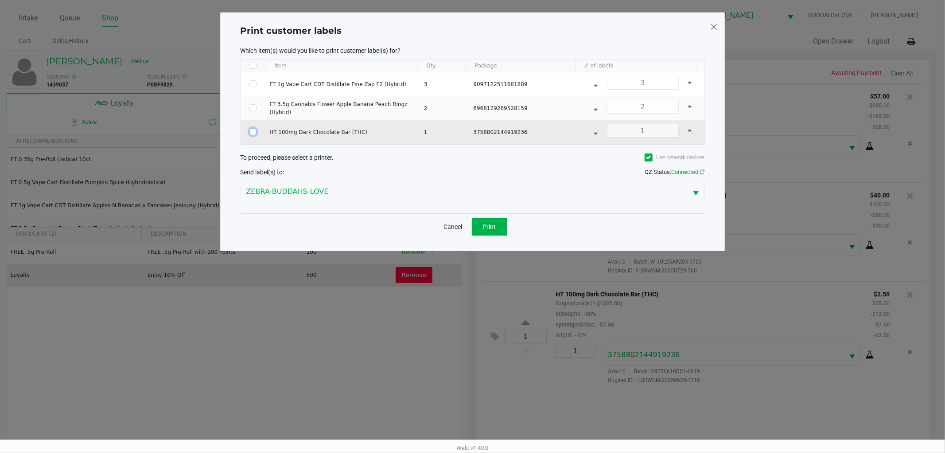
click at [254, 131] on input "Select Row" at bounding box center [253, 131] width 7 height 7
checkbox input "true"
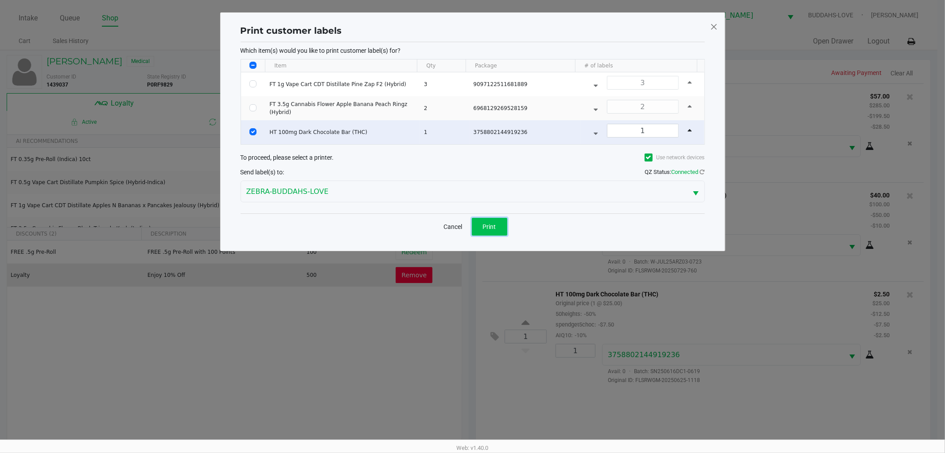
click at [490, 226] on span "Print" at bounding box center [489, 226] width 13 height 7
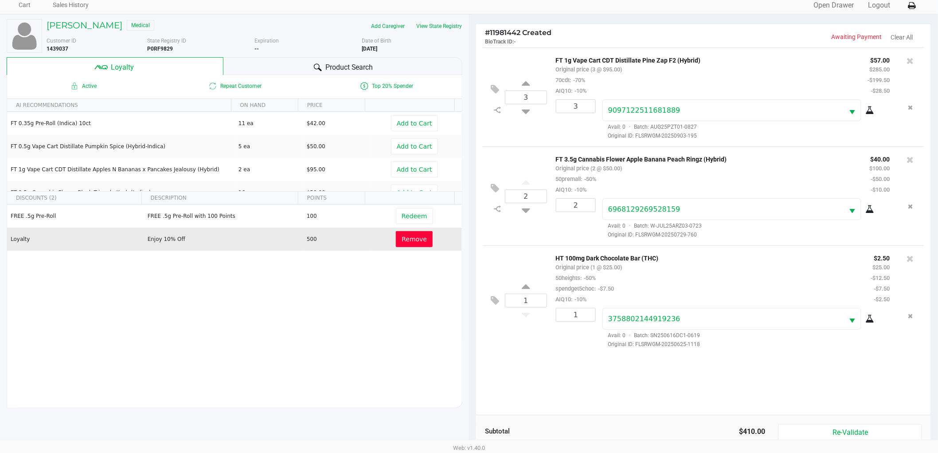
scroll to position [107, 0]
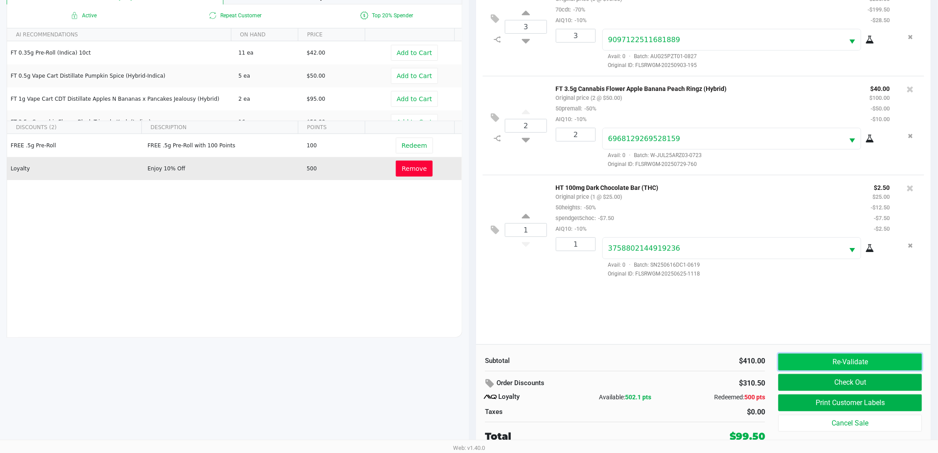
click at [809, 362] on button "Re-Validate" at bounding box center [850, 361] width 144 height 17
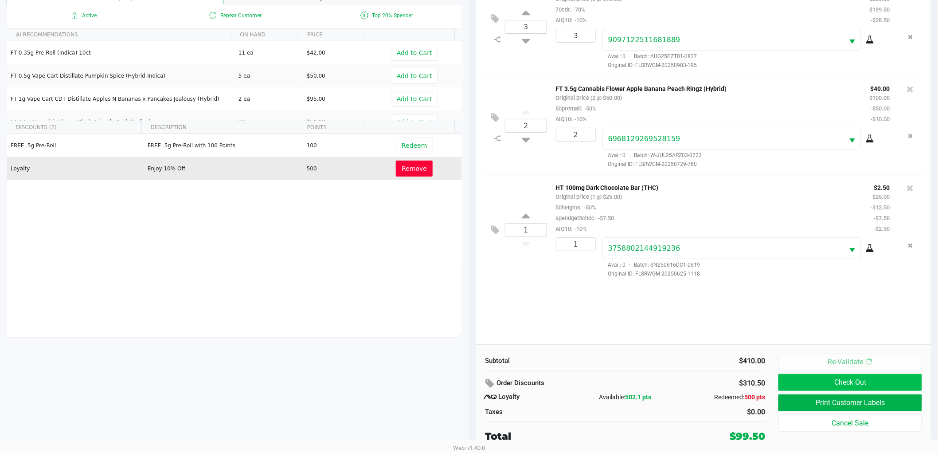
scroll to position [0, 0]
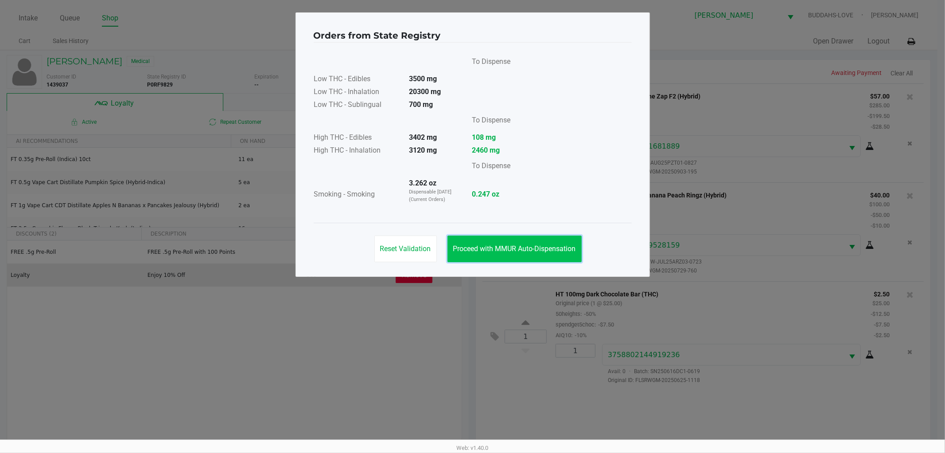
click at [536, 258] on button "Proceed with MMUR Auto-Dispensation" at bounding box center [515, 248] width 134 height 27
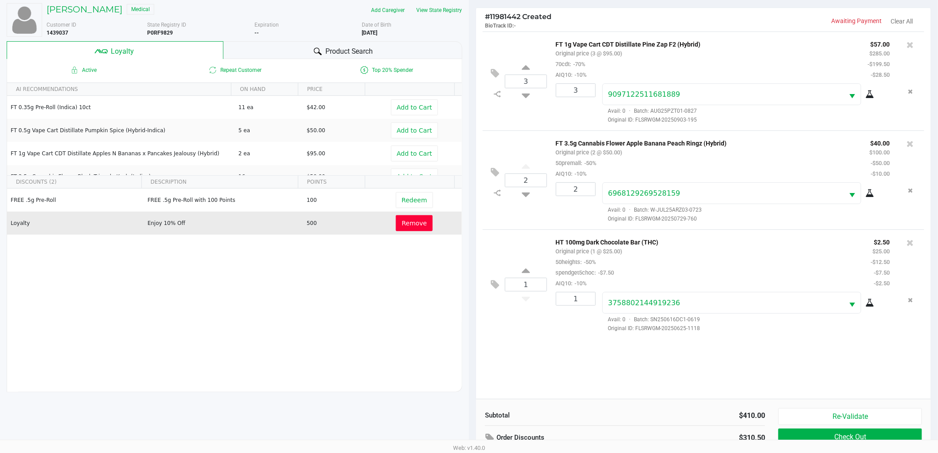
scroll to position [107, 0]
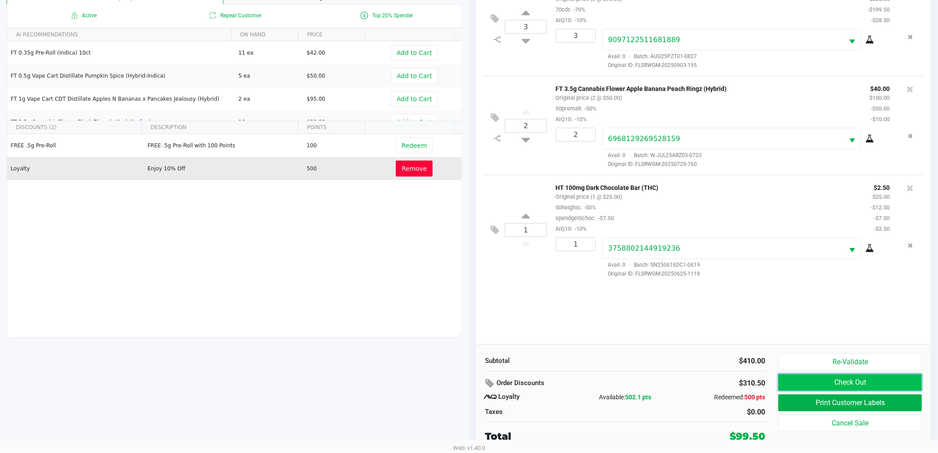
click at [790, 384] on button "Check Out" at bounding box center [850, 382] width 144 height 17
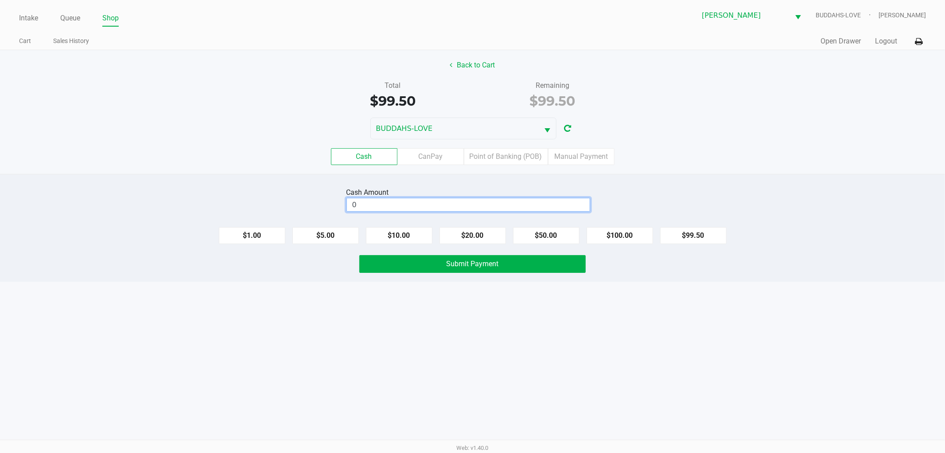
click at [439, 207] on input "0" at bounding box center [468, 204] width 243 height 13
click at [624, 237] on button "$100.00" at bounding box center [620, 235] width 66 height 17
type input "$100.00"
click at [441, 339] on div "Intake Queue Shop Sebring WC BUDDAHS-LOVE Jonathan Mcelroy Cart Sales History Q…" at bounding box center [472, 226] width 945 height 453
click at [446, 269] on button "Submit Payment" at bounding box center [472, 264] width 226 height 18
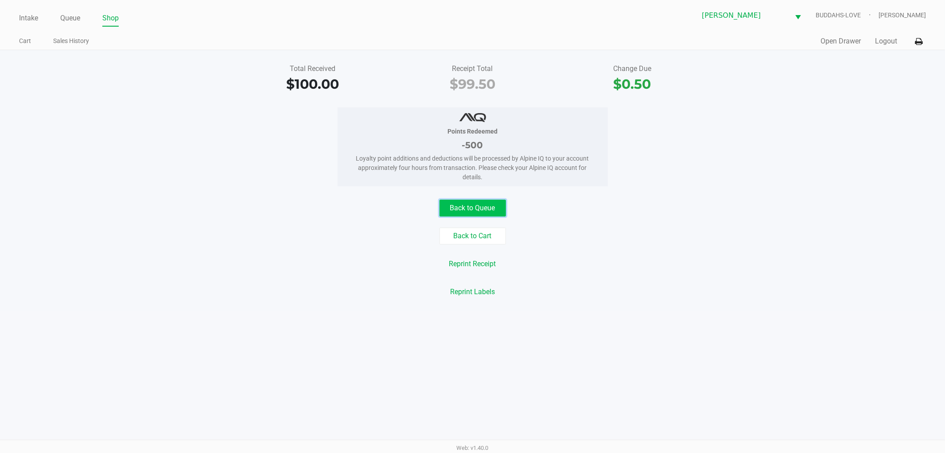
click at [461, 210] on button "Back to Queue" at bounding box center [473, 207] width 66 height 17
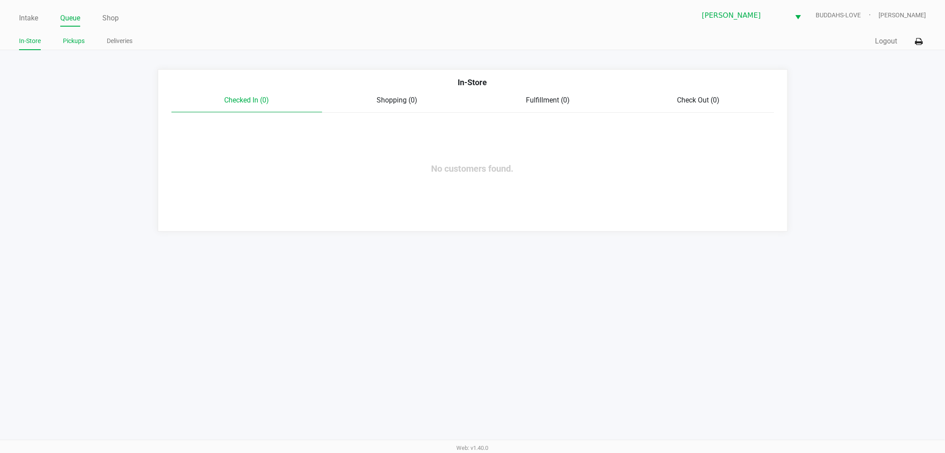
click at [74, 43] on link "Pickups" at bounding box center [74, 40] width 22 height 11
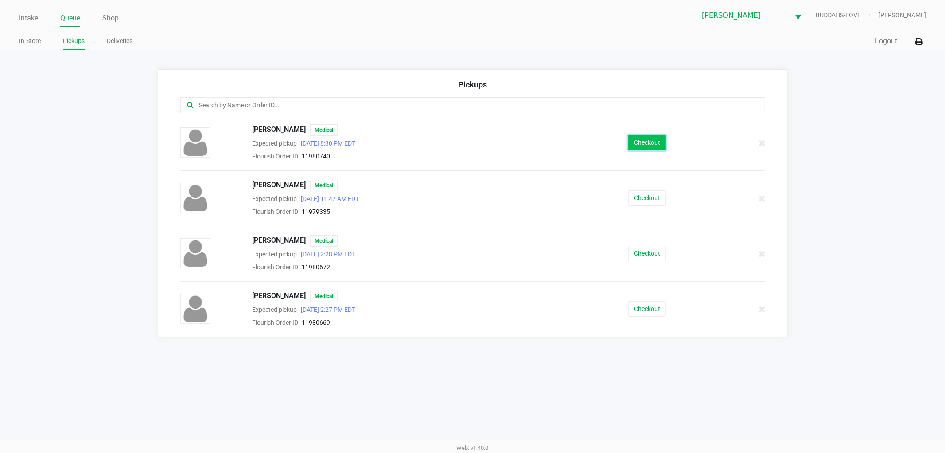
click at [654, 144] on button "Checkout" at bounding box center [647, 143] width 38 height 16
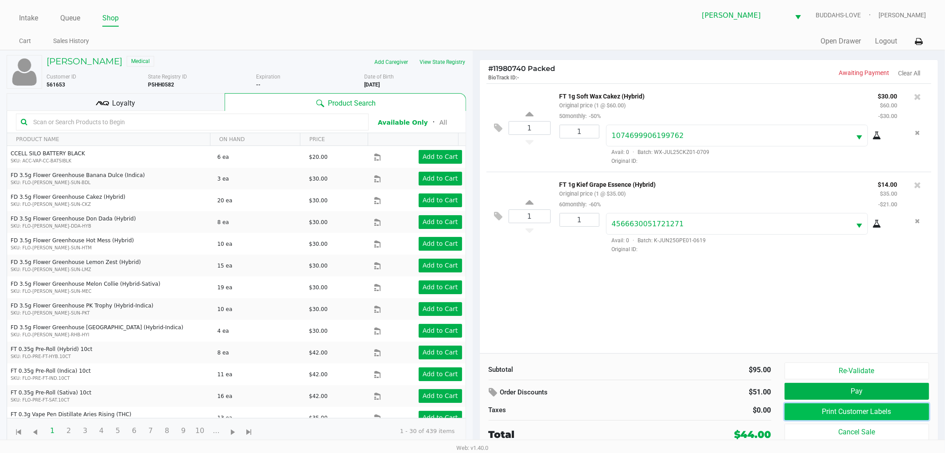
click at [827, 408] on button "Print Customer Labels" at bounding box center [857, 411] width 145 height 17
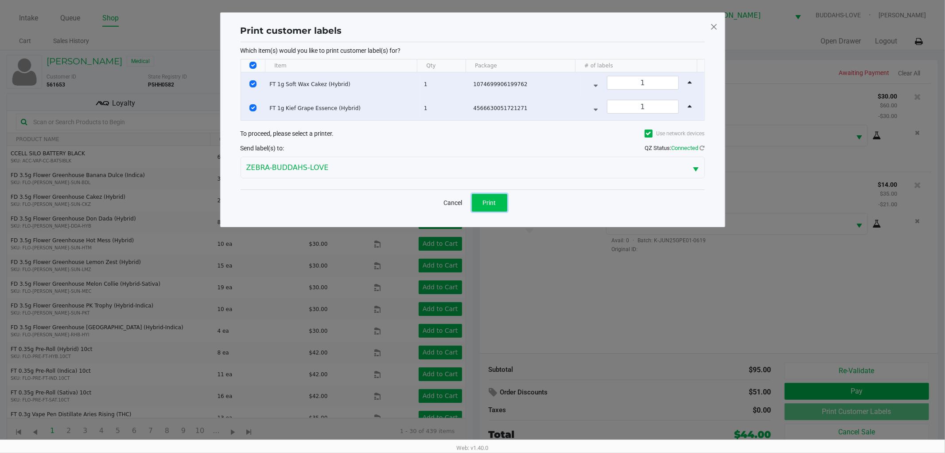
click at [502, 210] on button "Print" at bounding box center [489, 203] width 35 height 18
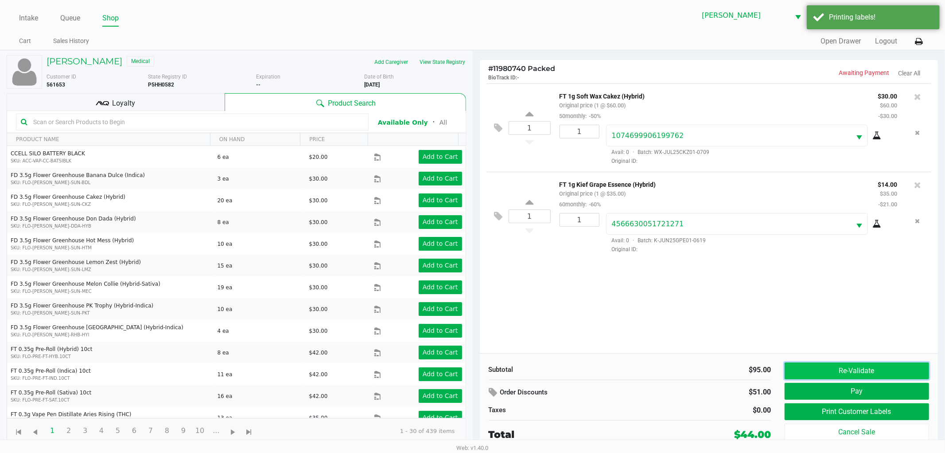
click at [880, 371] on button "Re-Validate" at bounding box center [857, 370] width 145 height 17
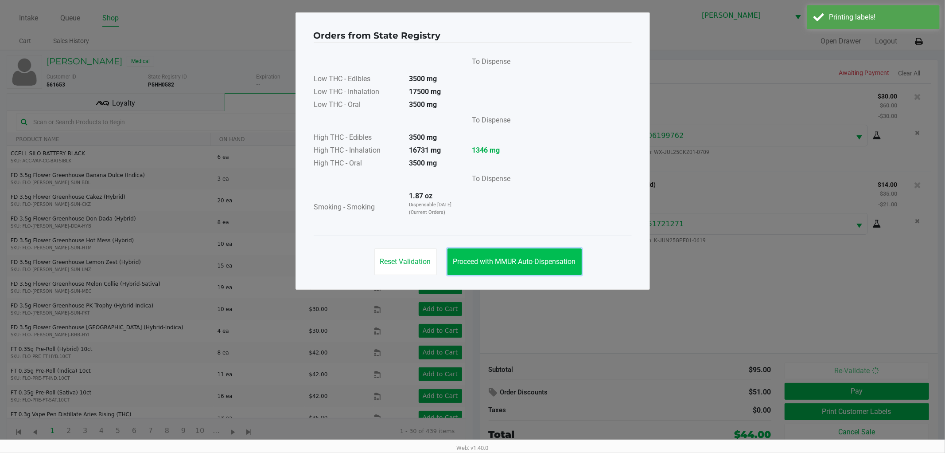
click at [542, 259] on span "Proceed with MMUR Auto-Dispensation" at bounding box center [514, 261] width 123 height 8
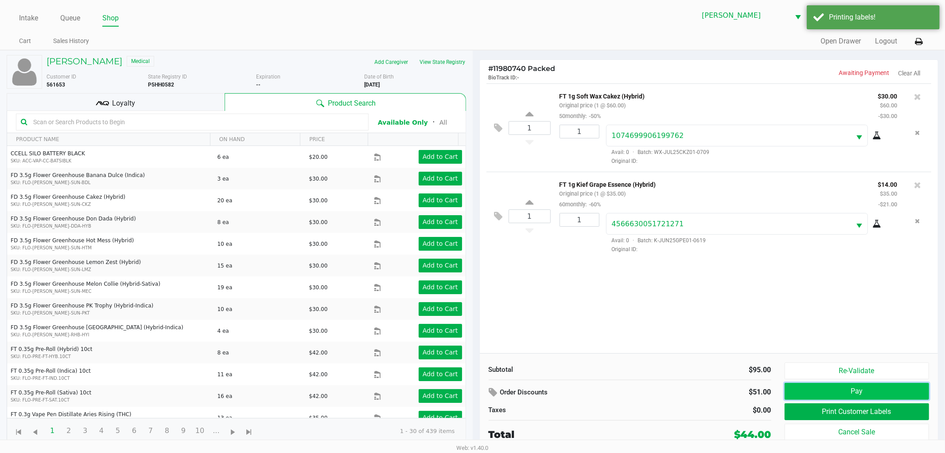
click at [804, 389] on button "Pay" at bounding box center [857, 390] width 145 height 17
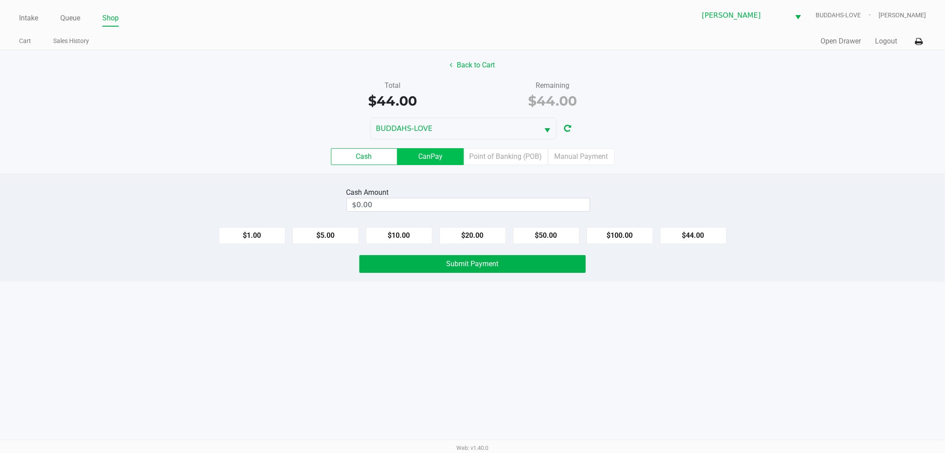
click at [432, 162] on label "CanPay" at bounding box center [431, 156] width 66 height 17
click at [0, 0] on 2 "CanPay" at bounding box center [0, 0] width 0 height 0
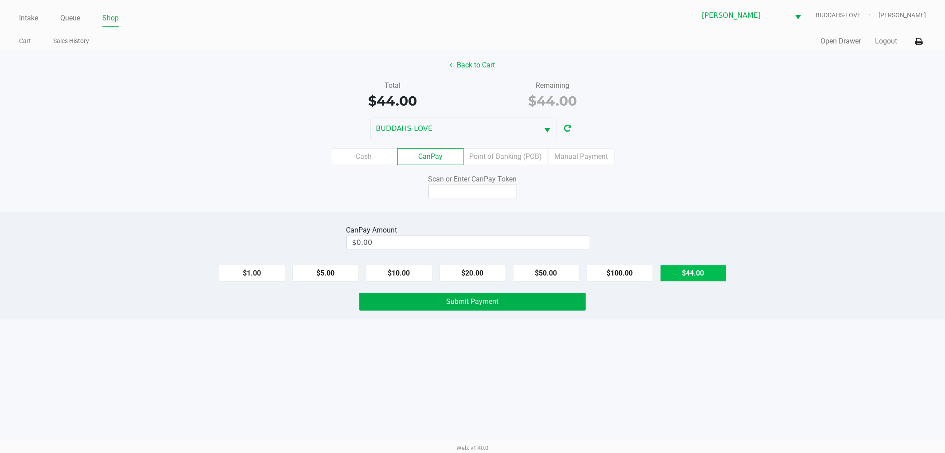
drag, startPoint x: 727, startPoint y: 277, endPoint x: 708, endPoint y: 278, distance: 19.1
click at [723, 277] on div "$1.00 $5.00 $10.00 $20.00 $50.00 $100.00 $44.00" at bounding box center [472, 270] width 945 height 24
click at [706, 278] on button "$44.00" at bounding box center [693, 273] width 66 height 17
type input "$44.00"
click at [485, 191] on input at bounding box center [473, 191] width 89 height 14
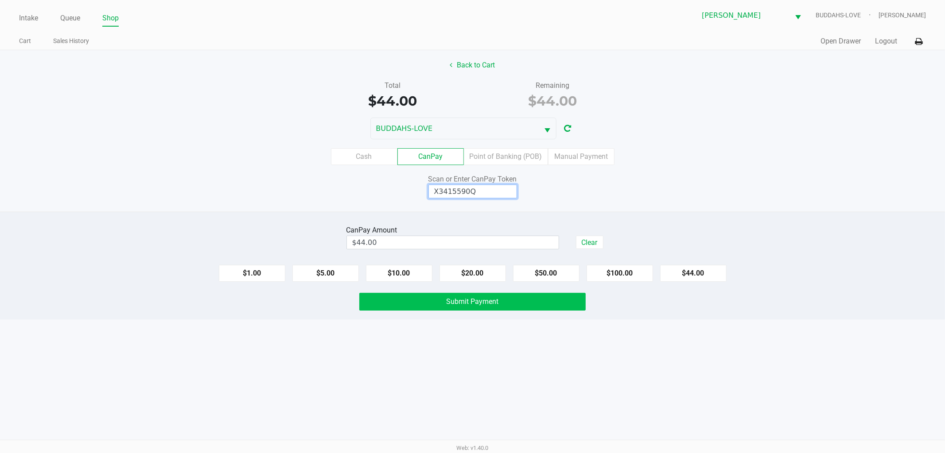
type input "X3415590Q"
click at [470, 304] on span "Submit Payment" at bounding box center [473, 301] width 52 height 8
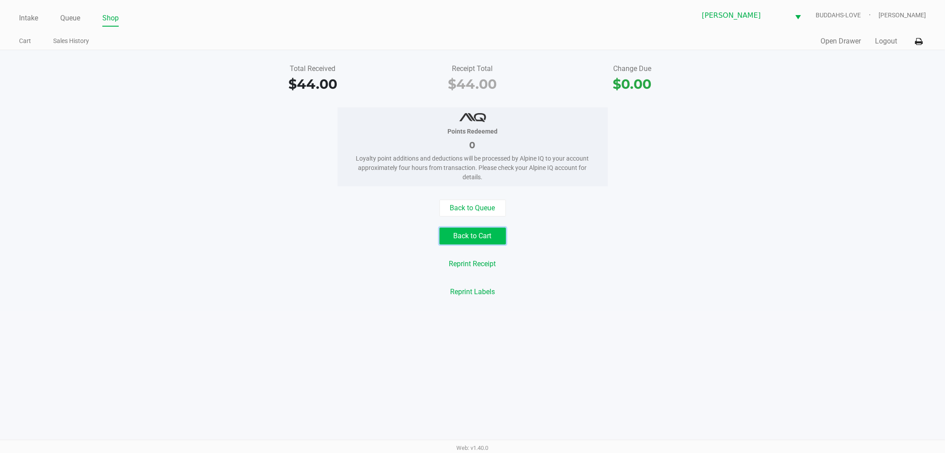
click at [472, 236] on button "Back to Cart" at bounding box center [473, 235] width 66 height 17
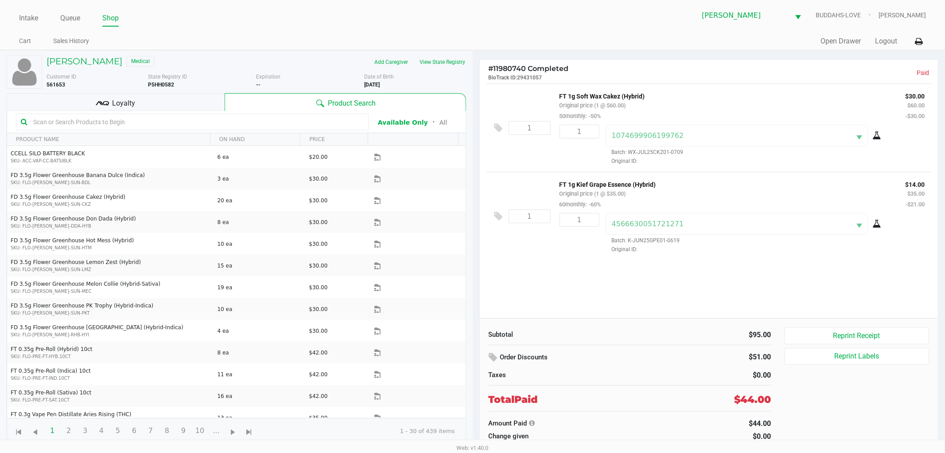
click at [27, 10] on div "Intake Queue Shop" at bounding box center [246, 18] width 454 height 16
click at [29, 16] on link "Intake" at bounding box center [28, 18] width 19 height 12
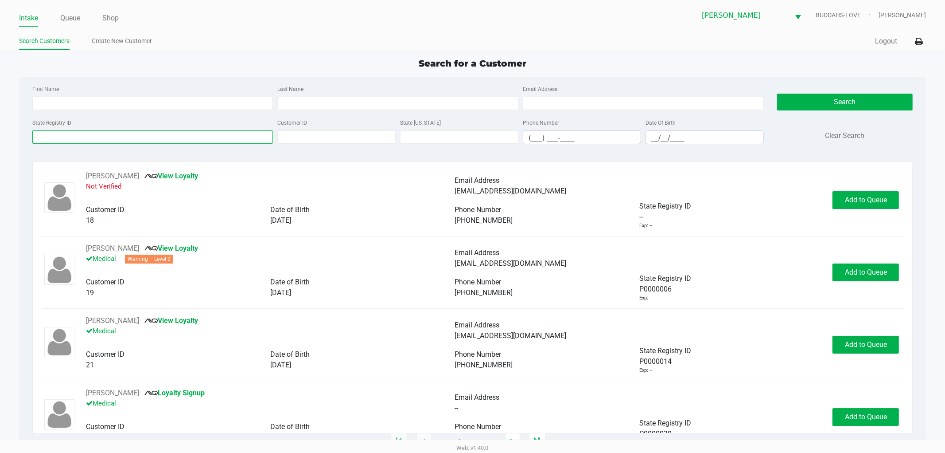
click at [108, 138] on input "State Registry ID" at bounding box center [152, 136] width 241 height 13
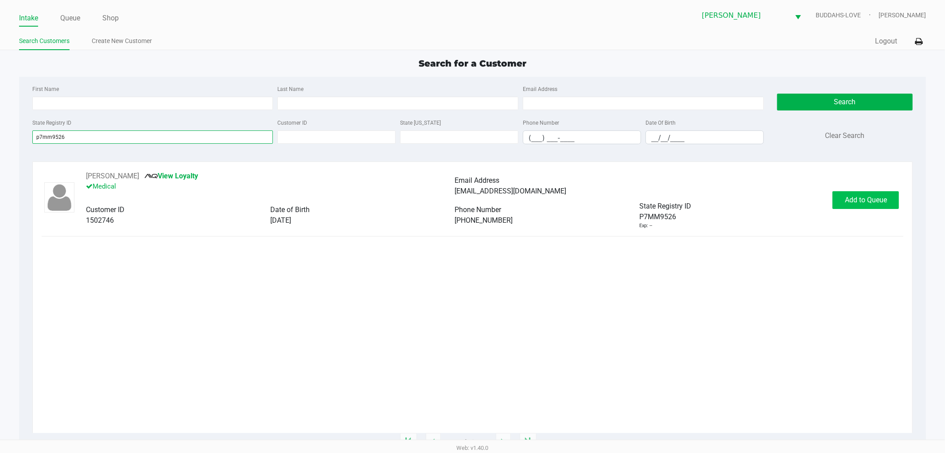
type input "p7mm9526"
click at [861, 201] on span "Add to Queue" at bounding box center [866, 199] width 42 height 8
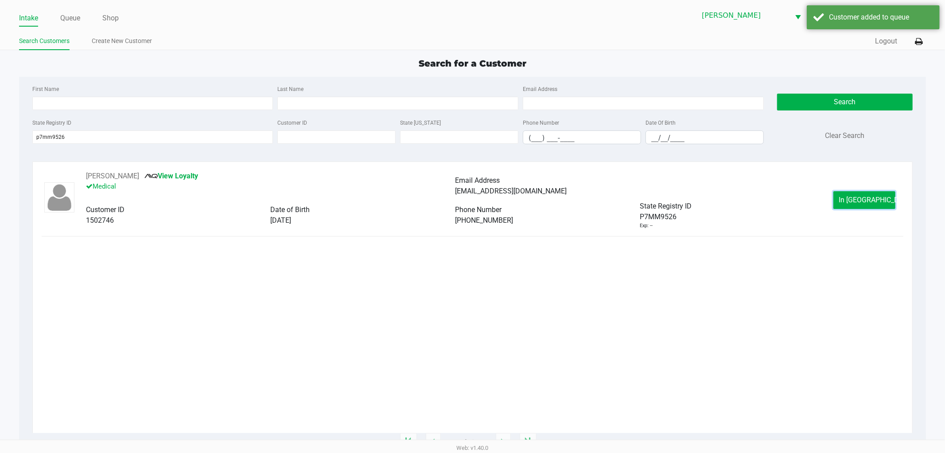
click at [861, 201] on span "In Queue" at bounding box center [876, 199] width 74 height 8
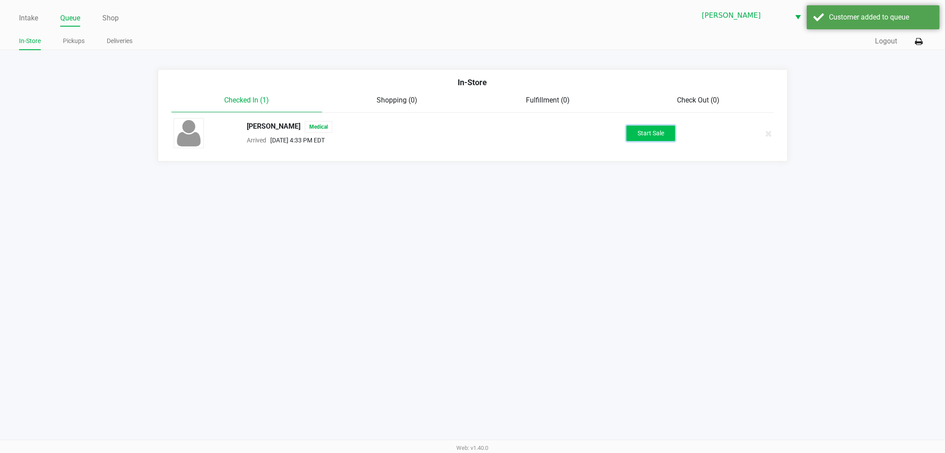
click at [662, 131] on button "Start Sale" at bounding box center [651, 133] width 49 height 16
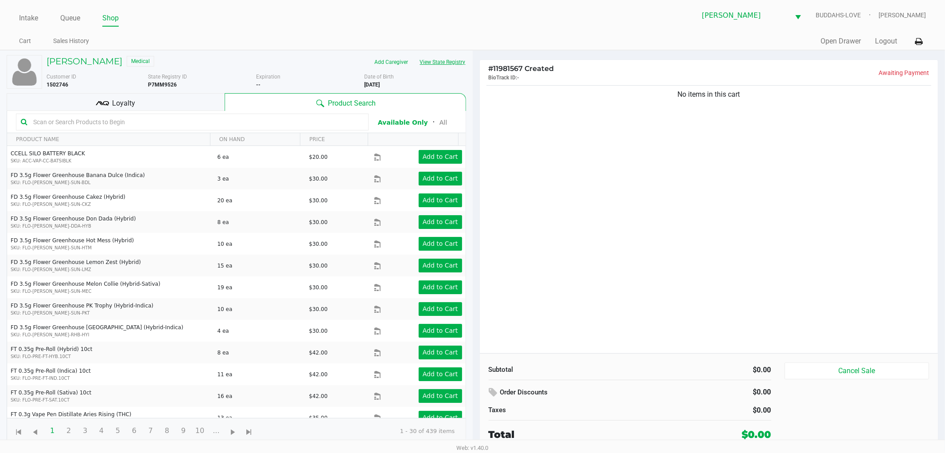
click at [438, 64] on button "View State Registry" at bounding box center [440, 62] width 52 height 14
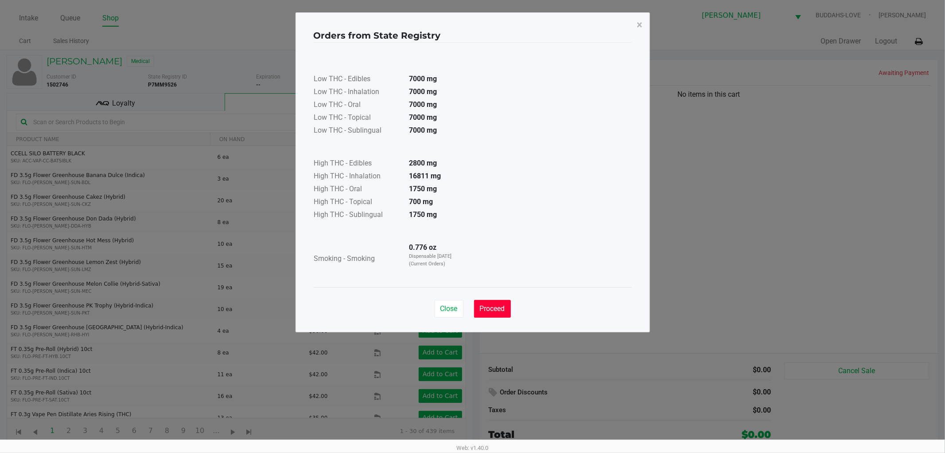
click at [499, 311] on span "Proceed" at bounding box center [492, 308] width 25 height 8
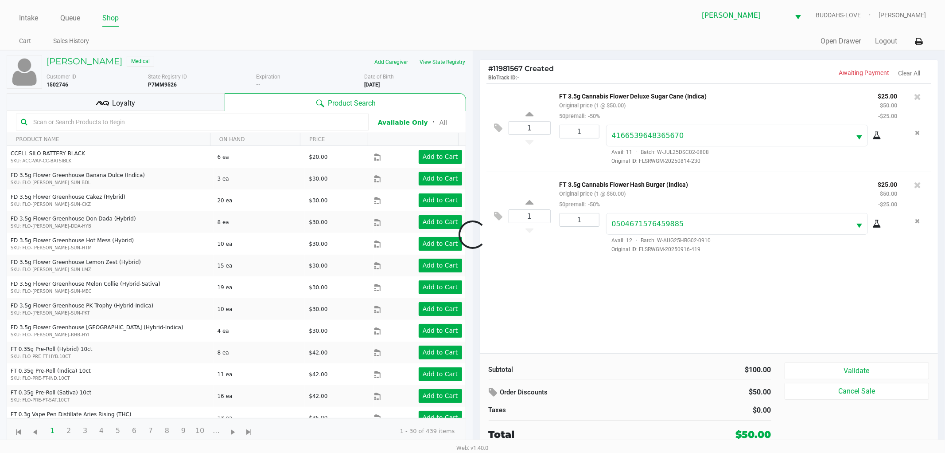
click at [667, 298] on div at bounding box center [472, 234] width 945 height 281
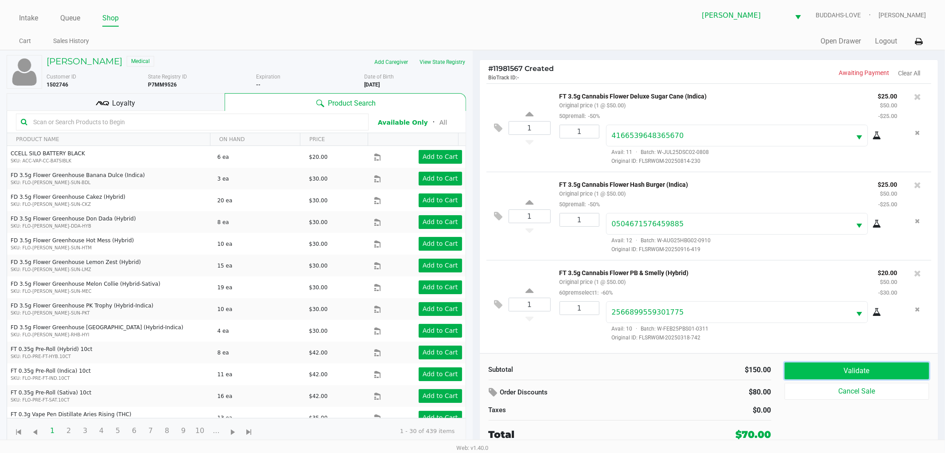
click at [803, 364] on button "Validate" at bounding box center [857, 370] width 145 height 17
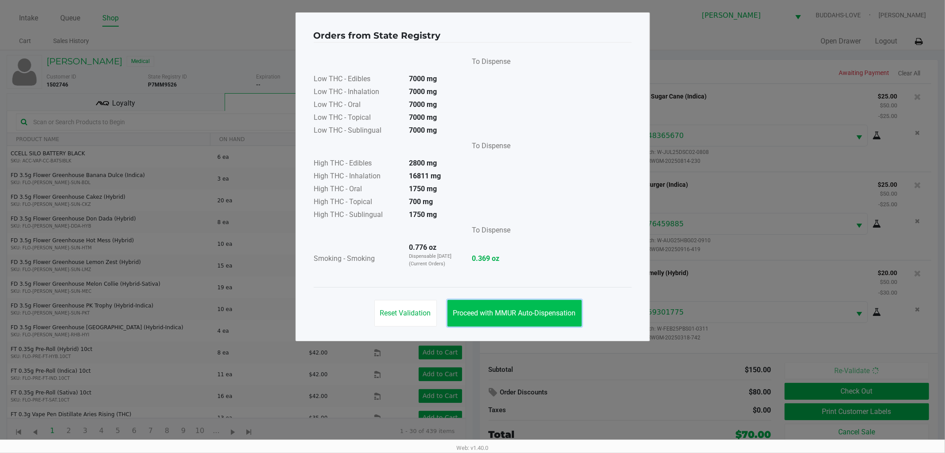
click at [519, 315] on span "Proceed with MMUR Auto-Dispensation" at bounding box center [514, 312] width 123 height 8
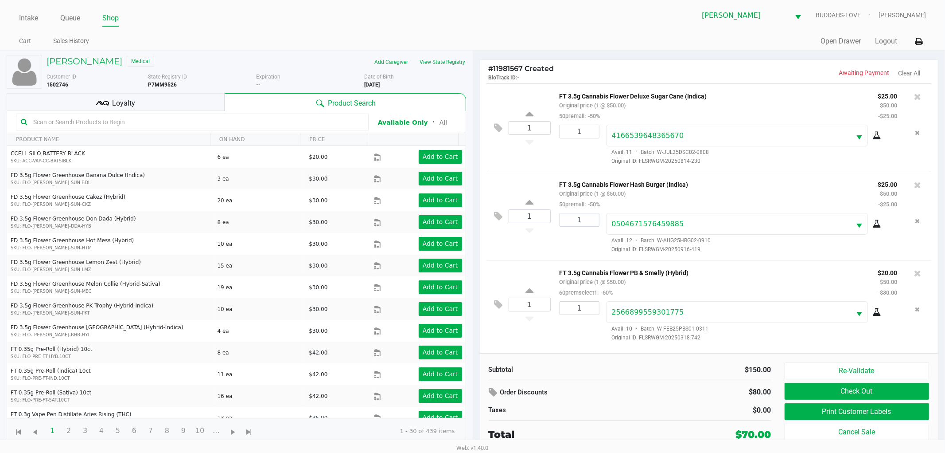
click at [183, 94] on div "Loyalty" at bounding box center [116, 102] width 218 height 18
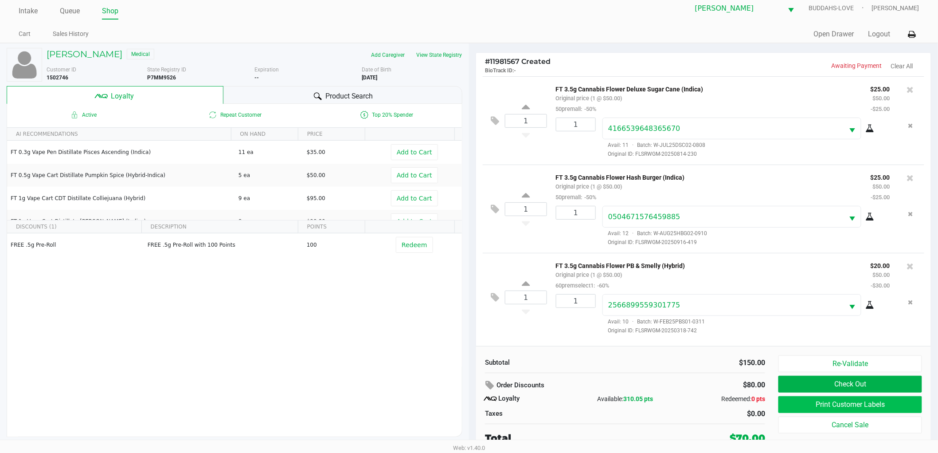
scroll to position [9, 0]
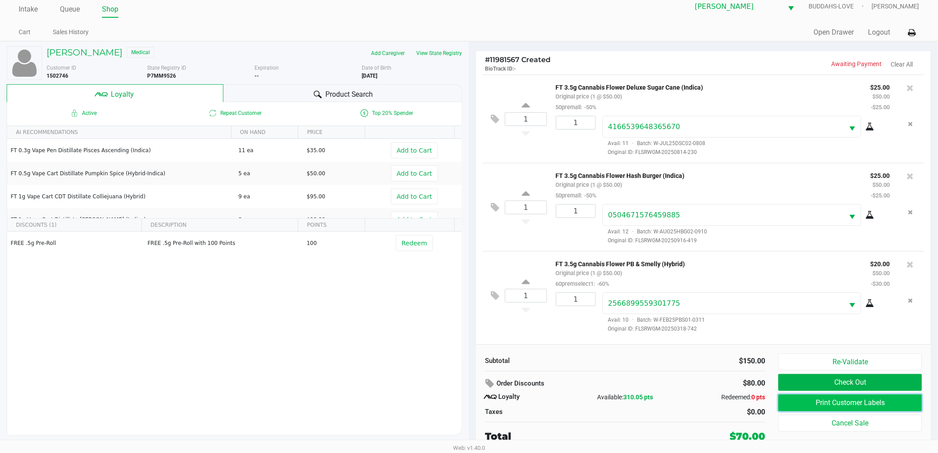
click at [808, 399] on button "Print Customer Labels" at bounding box center [850, 402] width 144 height 17
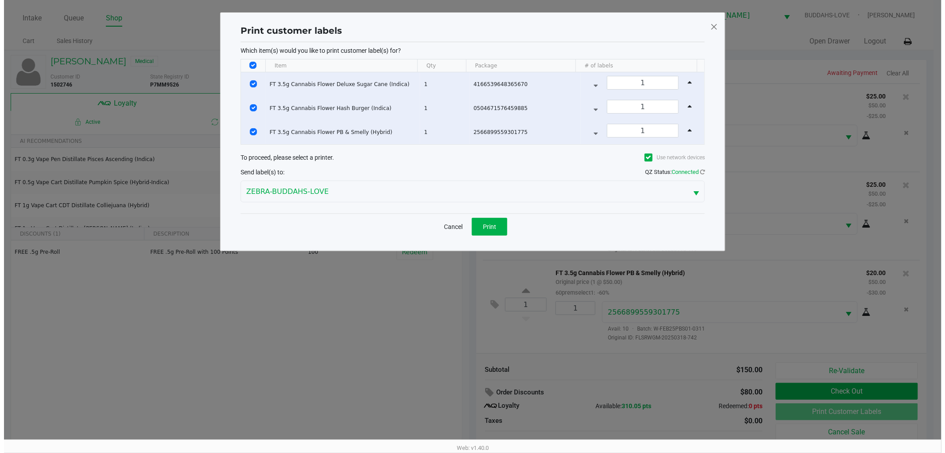
scroll to position [0, 0]
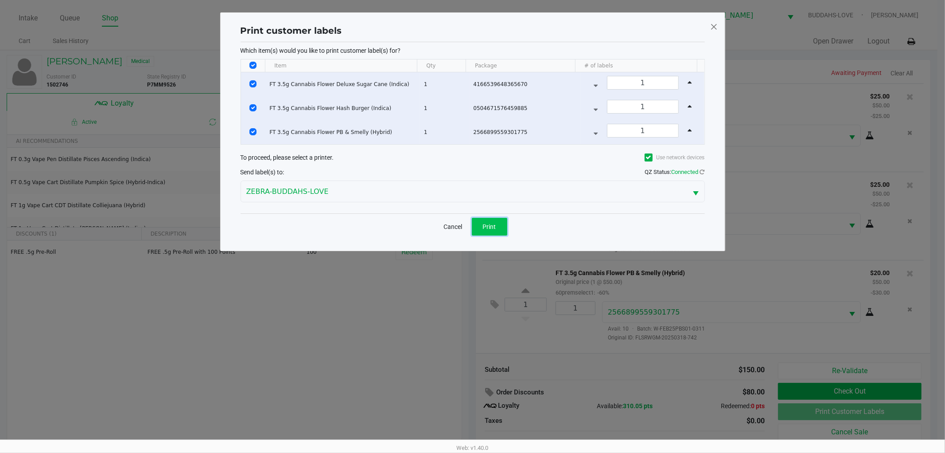
click at [483, 233] on button "Print" at bounding box center [489, 227] width 35 height 18
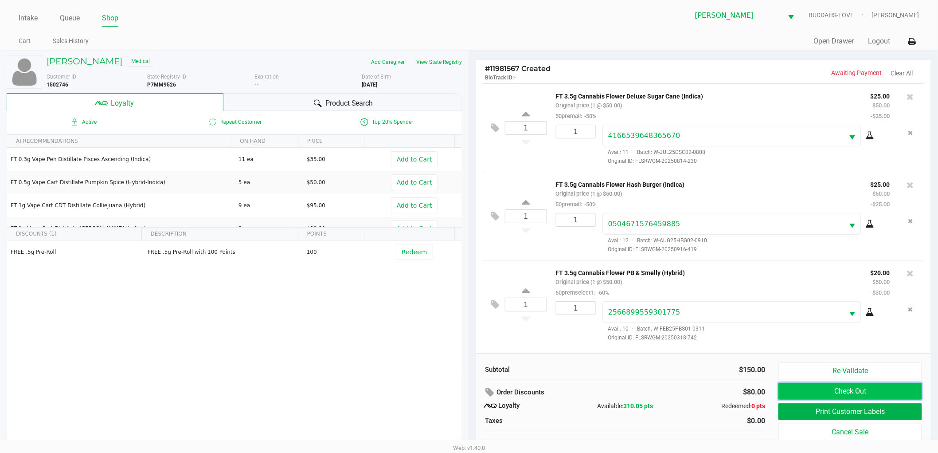
click at [811, 397] on button "Check Out" at bounding box center [850, 390] width 144 height 17
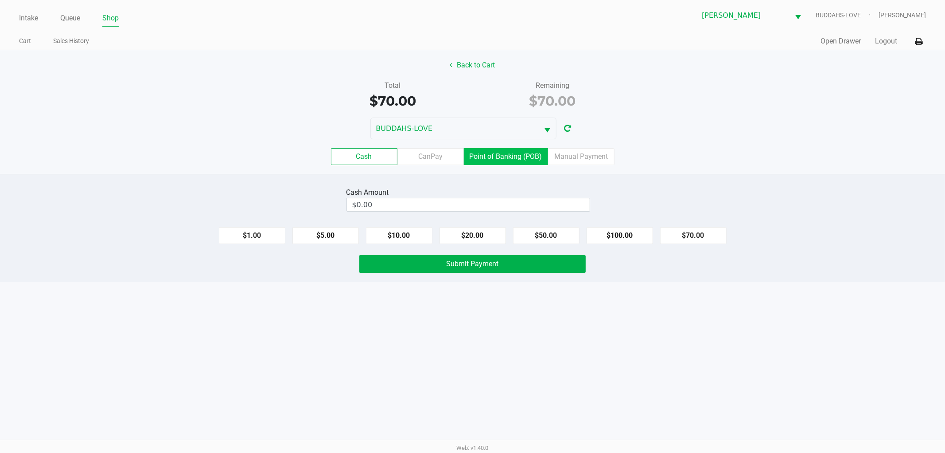
click at [517, 154] on label "Point of Banking (POB)" at bounding box center [506, 156] width 84 height 17
click at [0, 0] on 7 "Point of Banking (POB)" at bounding box center [0, 0] width 0 height 0
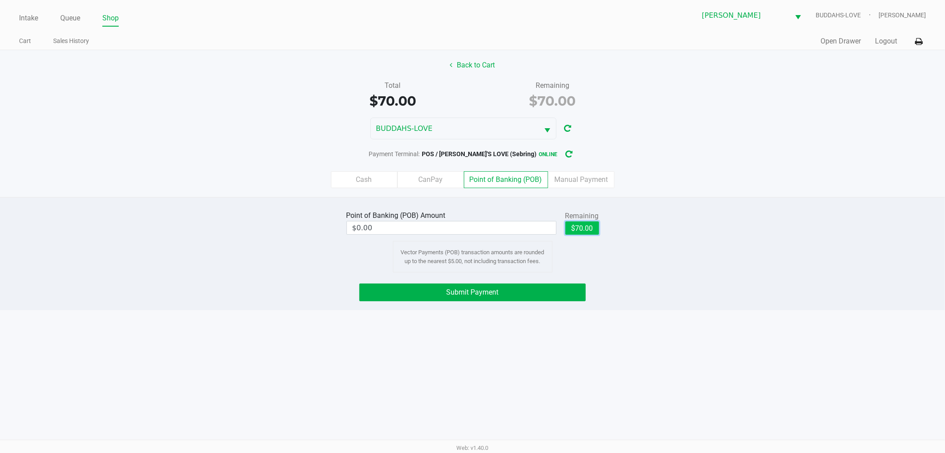
drag, startPoint x: 592, startPoint y: 231, endPoint x: 515, endPoint y: 303, distance: 105.4
click at [592, 232] on button "$70.00" at bounding box center [583, 227] width 34 height 13
type input "$70.00"
click at [515, 300] on button "Submit Payment" at bounding box center [472, 292] width 226 height 18
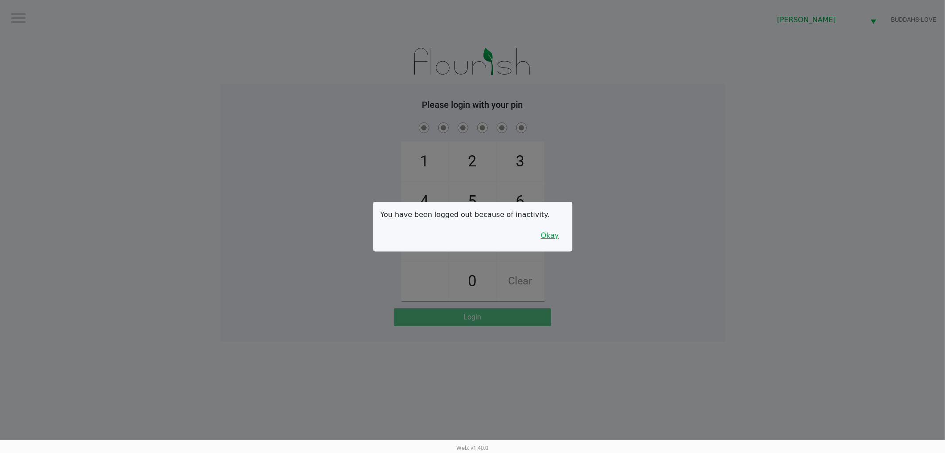
click at [554, 229] on button "Okay" at bounding box center [550, 235] width 30 height 17
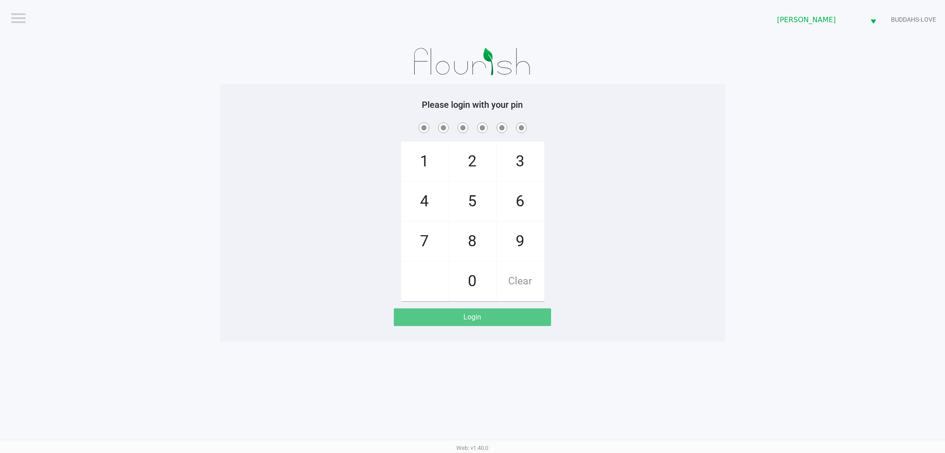
click at [282, 157] on div "1 4 7 2 5 8 0 3 6 9 Clear" at bounding box center [472, 211] width 505 height 180
checkbox input "true"
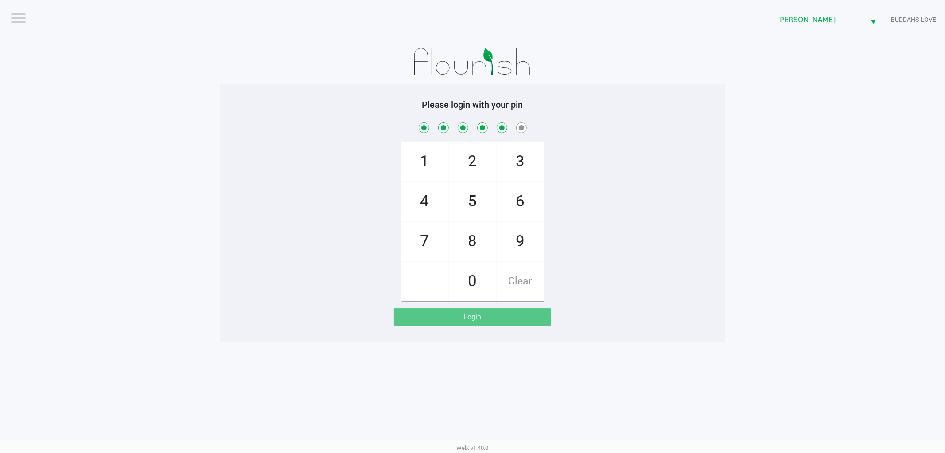
checkbox input "true"
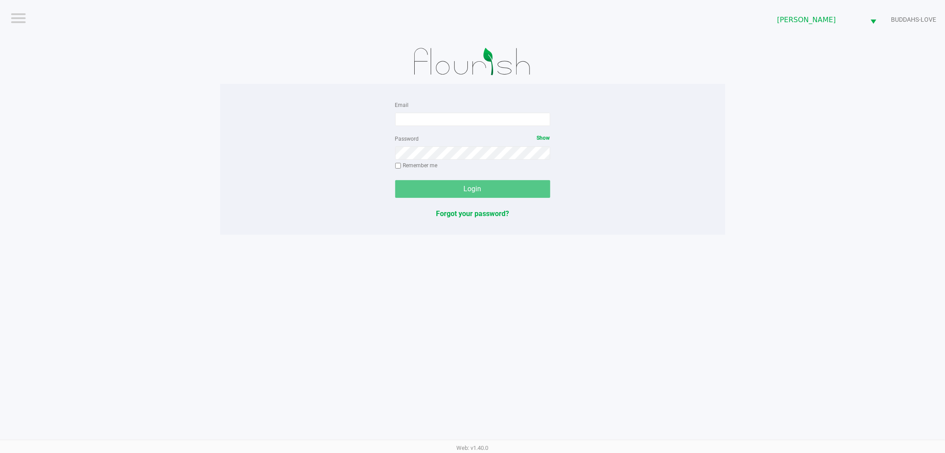
click at [425, 128] on form "Email Password Show Remember me Login" at bounding box center [472, 148] width 155 height 98
click at [430, 119] on input "Email" at bounding box center [472, 119] width 155 height 13
type input "[EMAIL_ADDRESS][DOMAIN_NAME]"
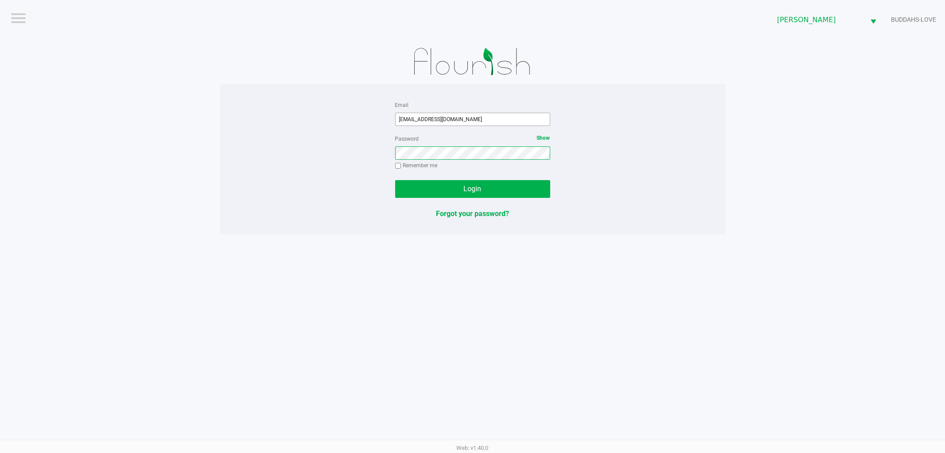
click at [395, 180] on button "Login" at bounding box center [472, 189] width 155 height 18
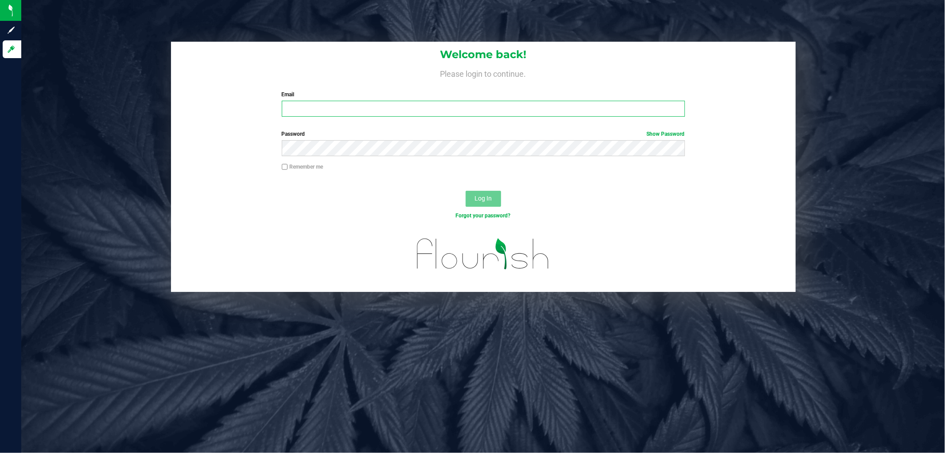
click at [317, 113] on input "Email" at bounding box center [483, 109] width 403 height 16
type input "jmcelroy@liveparallel.com"
click at [466, 191] on button "Log In" at bounding box center [483, 199] width 35 height 16
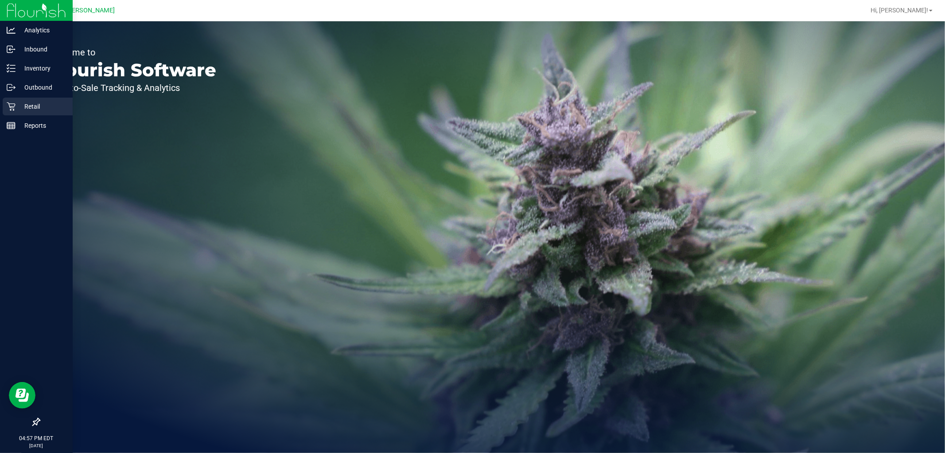
click at [0, 105] on link "Retail" at bounding box center [36, 107] width 73 height 19
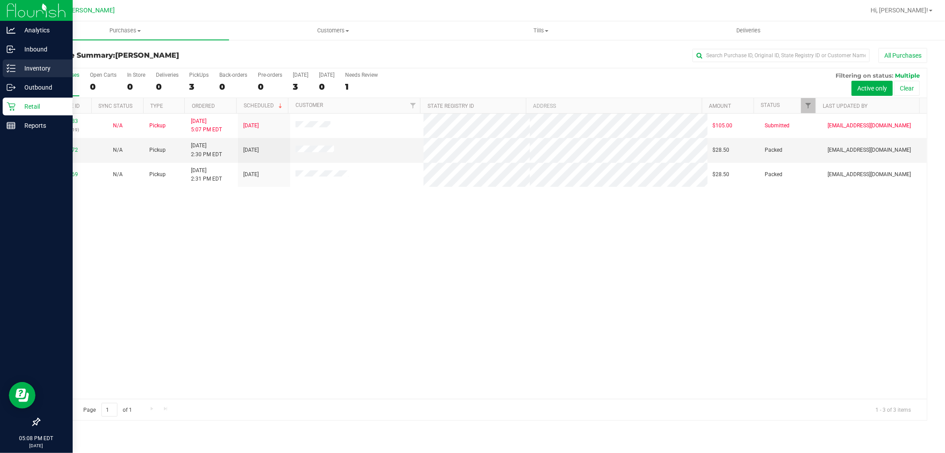
click at [30, 63] on p "Inventory" at bounding box center [42, 68] width 53 height 11
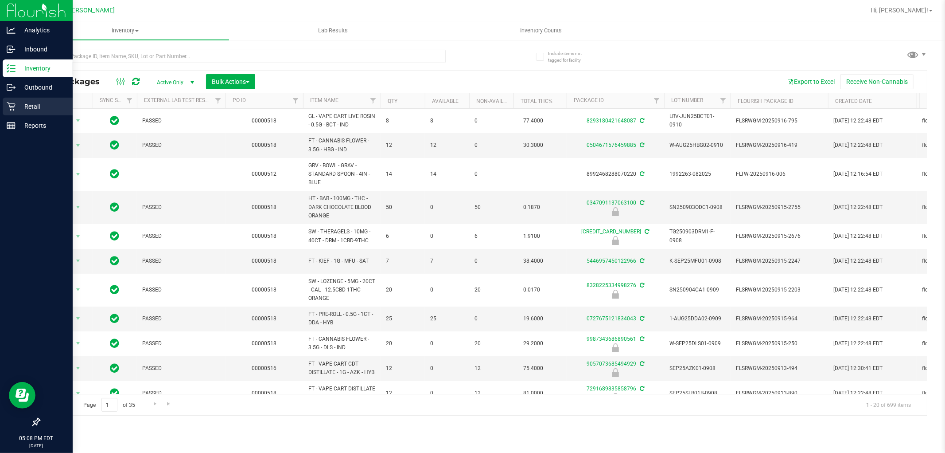
click at [32, 99] on div "Retail" at bounding box center [38, 107] width 70 height 18
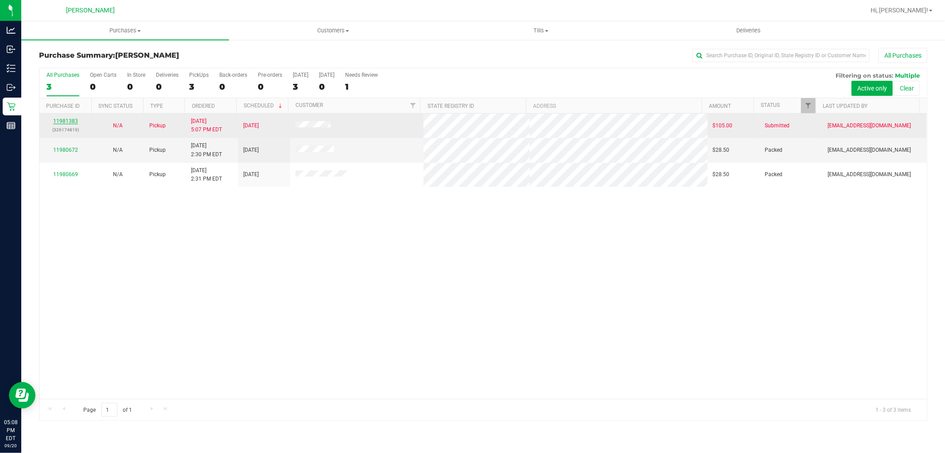
click at [65, 118] on link "11981383" at bounding box center [65, 121] width 25 height 6
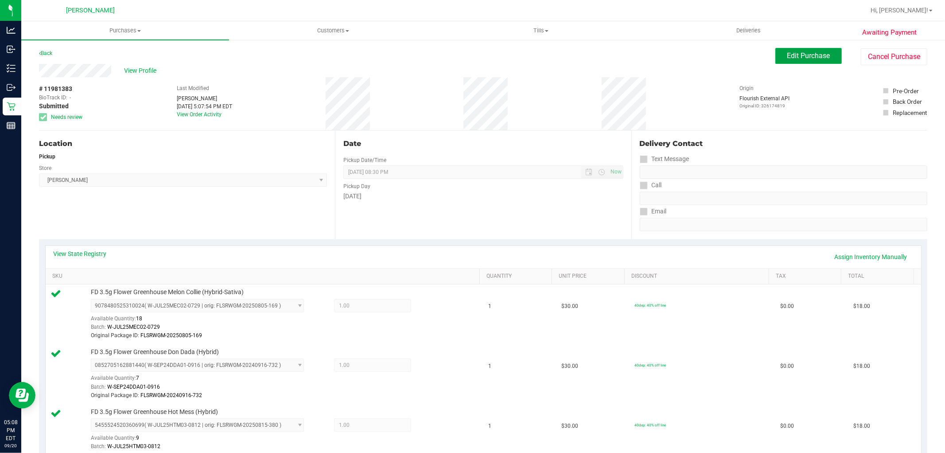
click at [800, 56] on span "Edit Purchase" at bounding box center [809, 55] width 43 height 8
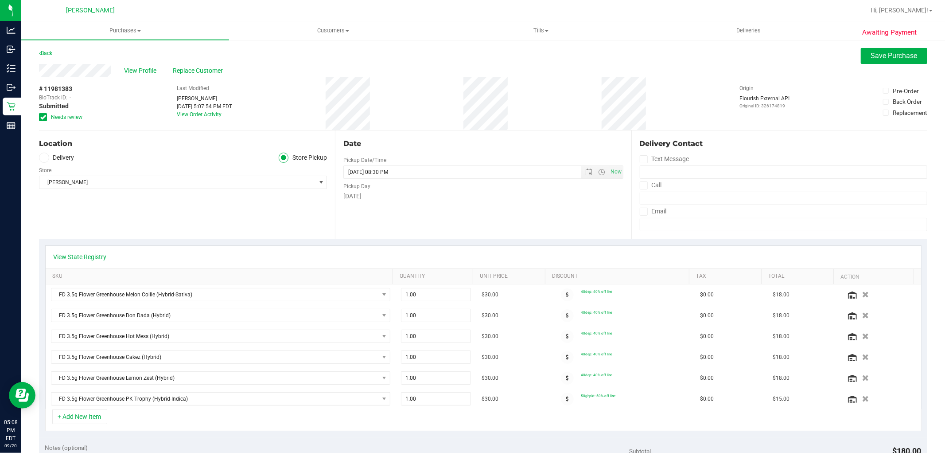
click at [43, 117] on icon at bounding box center [43, 117] width 6 height 0
click at [0, 0] on input "Needs review" at bounding box center [0, 0] width 0 height 0
click at [903, 50] on button "Save Purchase" at bounding box center [894, 56] width 66 height 16
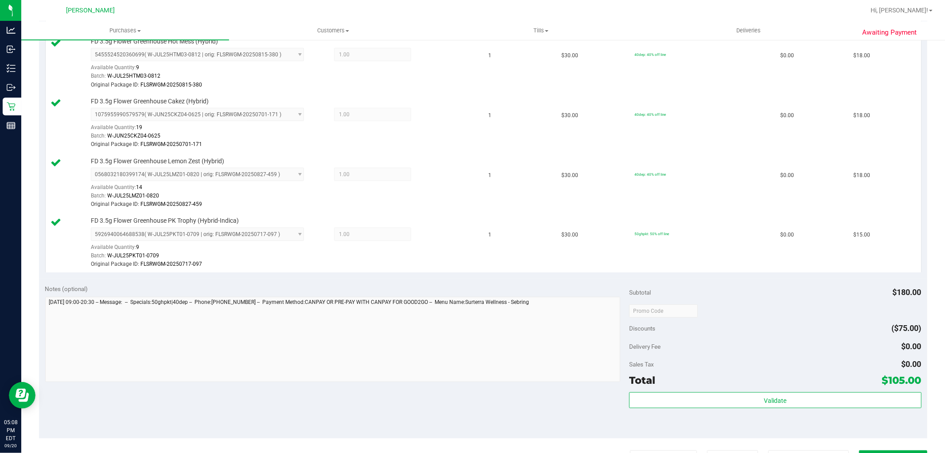
scroll to position [394, 0]
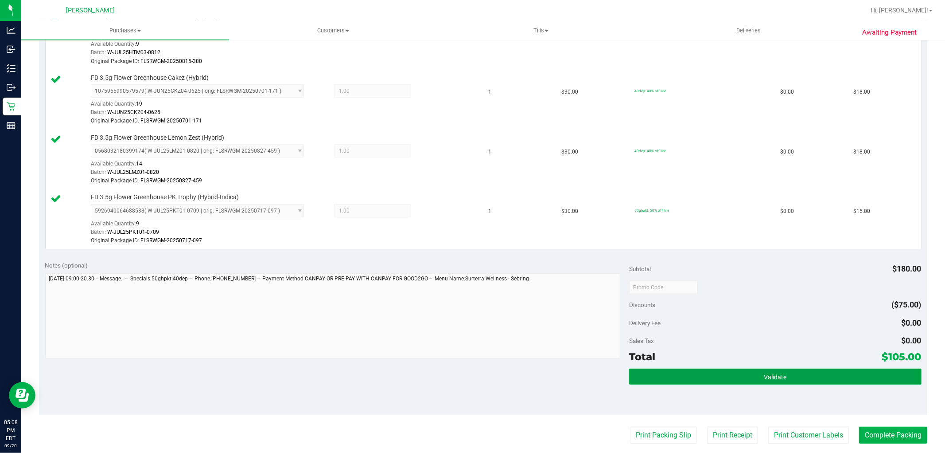
click at [689, 372] on button "Validate" at bounding box center [775, 376] width 292 height 16
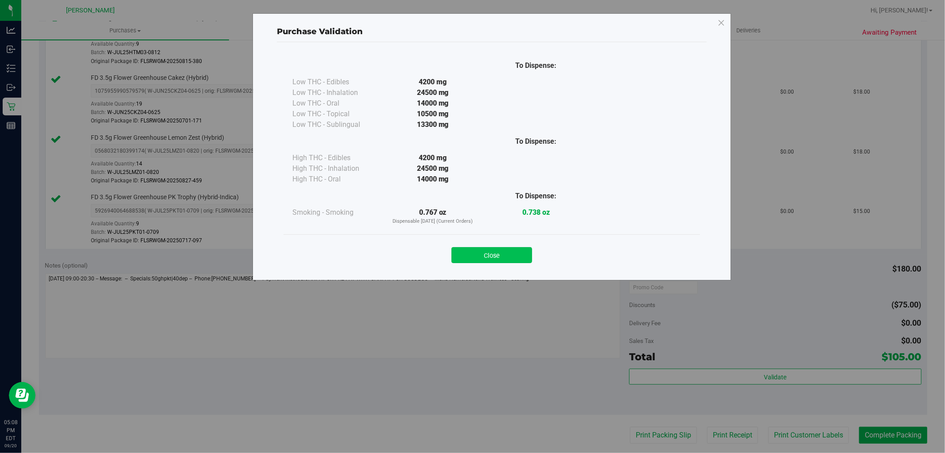
click at [501, 259] on button "Close" at bounding box center [492, 255] width 81 height 16
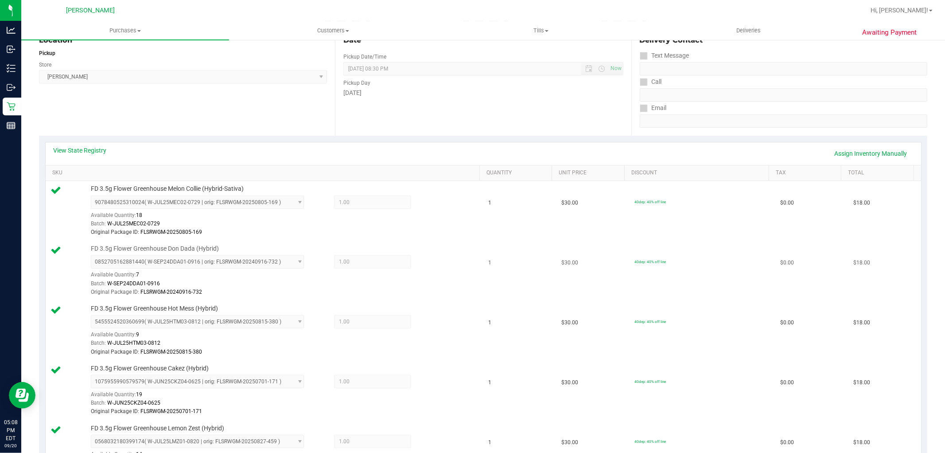
scroll to position [98, 0]
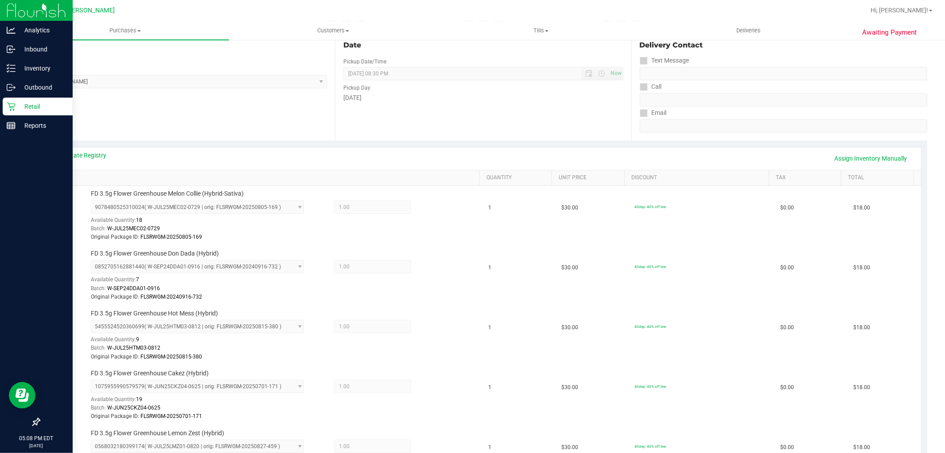
click at [31, 109] on p "Retail" at bounding box center [42, 106] width 53 height 11
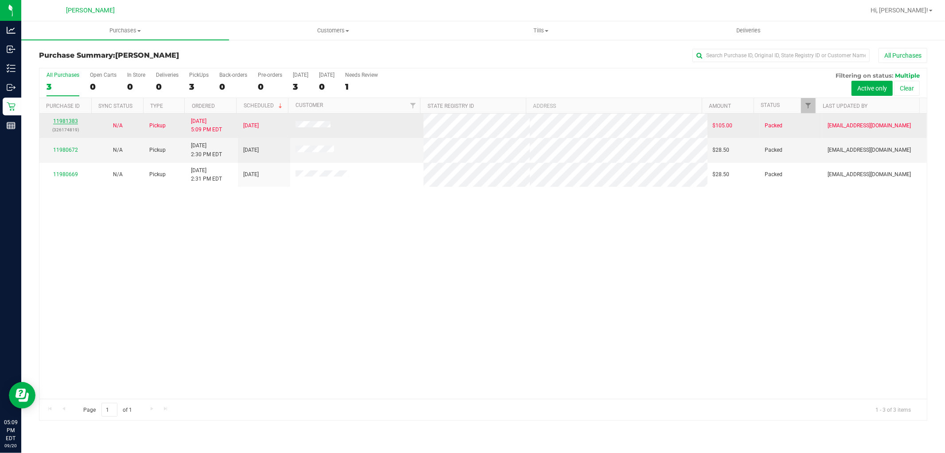
click at [69, 120] on link "11981383" at bounding box center [65, 121] width 25 height 6
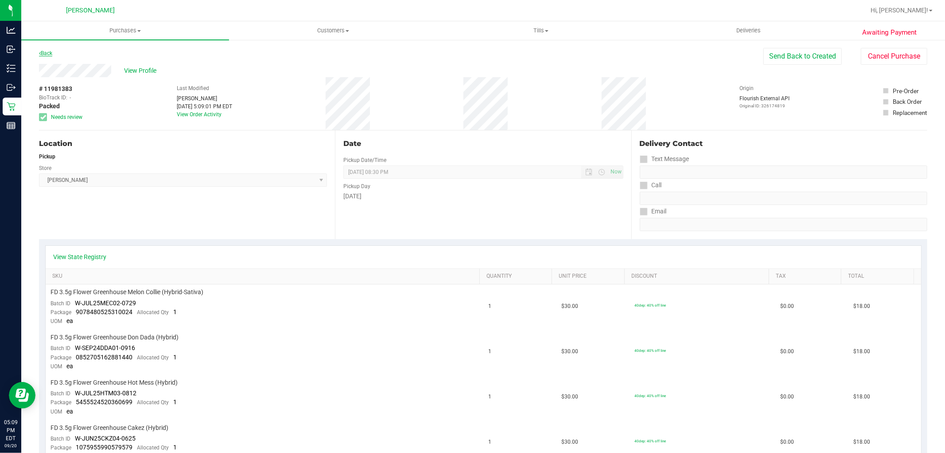
click at [49, 51] on link "Back" at bounding box center [45, 53] width 13 height 6
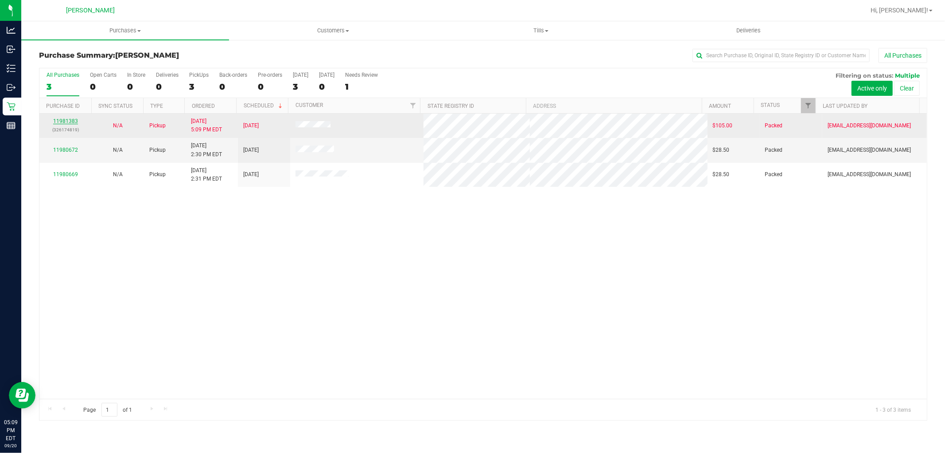
click at [57, 122] on link "11981383" at bounding box center [65, 121] width 25 height 6
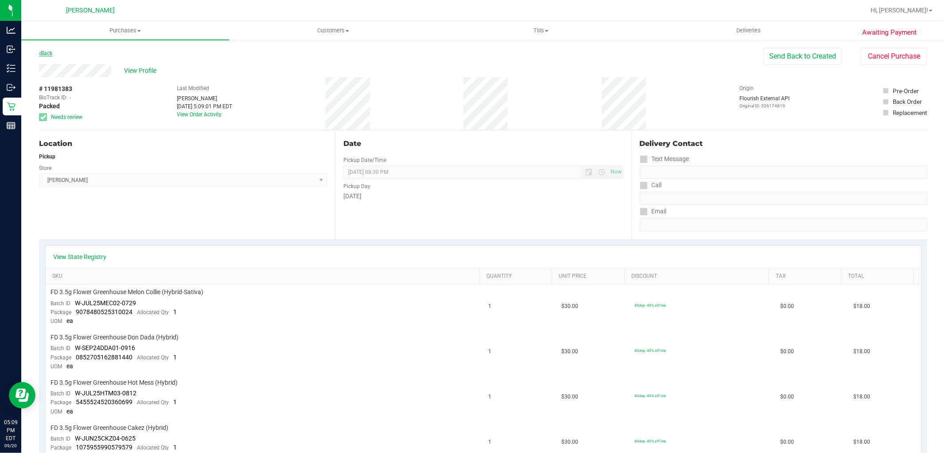
click at [47, 49] on div "Back" at bounding box center [45, 53] width 13 height 11
click at [46, 52] on link "Back" at bounding box center [45, 53] width 13 height 6
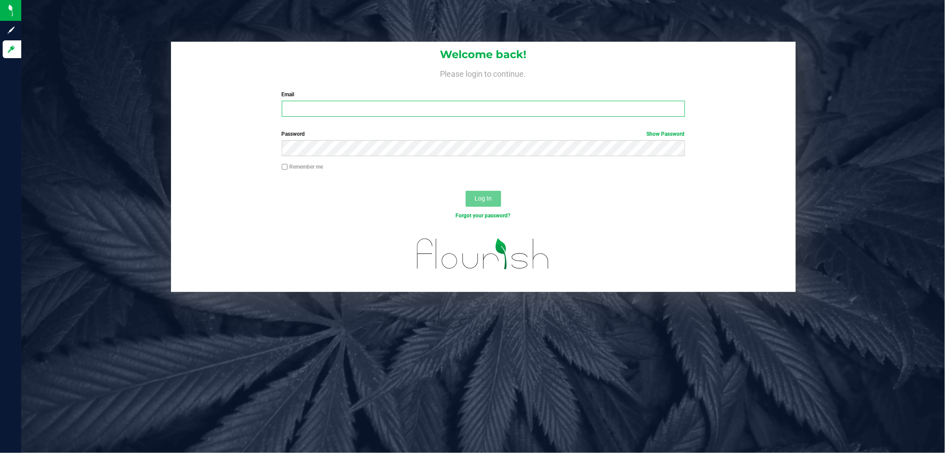
click at [337, 107] on input "Email" at bounding box center [483, 109] width 403 height 16
type input "[EMAIL_ADDRESS][DOMAIN_NAME]"
click at [466, 191] on button "Log In" at bounding box center [483, 199] width 35 height 16
